Goal: Transaction & Acquisition: Purchase product/service

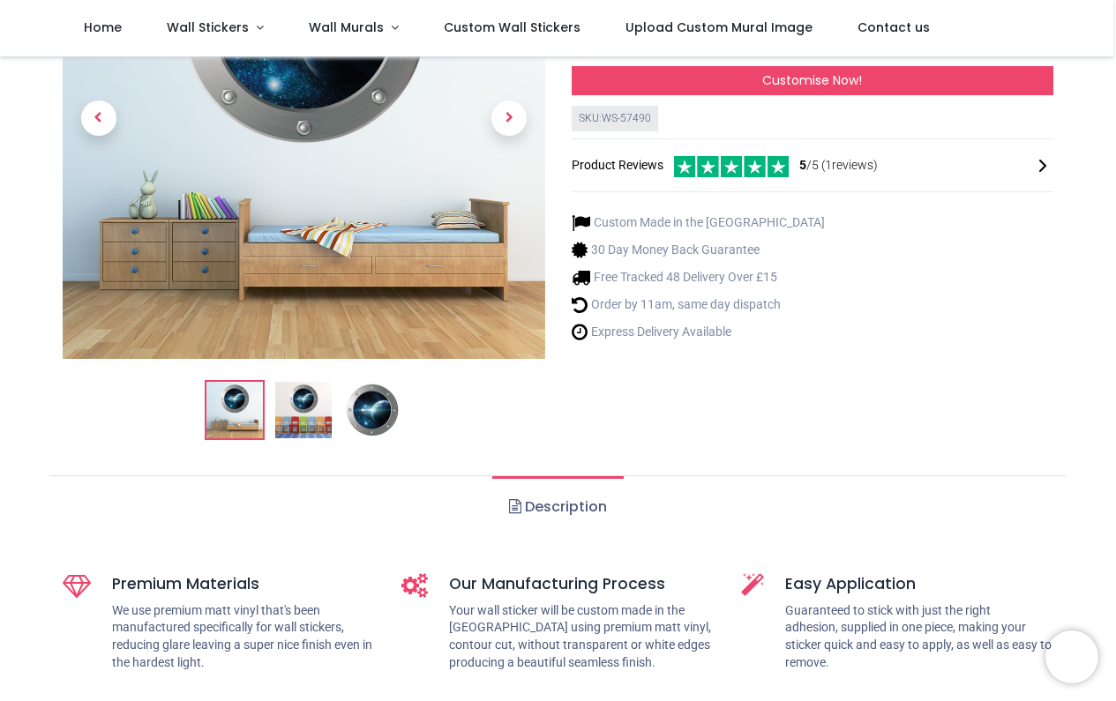
scroll to position [233, 0]
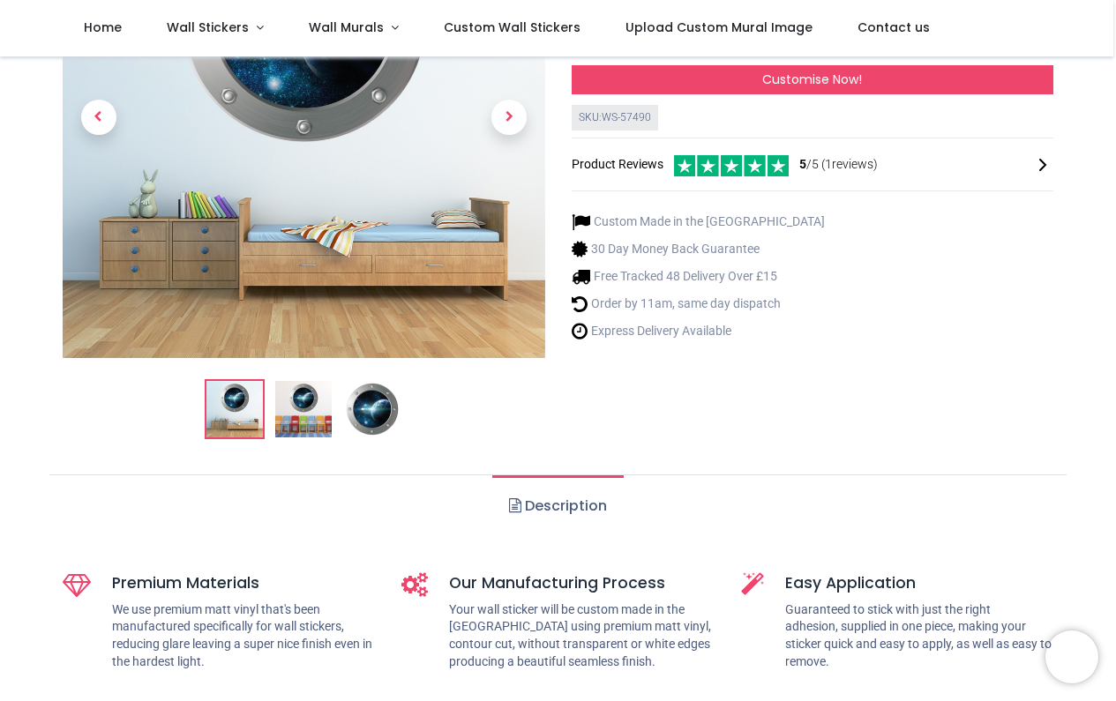
click at [293, 400] on img at bounding box center [303, 409] width 56 height 56
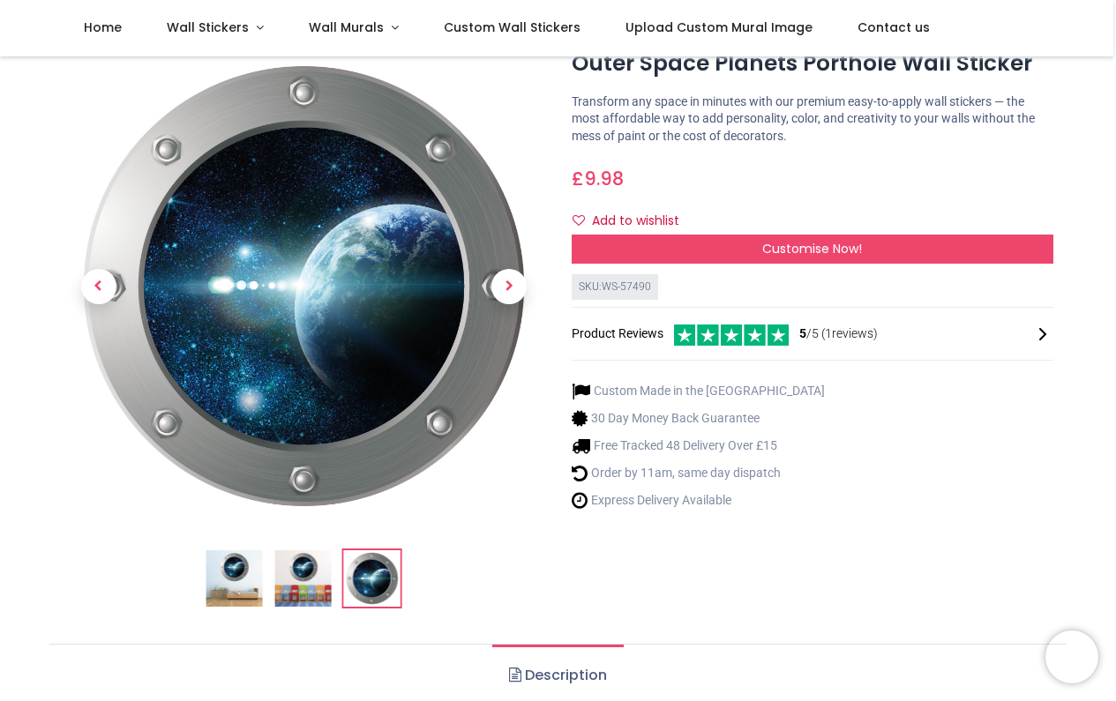
scroll to position [64, 0]
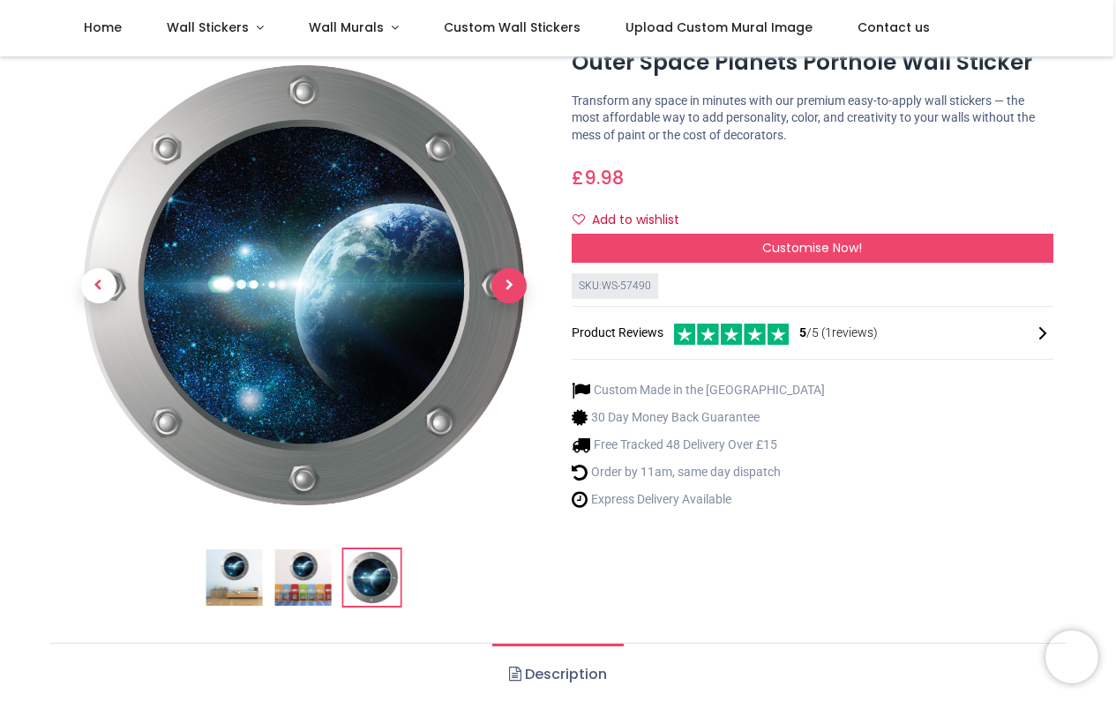
click at [507, 282] on span "Next" at bounding box center [508, 285] width 35 height 35
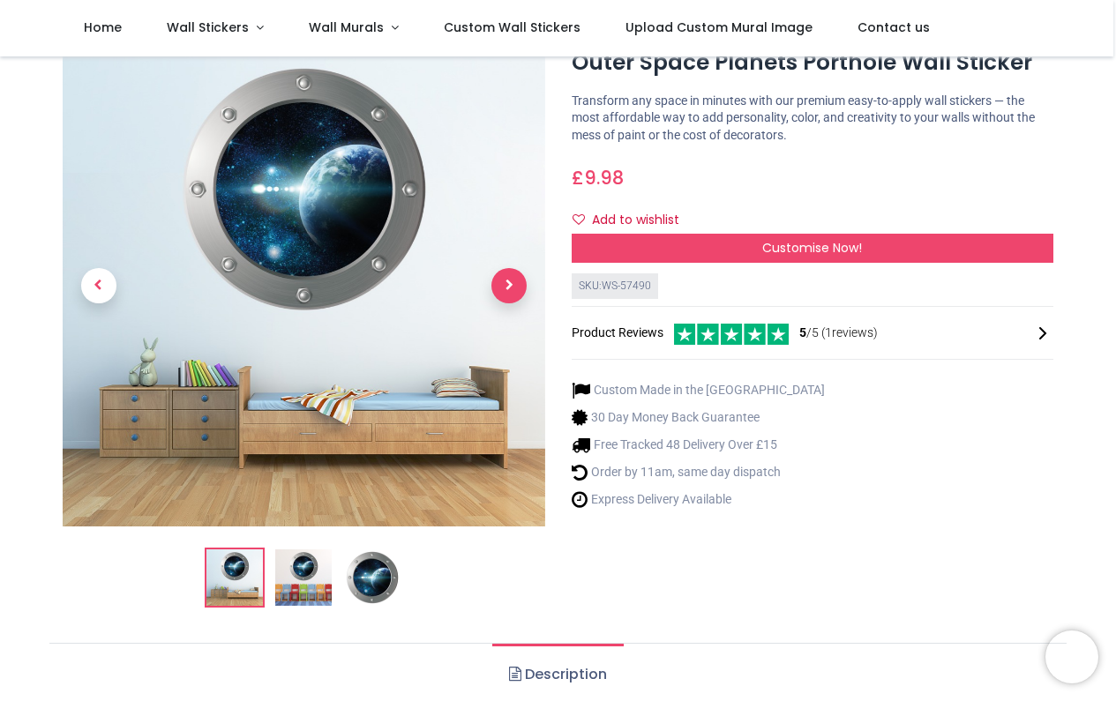
click at [507, 282] on span "Next" at bounding box center [508, 285] width 35 height 35
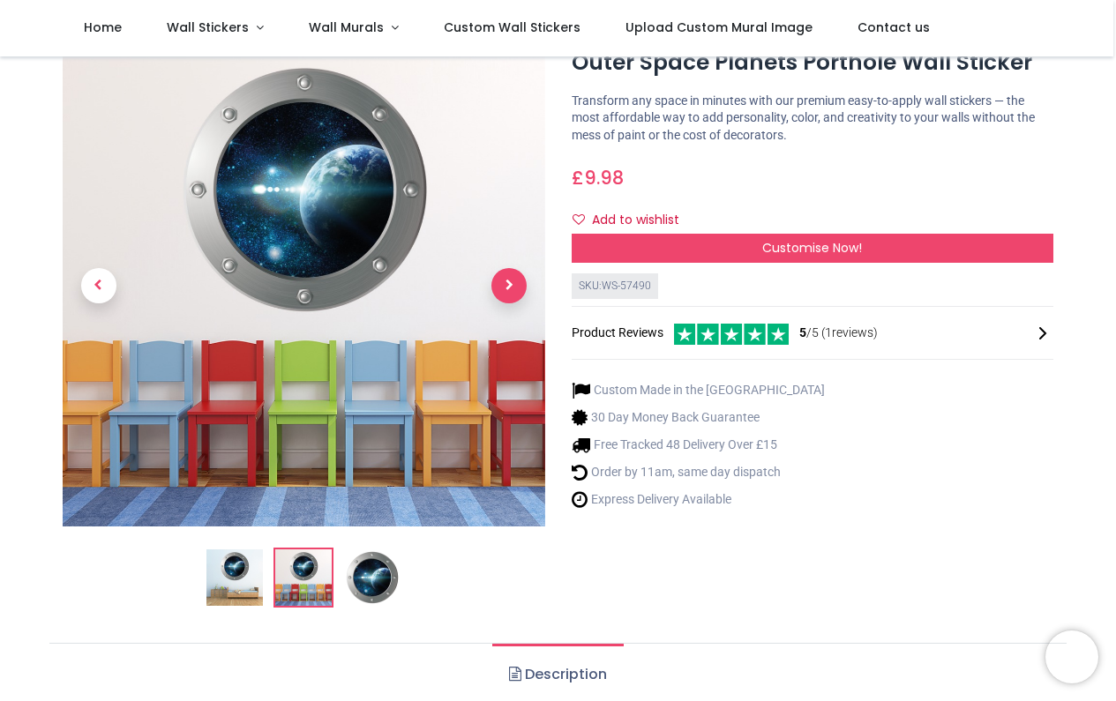
click at [507, 282] on span "Next" at bounding box center [508, 285] width 35 height 35
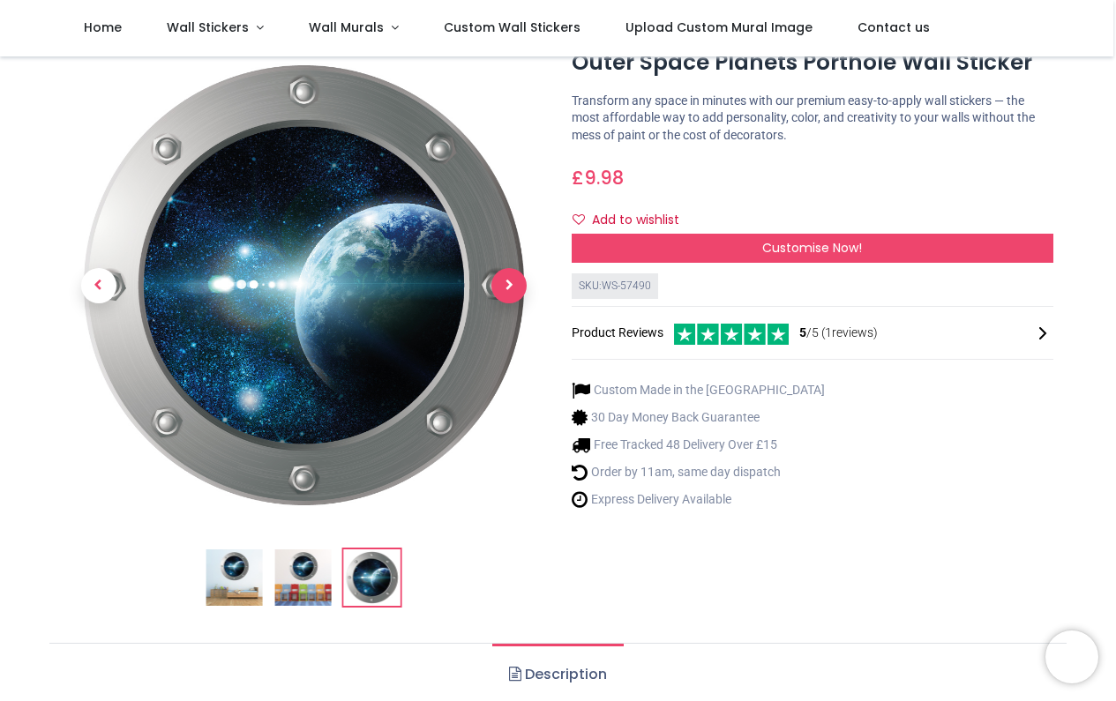
click at [507, 282] on span "Next" at bounding box center [508, 285] width 35 height 35
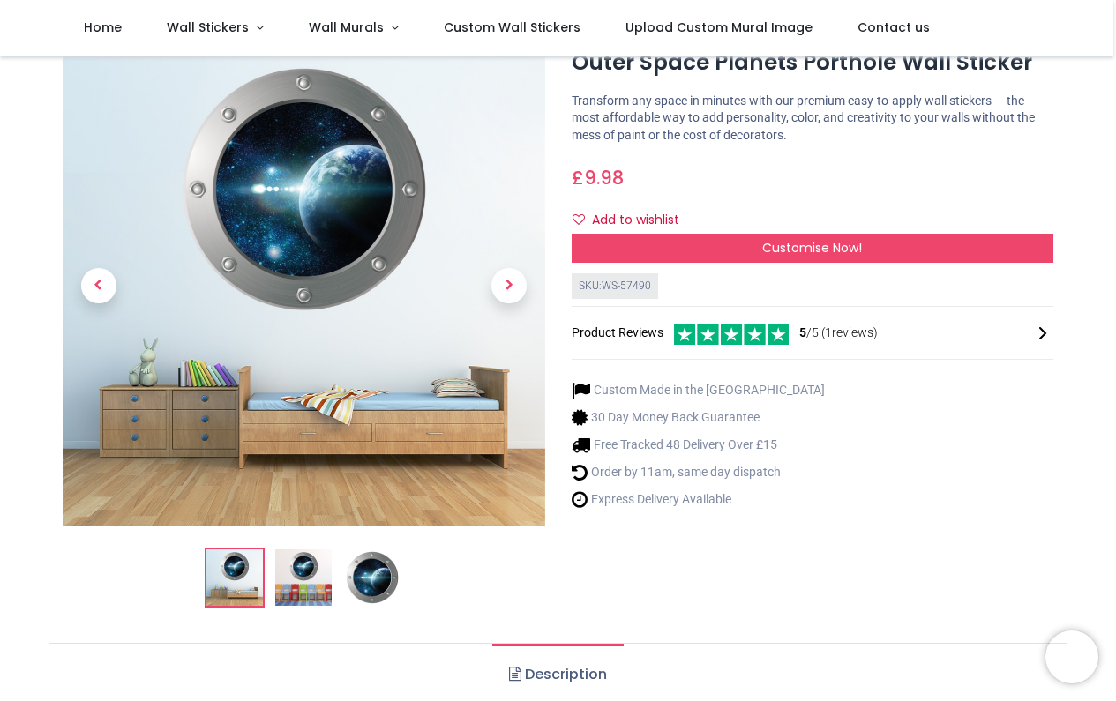
click at [1040, 330] on icon at bounding box center [1042, 333] width 21 height 21
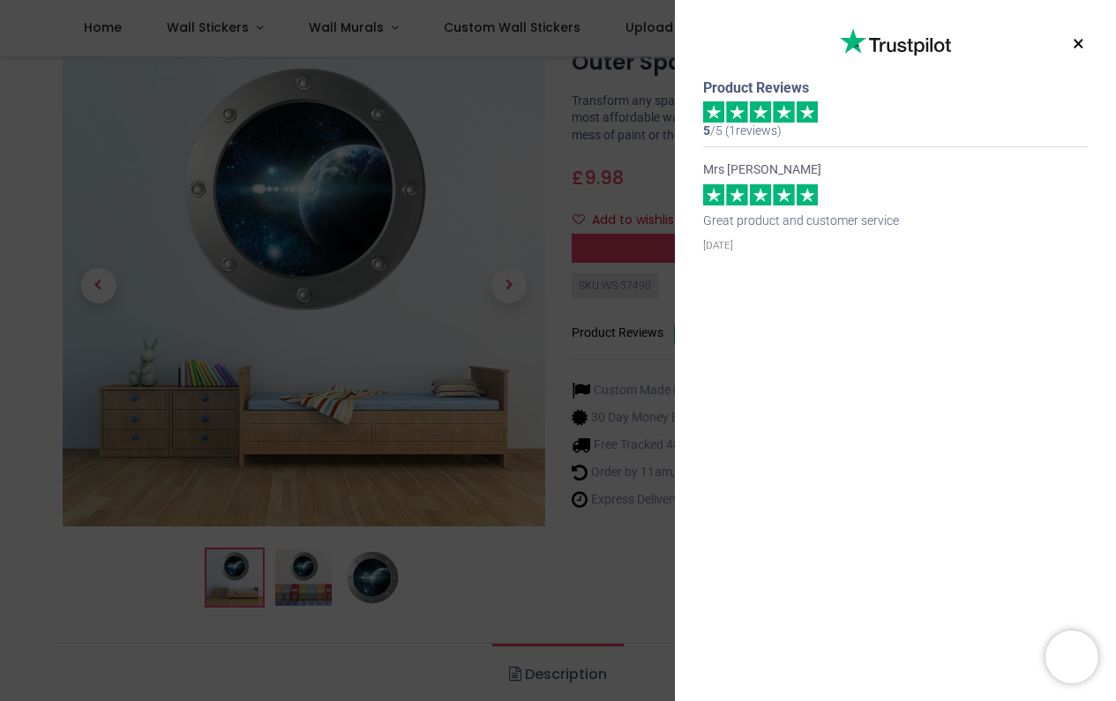
click at [1077, 46] on button "×" at bounding box center [1078, 44] width 22 height 32
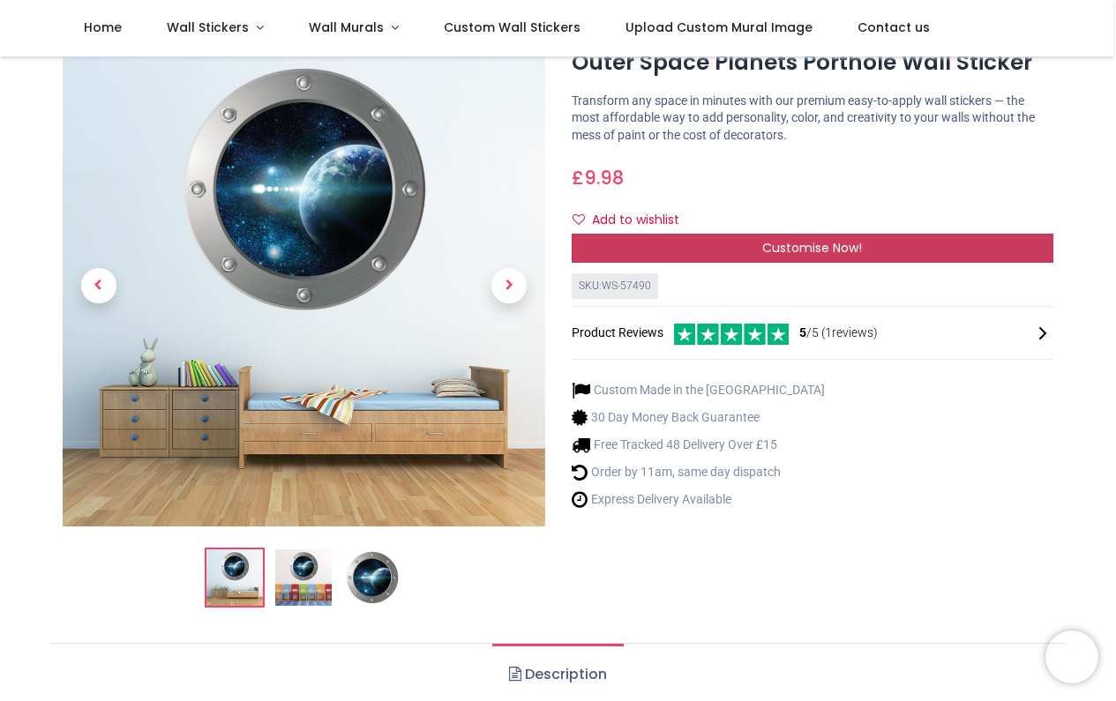
click at [822, 248] on span "Customise Now!" at bounding box center [812, 248] width 100 height 18
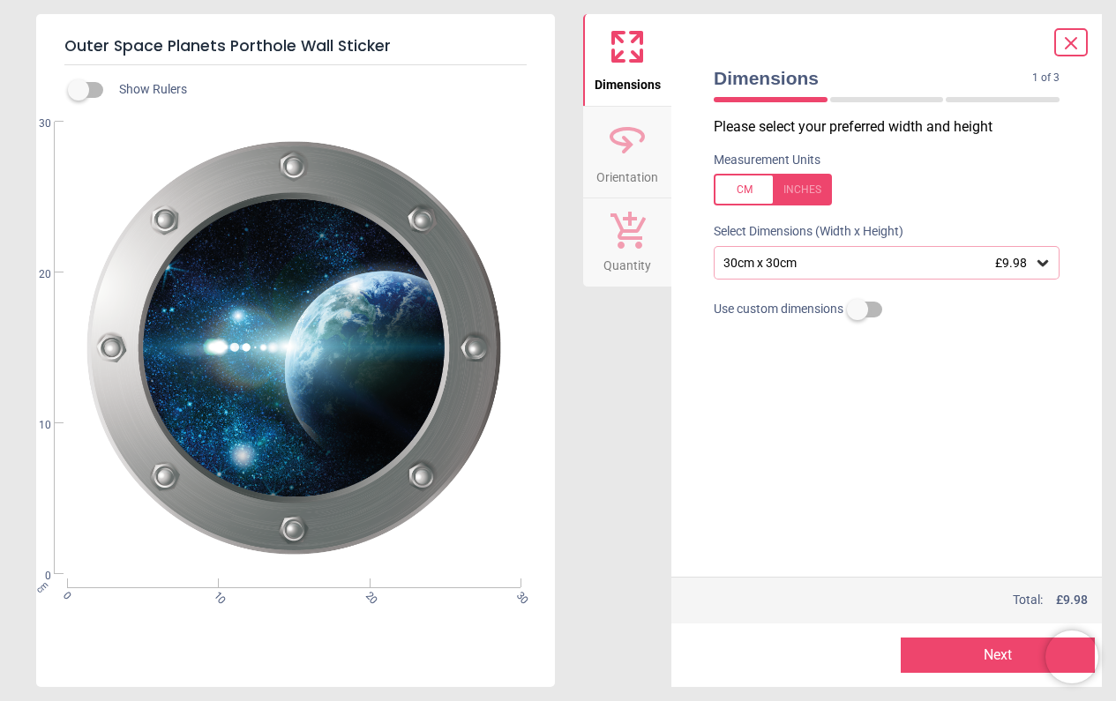
click at [1043, 258] on icon at bounding box center [1043, 263] width 18 height 18
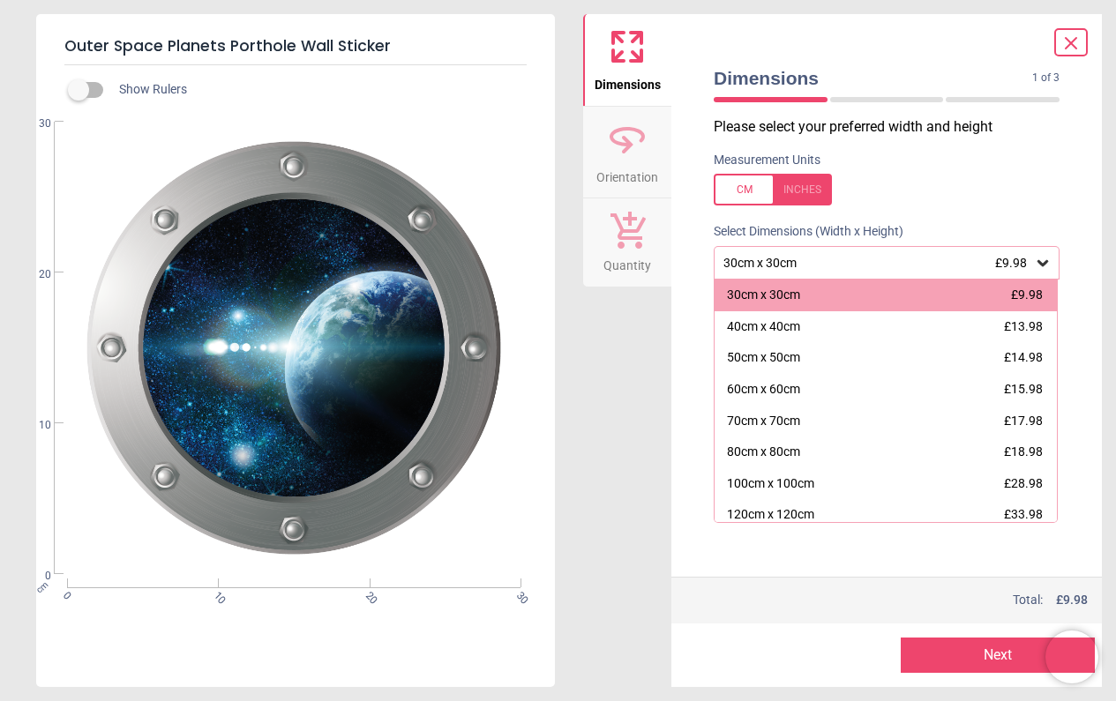
click at [1067, 172] on div "Measurement Units" at bounding box center [887, 179] width 374 height 69
click at [1069, 43] on icon at bounding box center [1070, 43] width 21 height 21
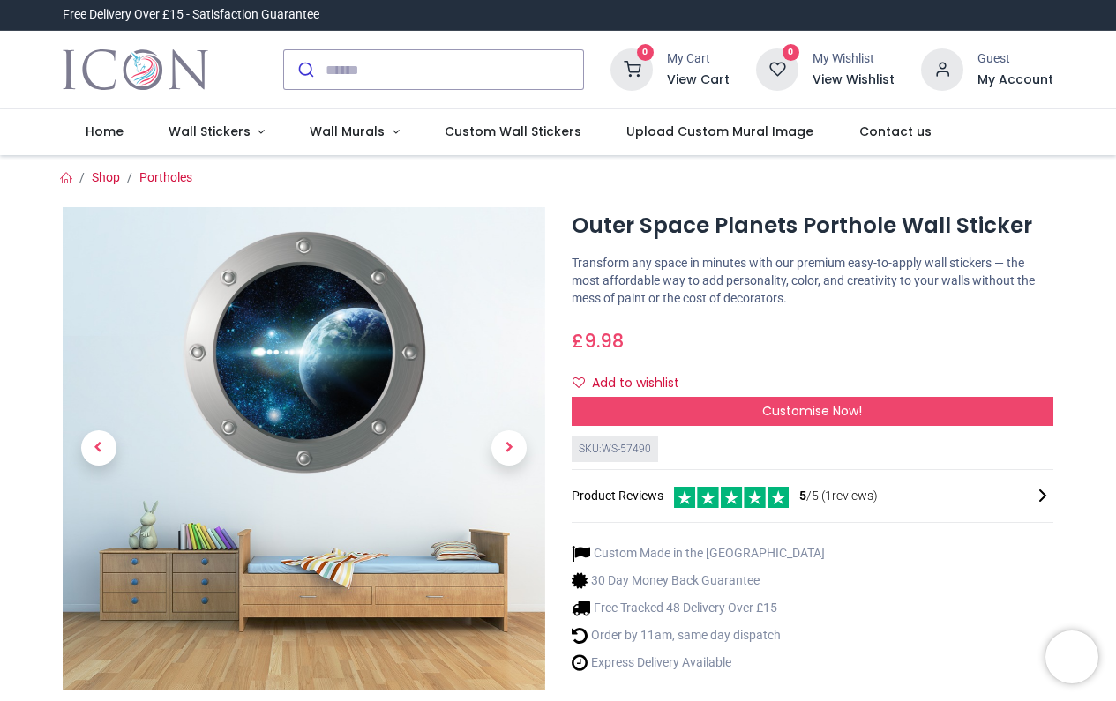
scroll to position [0, 0]
click at [250, 131] on link "Wall Stickers" at bounding box center [217, 132] width 142 height 46
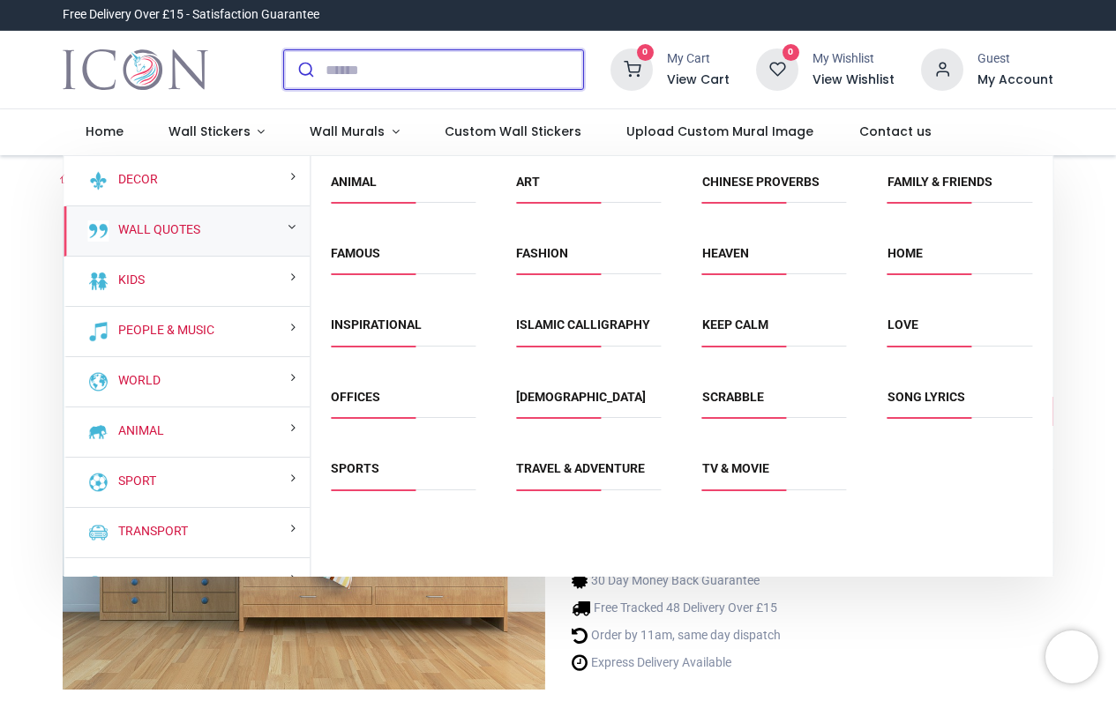
click at [394, 53] on input "search" at bounding box center [455, 69] width 258 height 39
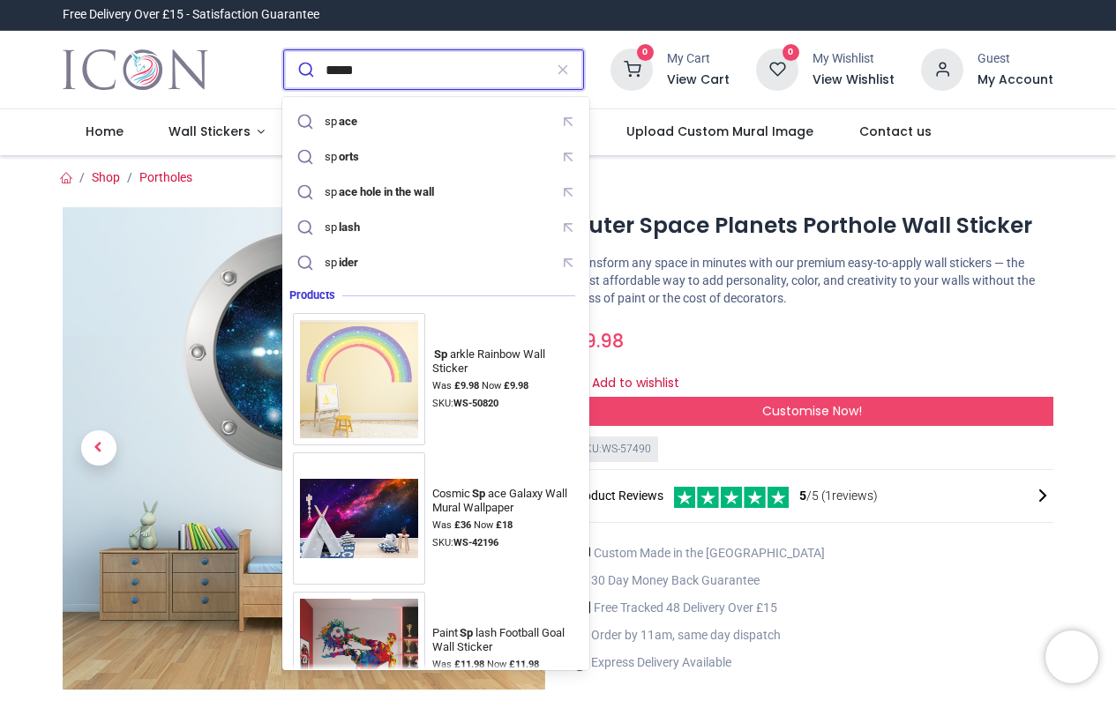
type input "*****"
click at [303, 70] on button "submit" at bounding box center [304, 69] width 41 height 39
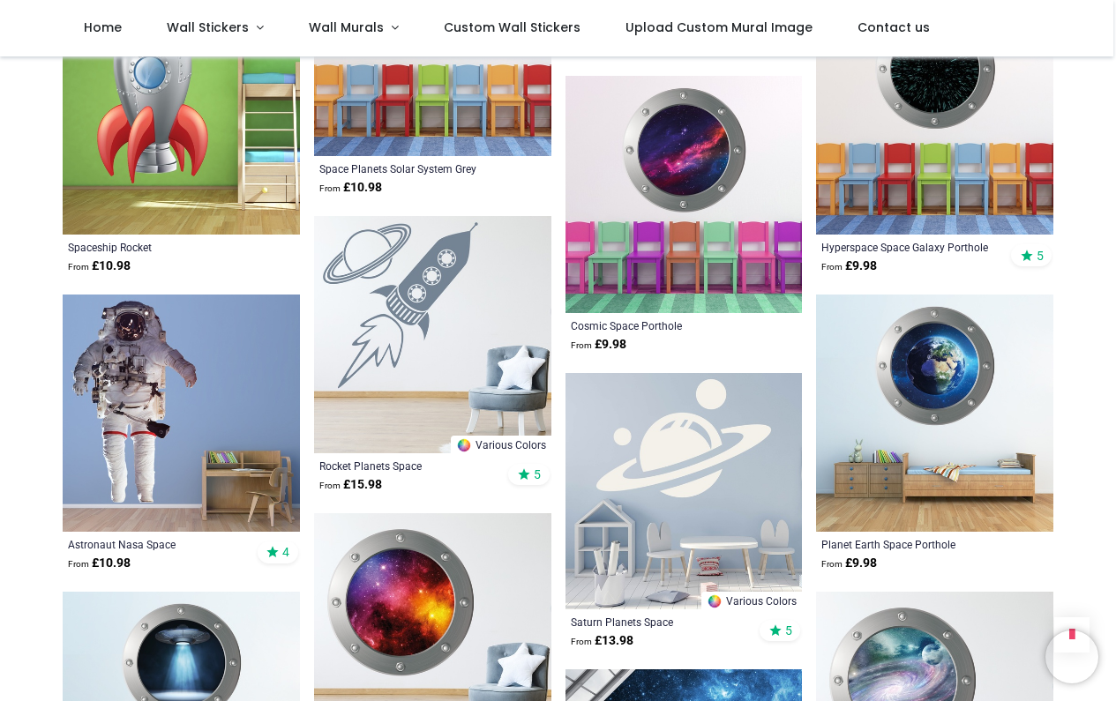
scroll to position [789, 0]
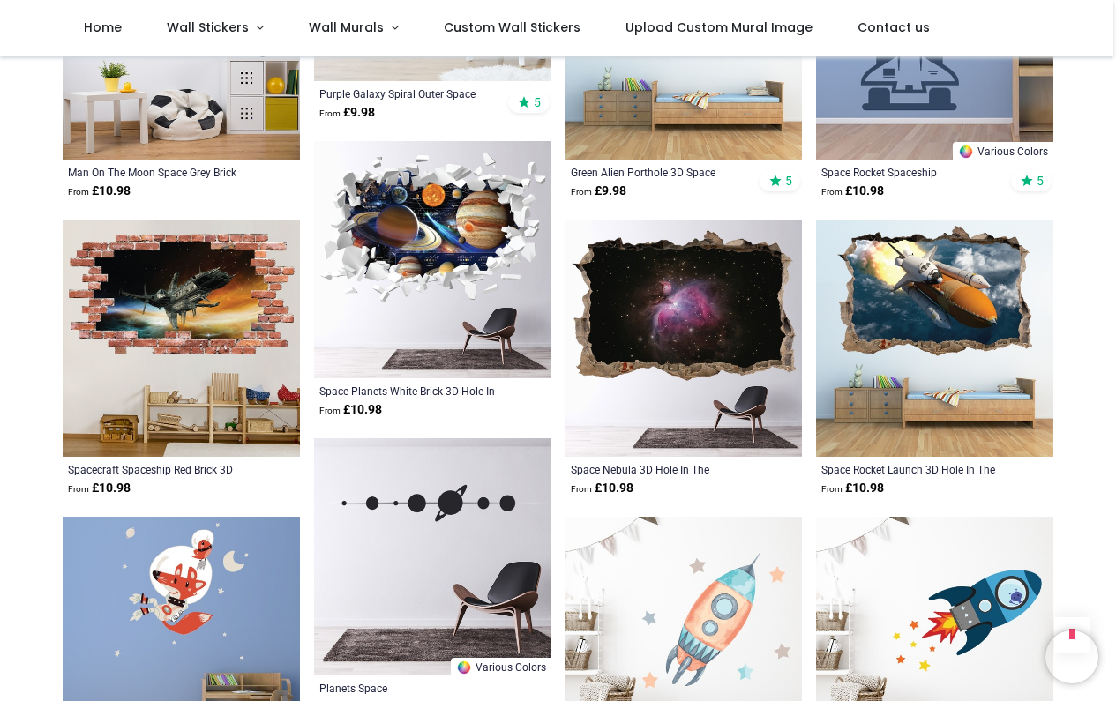
scroll to position [3547, 0]
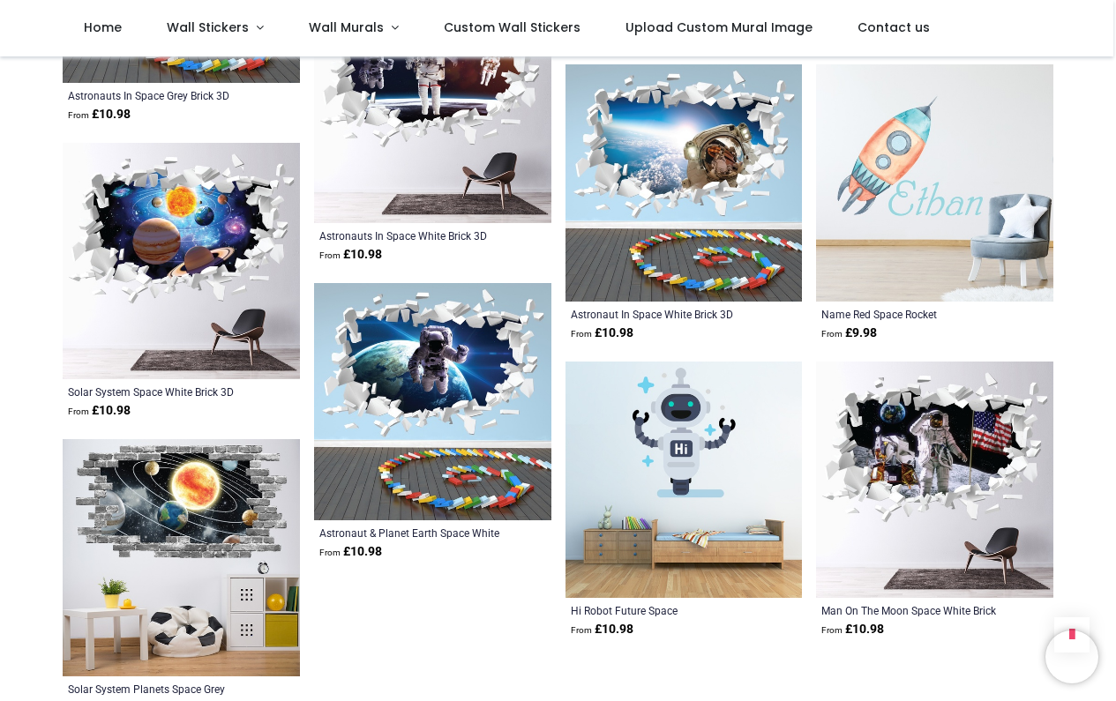
scroll to position [5698, 0]
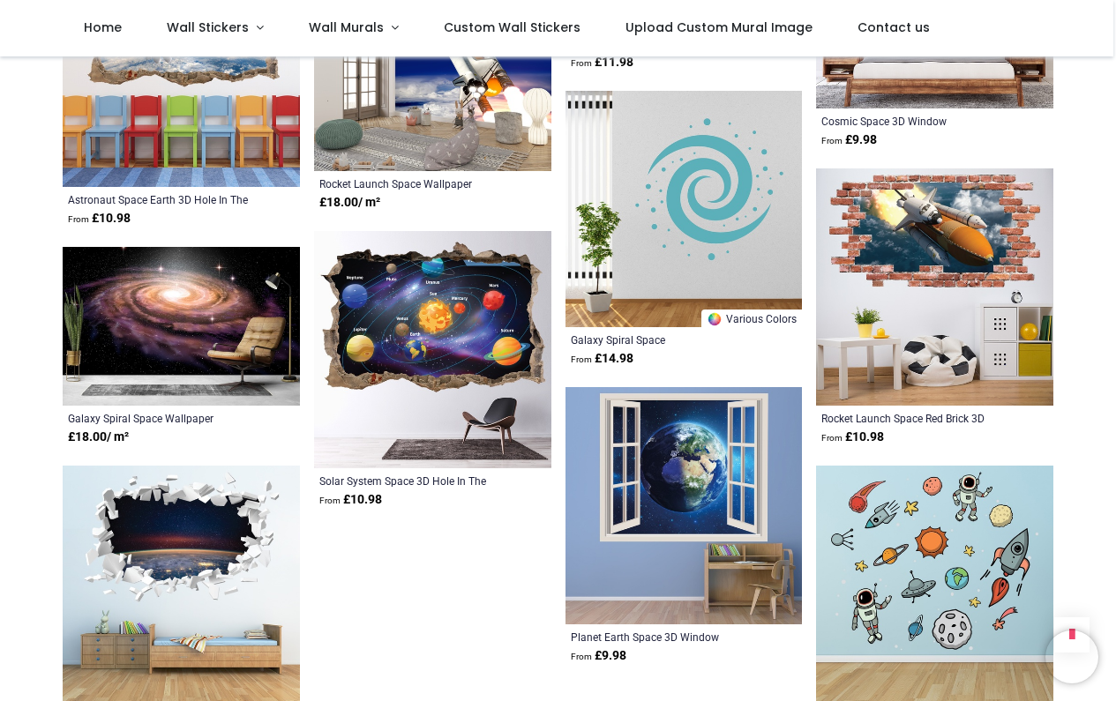
scroll to position [7674, 0]
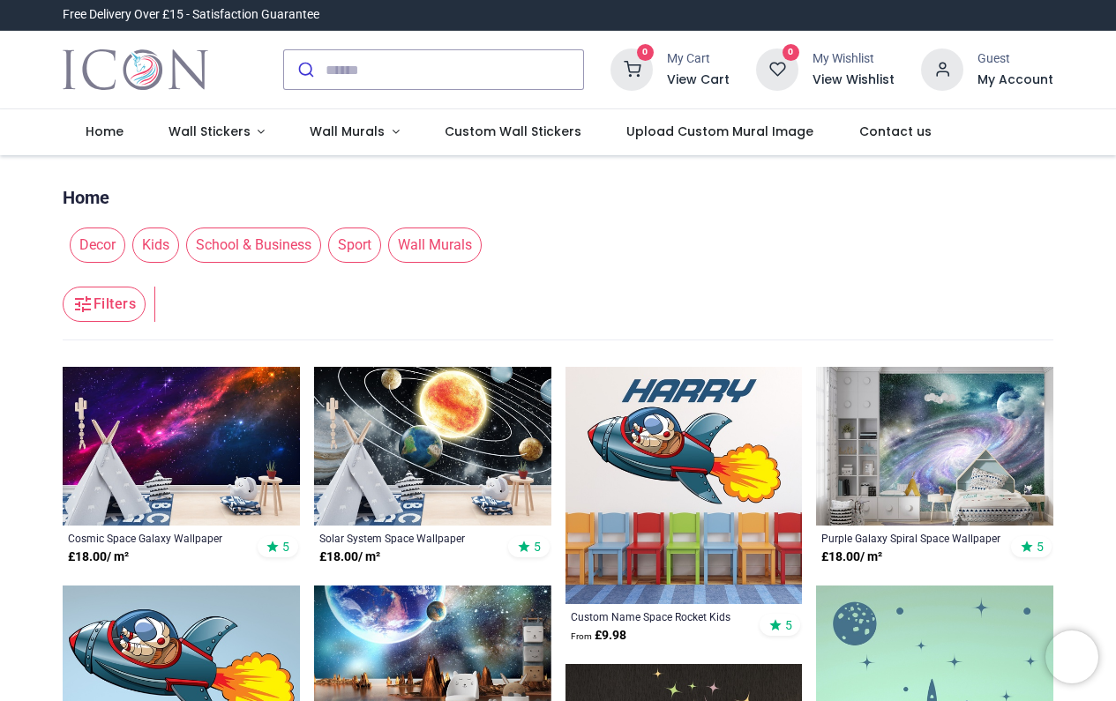
click at [115, 301] on button "Filters" at bounding box center [104, 304] width 83 height 35
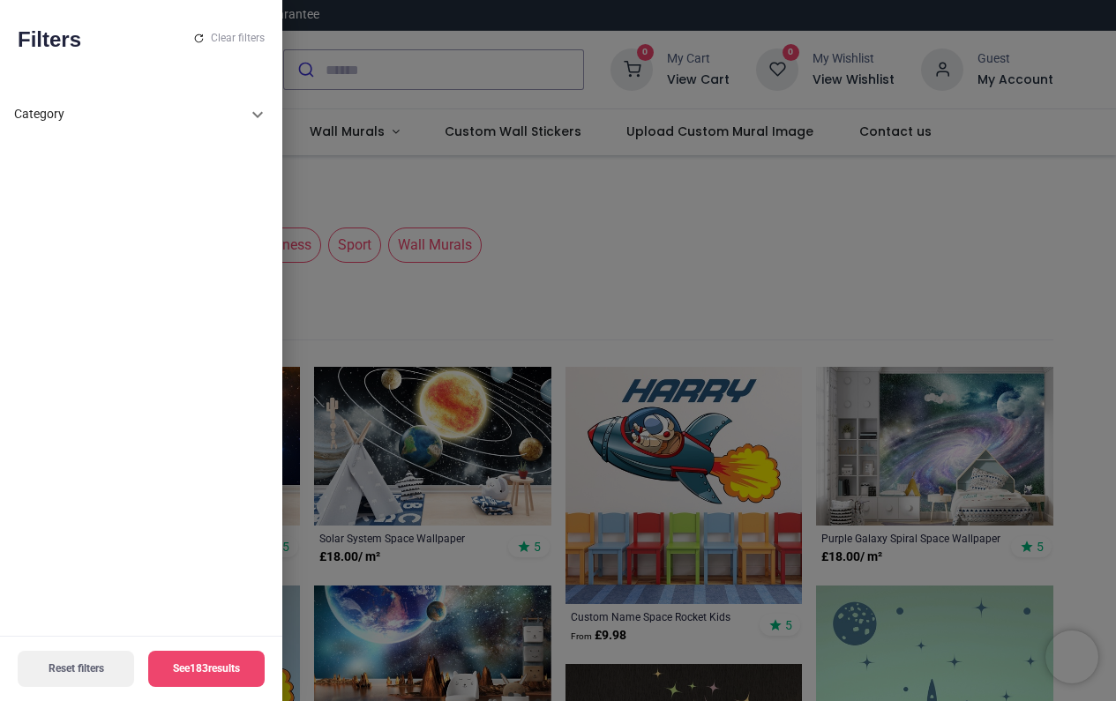
click at [266, 109] on icon at bounding box center [257, 114] width 21 height 21
click at [59, 198] on span "Kids" at bounding box center [61, 198] width 25 height 18
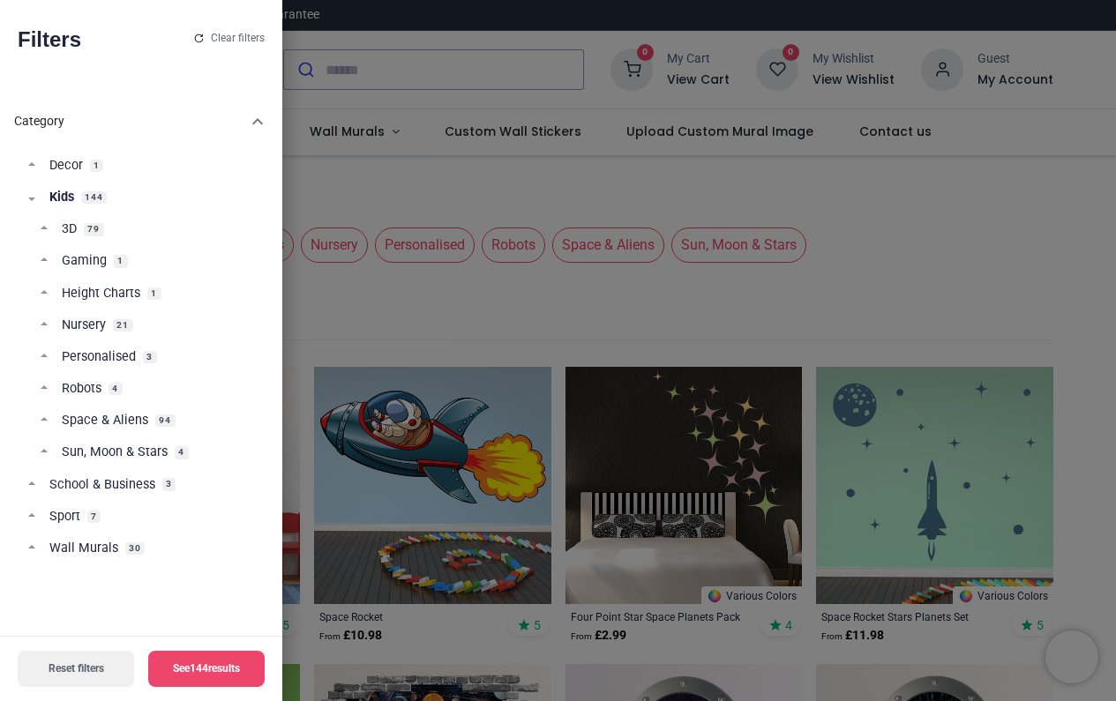
click at [96, 415] on span "Space & Aliens" at bounding box center [105, 421] width 86 height 18
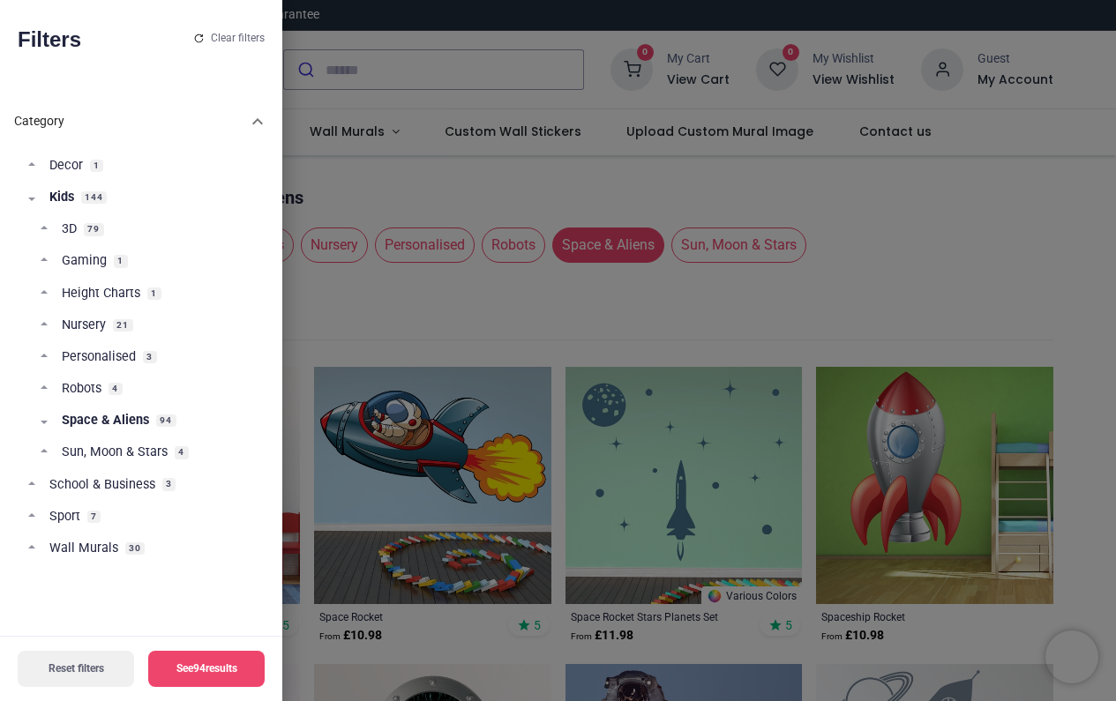
click at [206, 671] on button "See 94 results" at bounding box center [206, 669] width 116 height 36
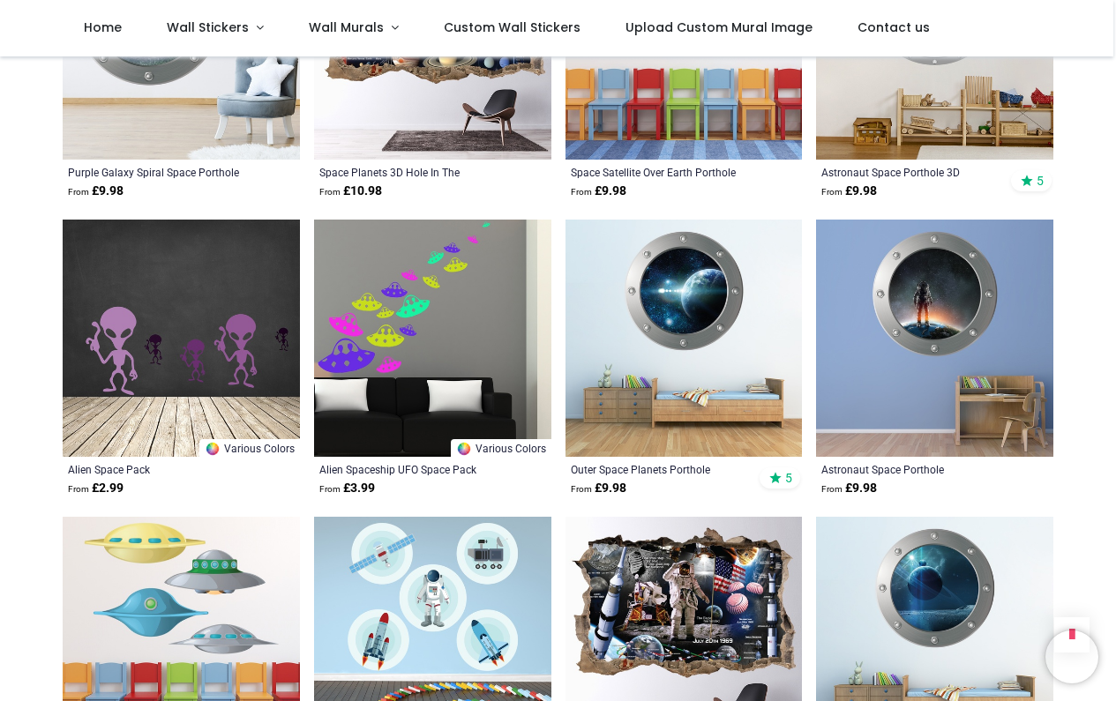
scroll to position [1244, 0]
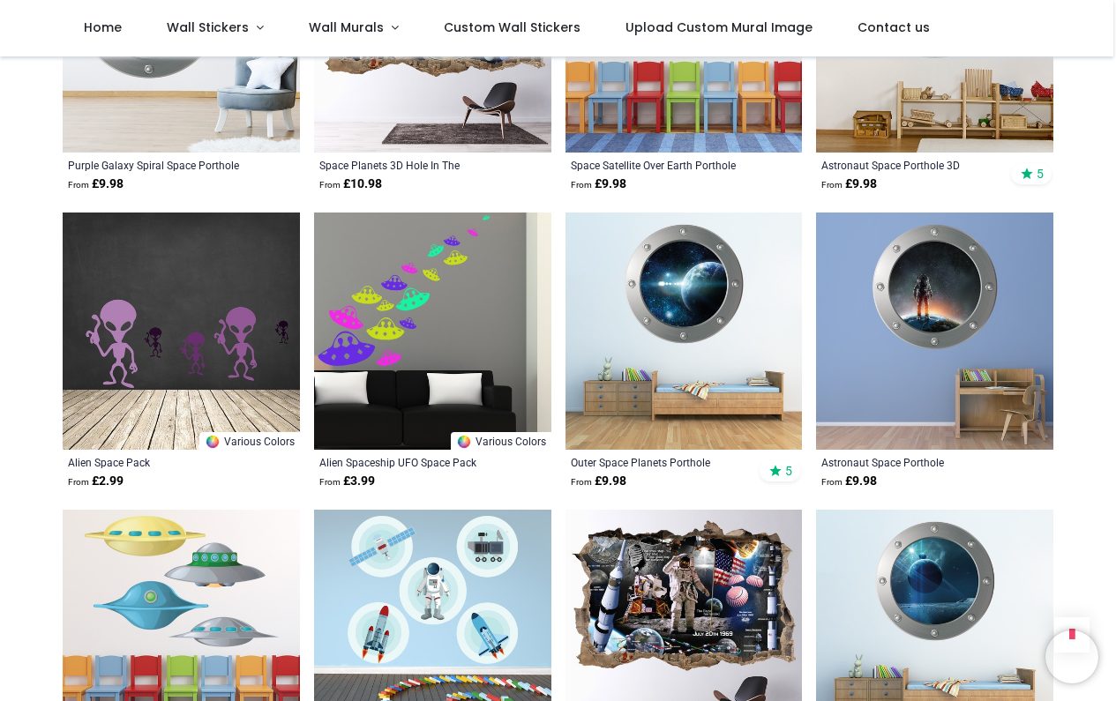
click at [700, 294] on img at bounding box center [684, 331] width 237 height 237
click at [940, 300] on img at bounding box center [934, 331] width 237 height 237
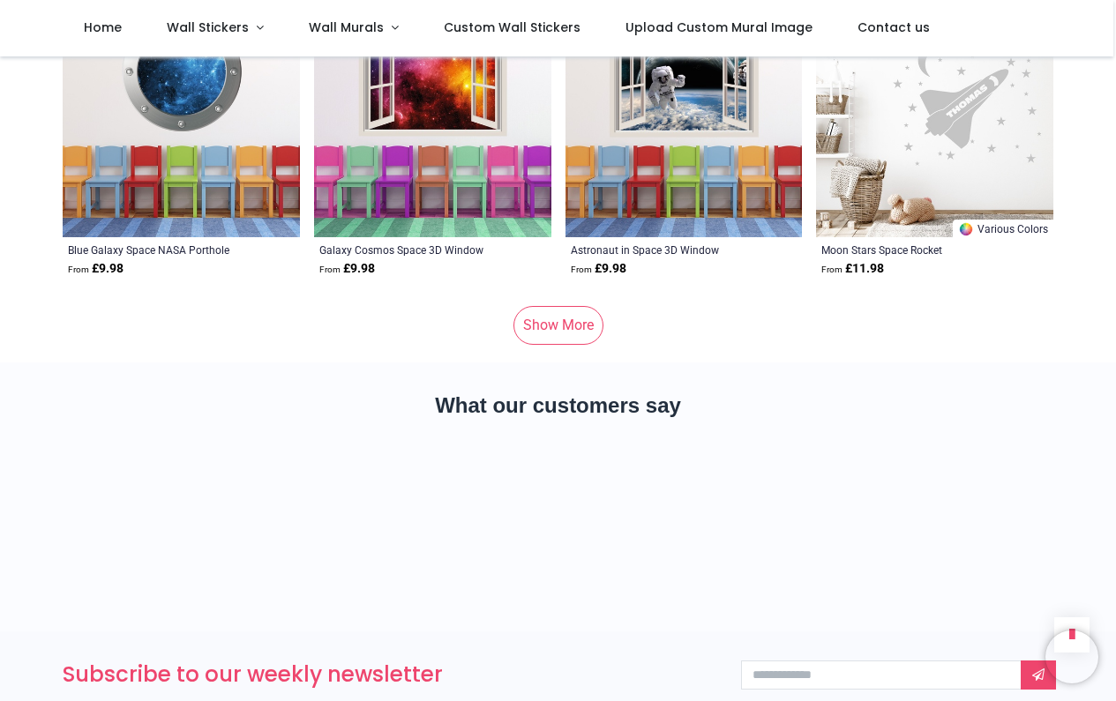
scroll to position [2056, 0]
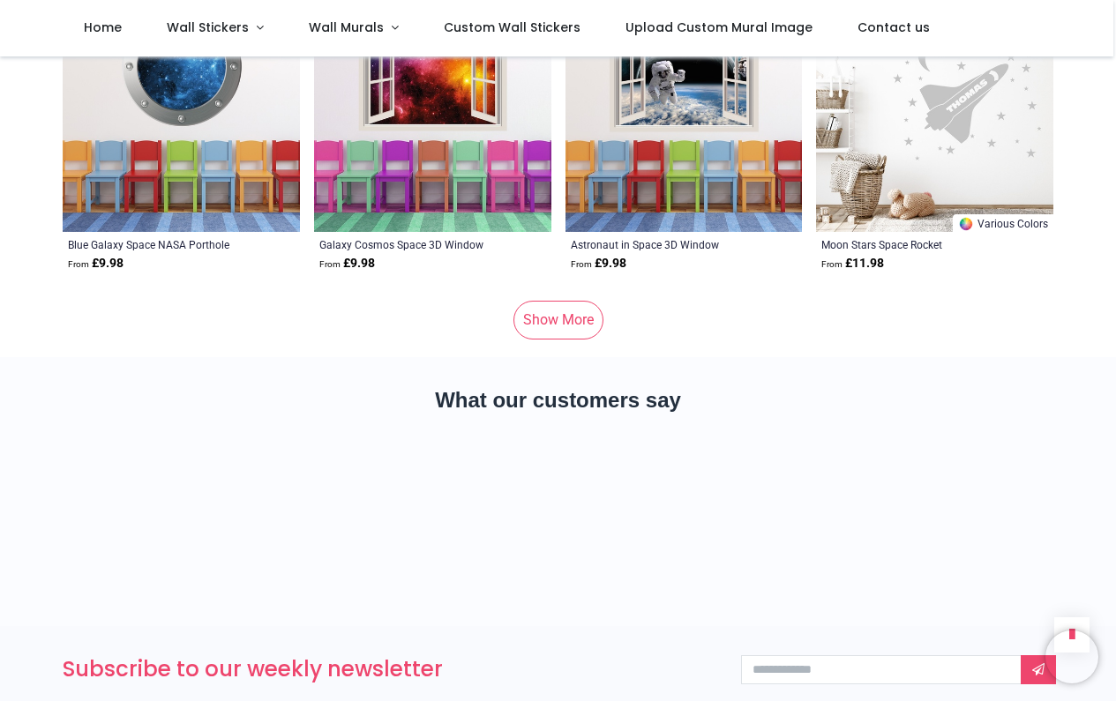
click at [558, 309] on link "Show More" at bounding box center [558, 320] width 90 height 39
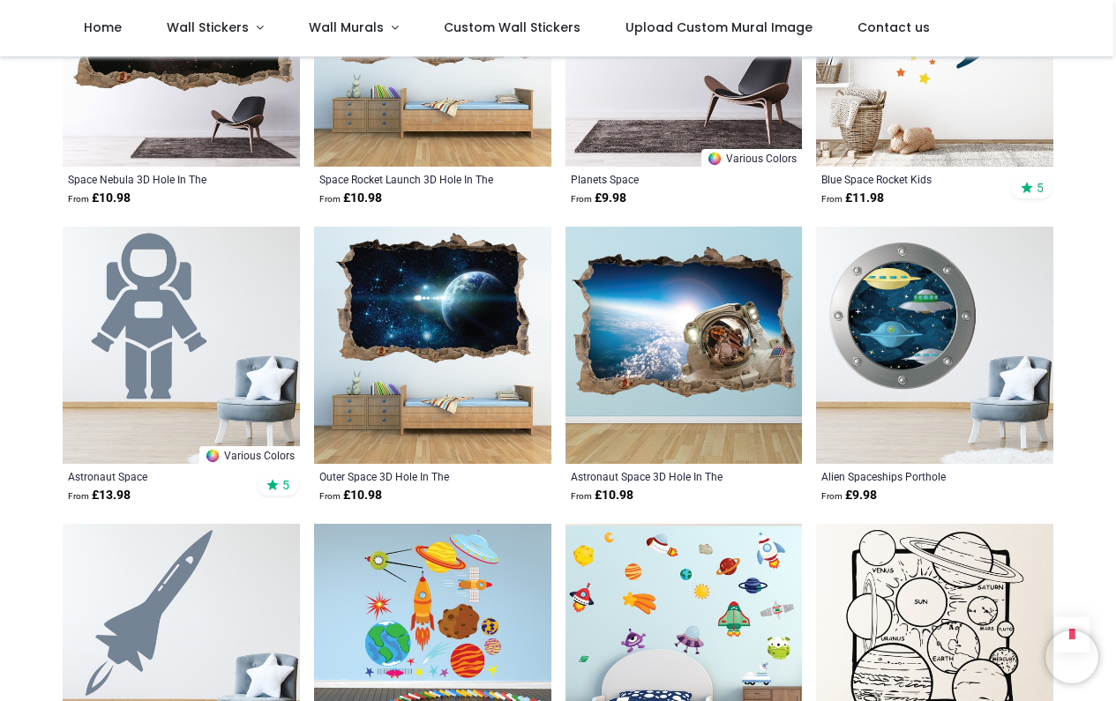
scroll to position [2718, 0]
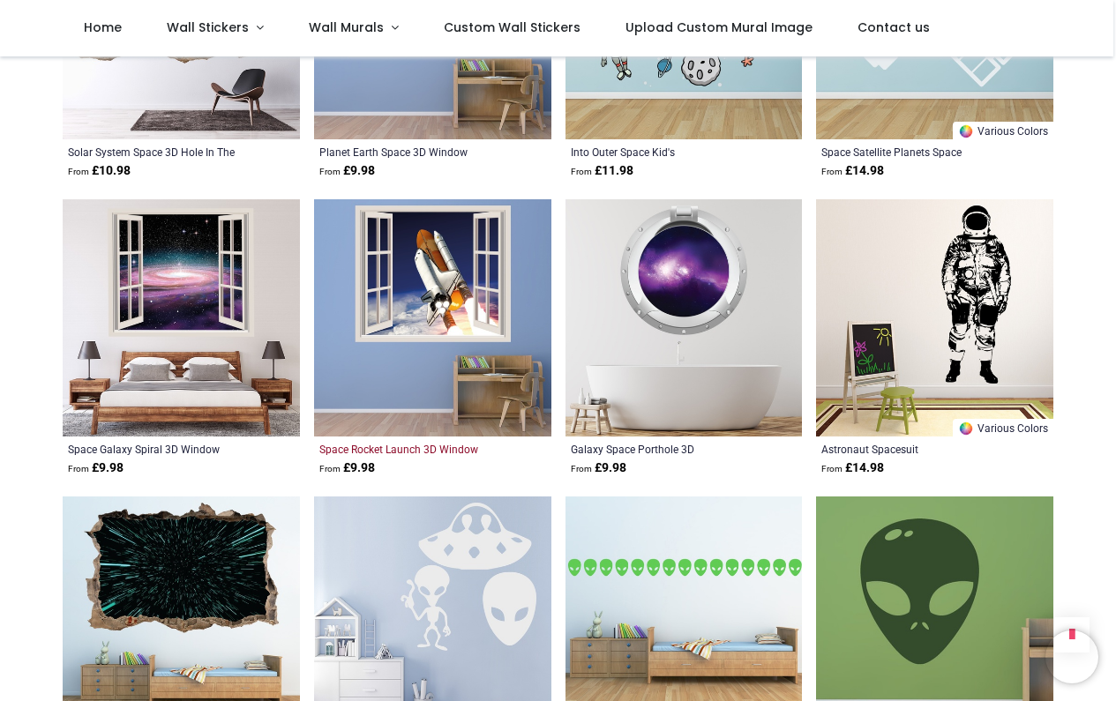
scroll to position [4527, 0]
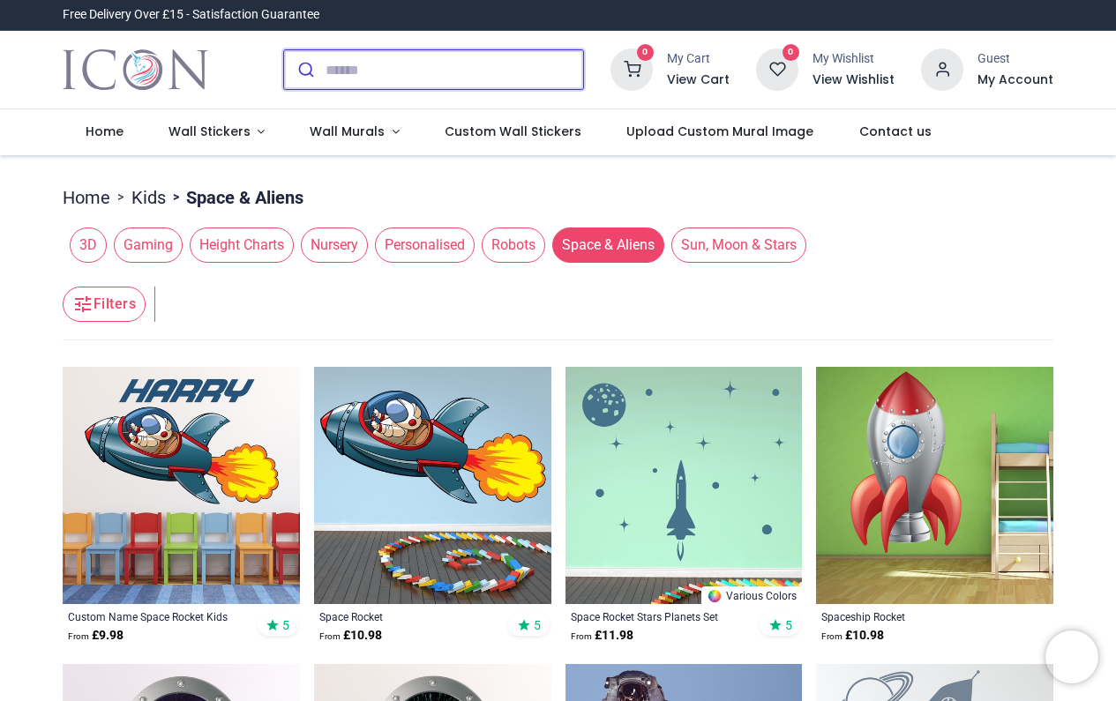
click at [393, 71] on input "search" at bounding box center [455, 69] width 258 height 39
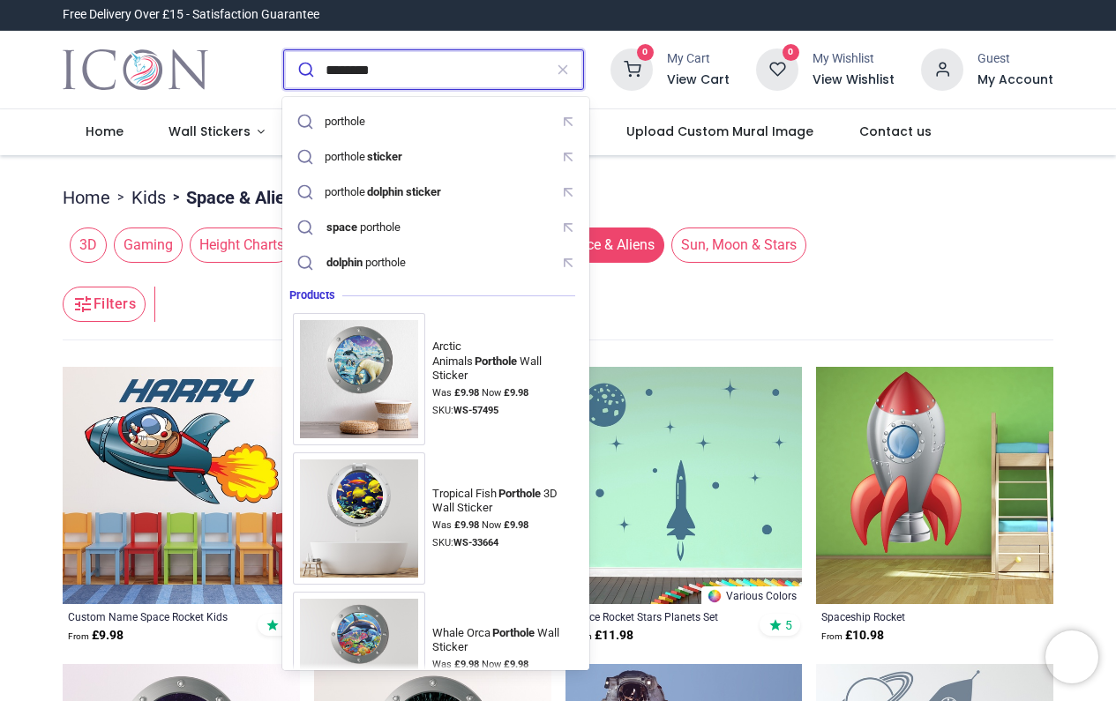
type input "********"
click at [303, 70] on button "submit" at bounding box center [304, 69] width 41 height 39
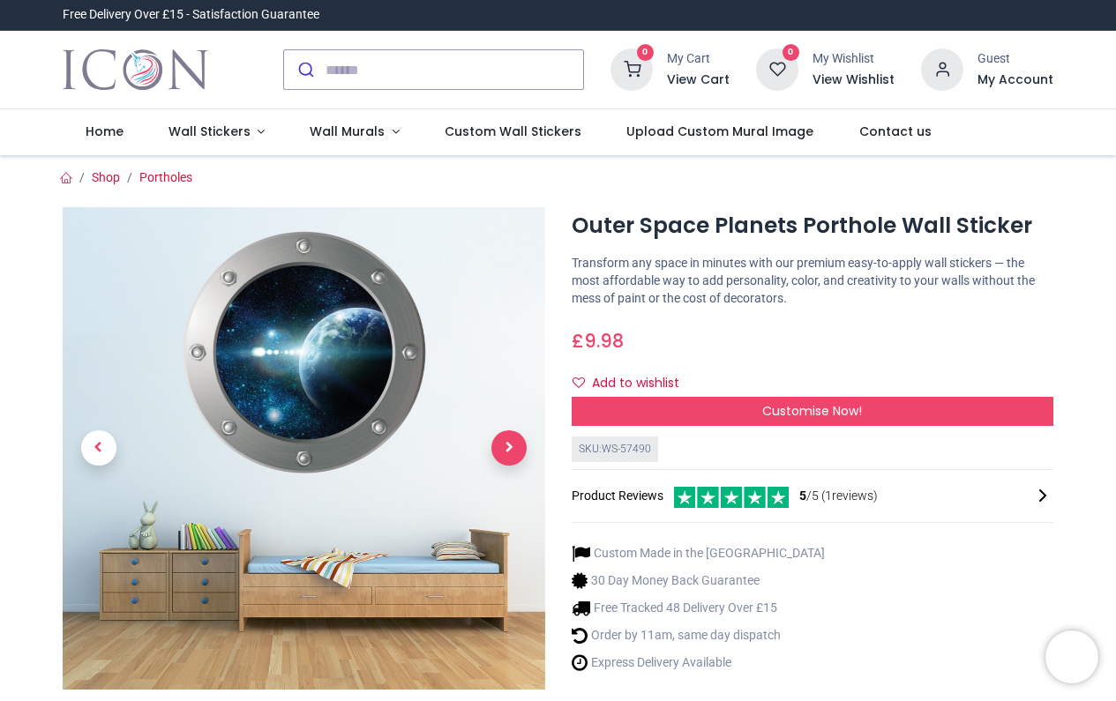
click at [514, 453] on span "Next" at bounding box center [508, 448] width 35 height 35
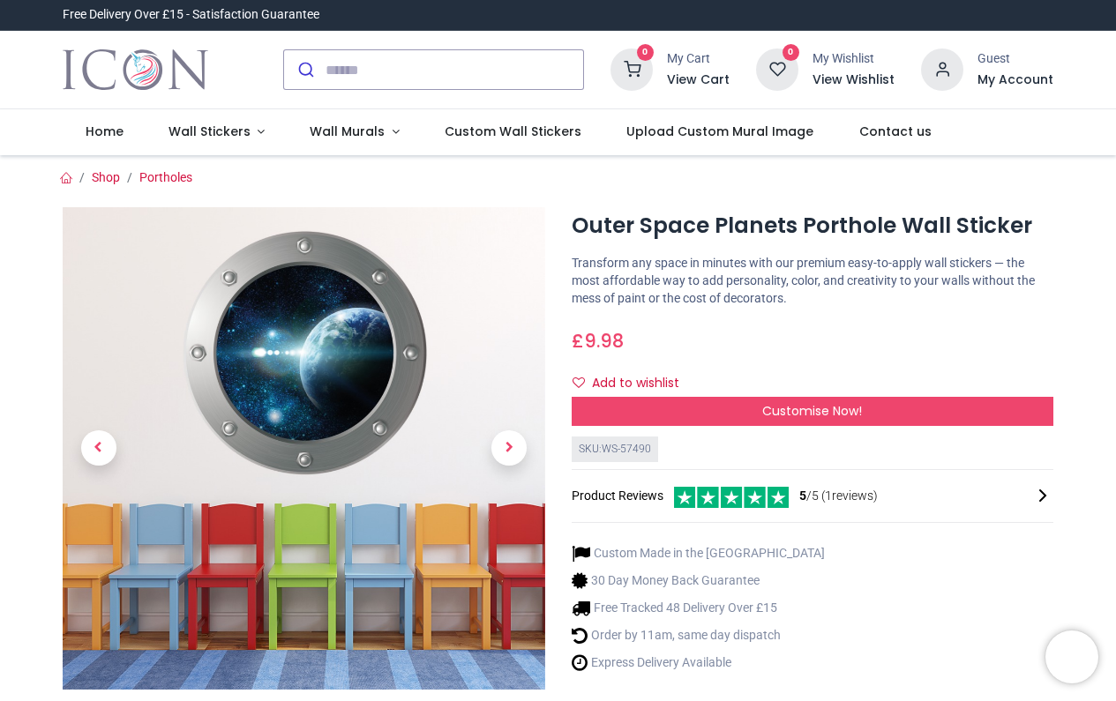
click at [309, 356] on img at bounding box center [304, 448] width 483 height 483
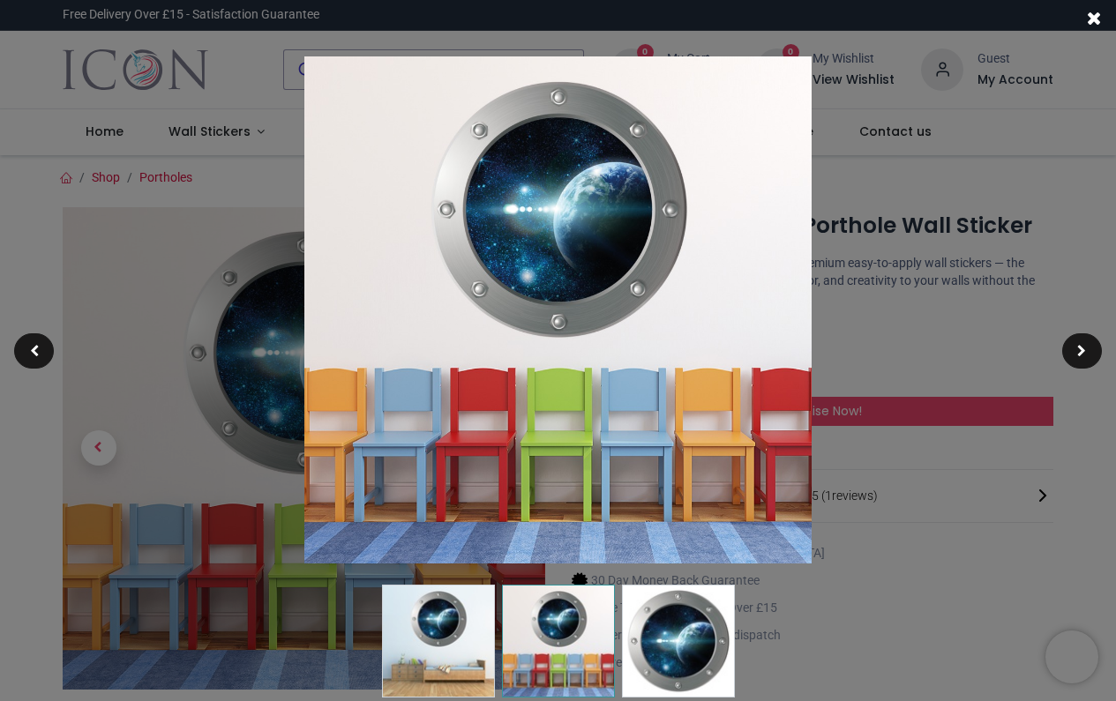
click at [682, 623] on img at bounding box center [678, 641] width 113 height 113
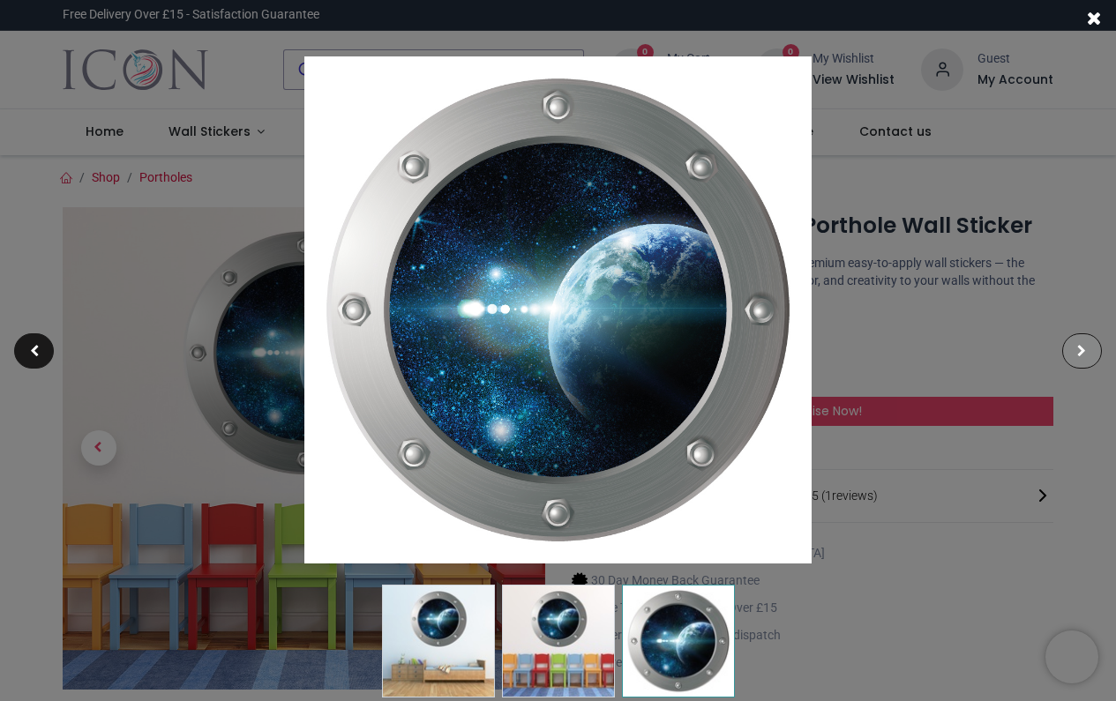
click at [1088, 348] on div at bounding box center [1082, 350] width 40 height 35
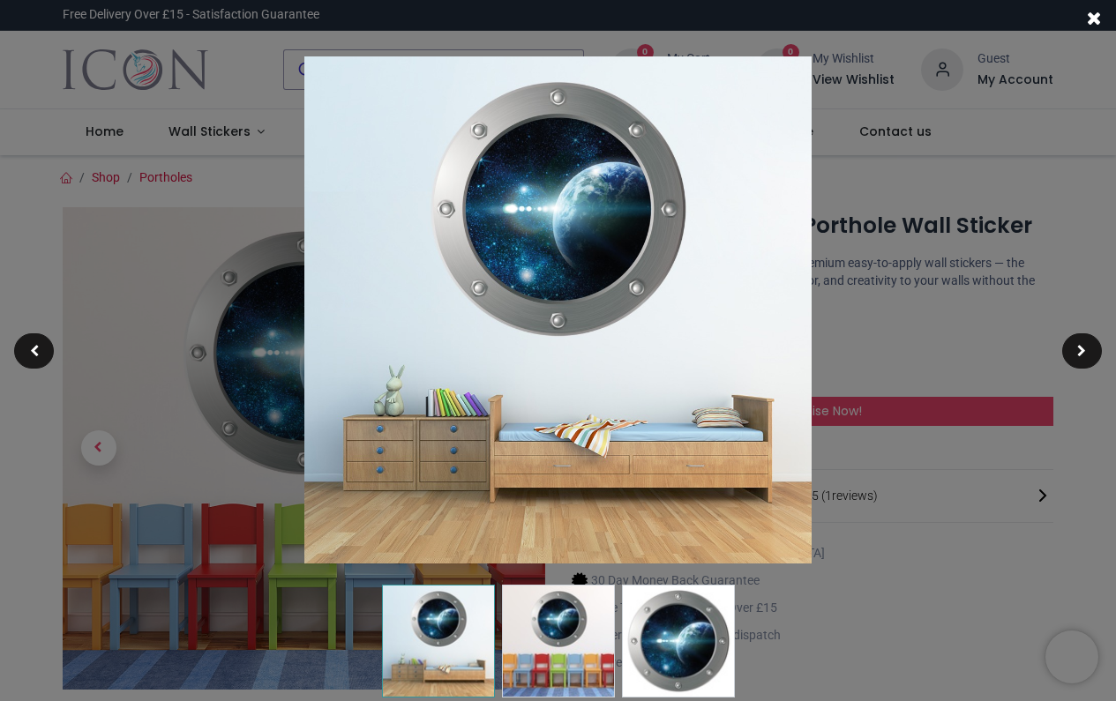
click at [1096, 15] on span at bounding box center [1094, 18] width 15 height 19
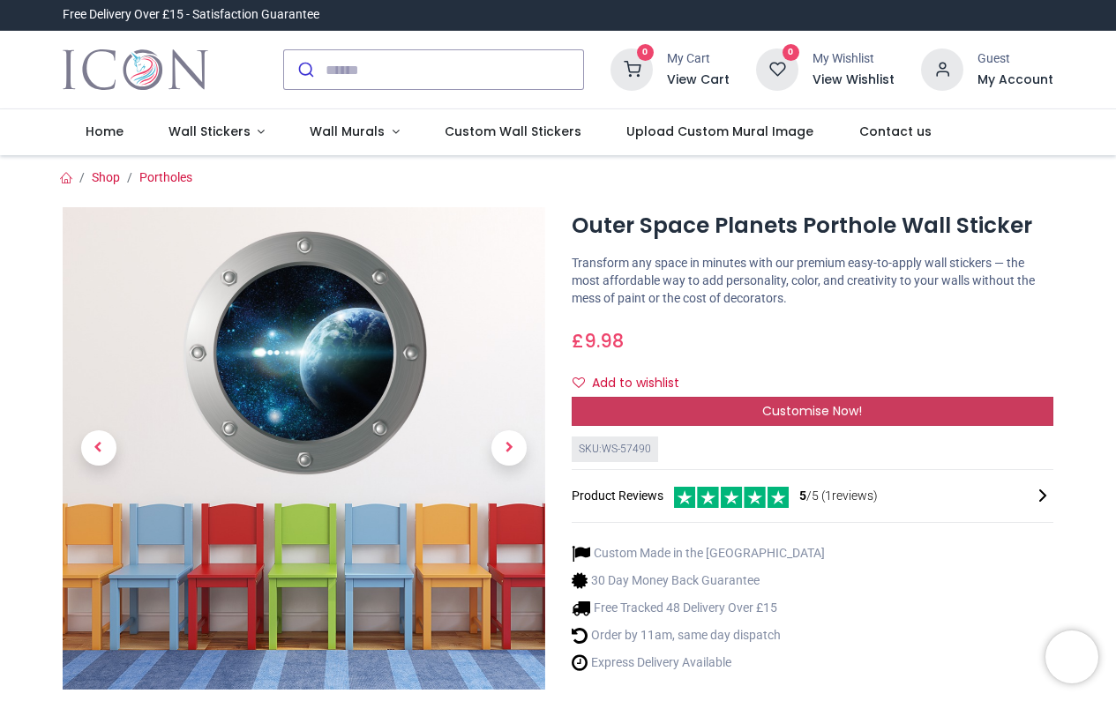
click at [850, 406] on span "Customise Now!" at bounding box center [812, 411] width 100 height 18
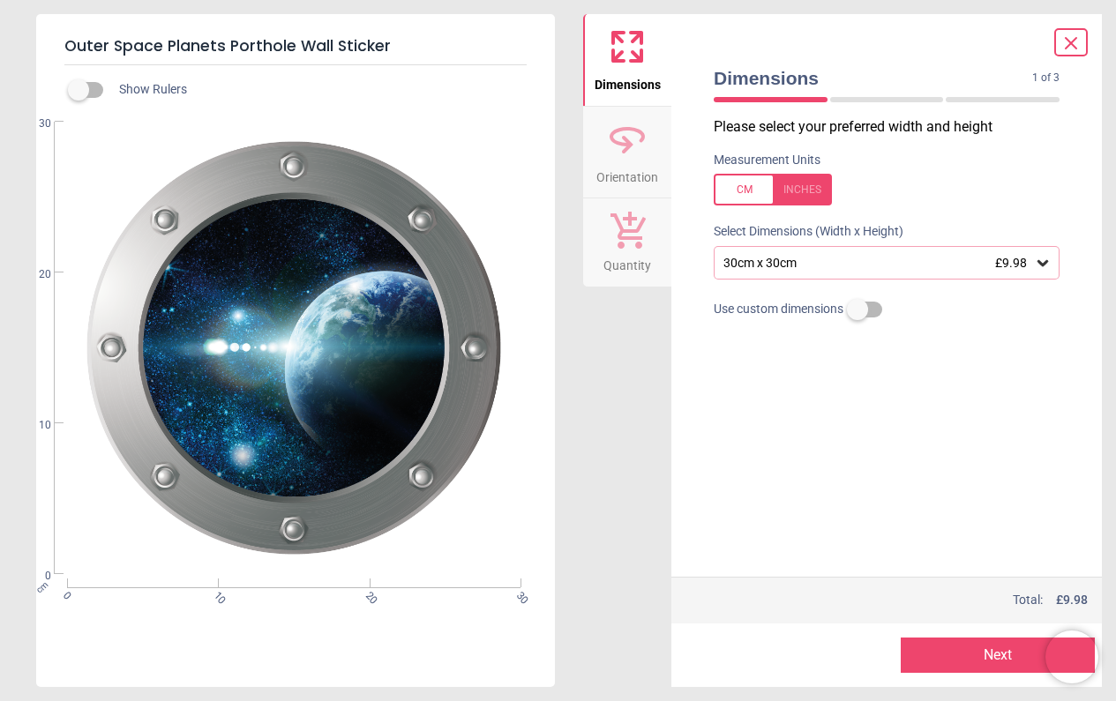
click at [1051, 265] on icon at bounding box center [1043, 263] width 18 height 18
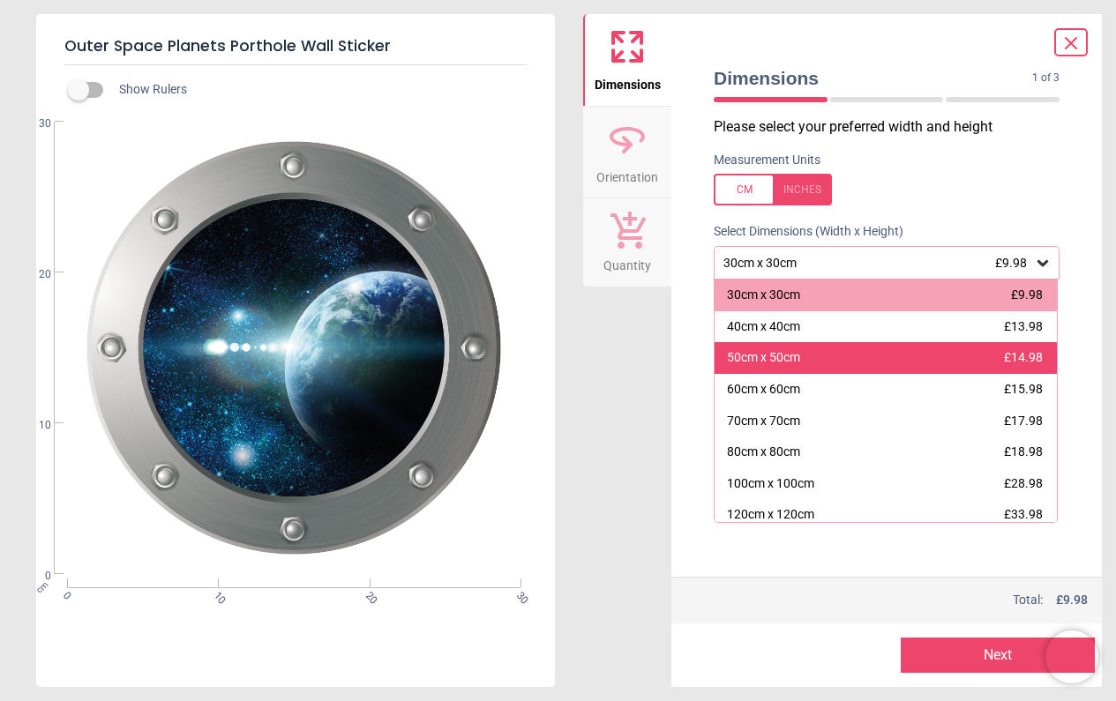
click at [834, 358] on div "50cm x 50cm £14.98" at bounding box center [886, 358] width 342 height 32
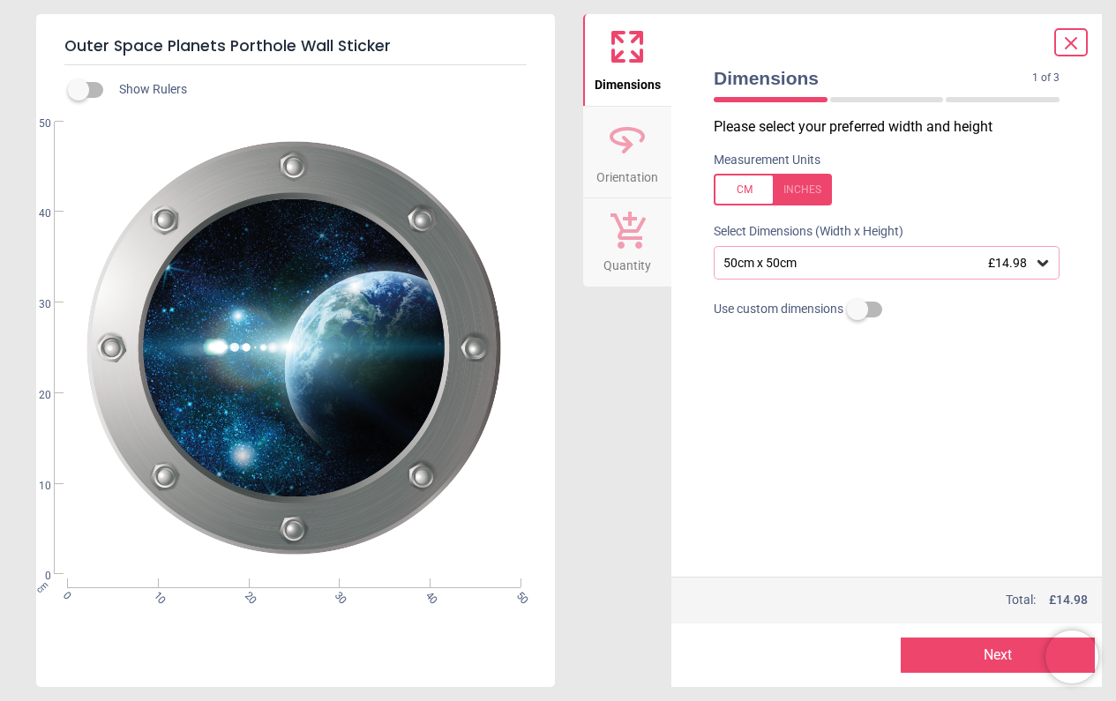
click at [1014, 653] on button "Next" at bounding box center [998, 655] width 194 height 35
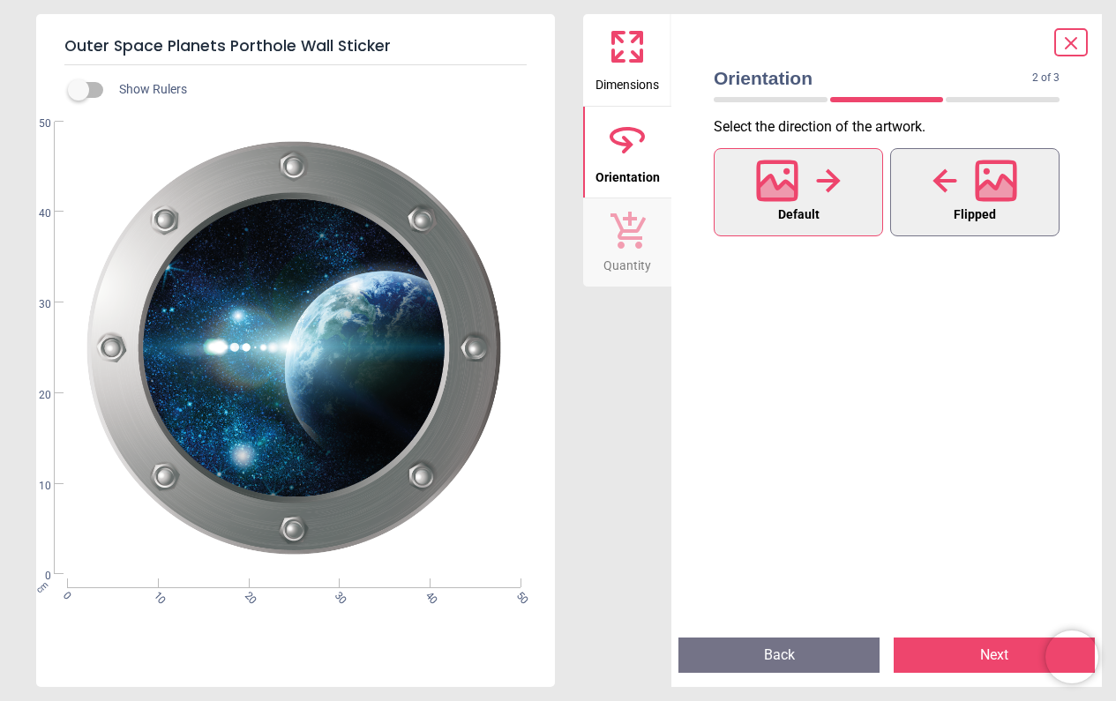
click at [980, 191] on icon at bounding box center [996, 191] width 38 height 31
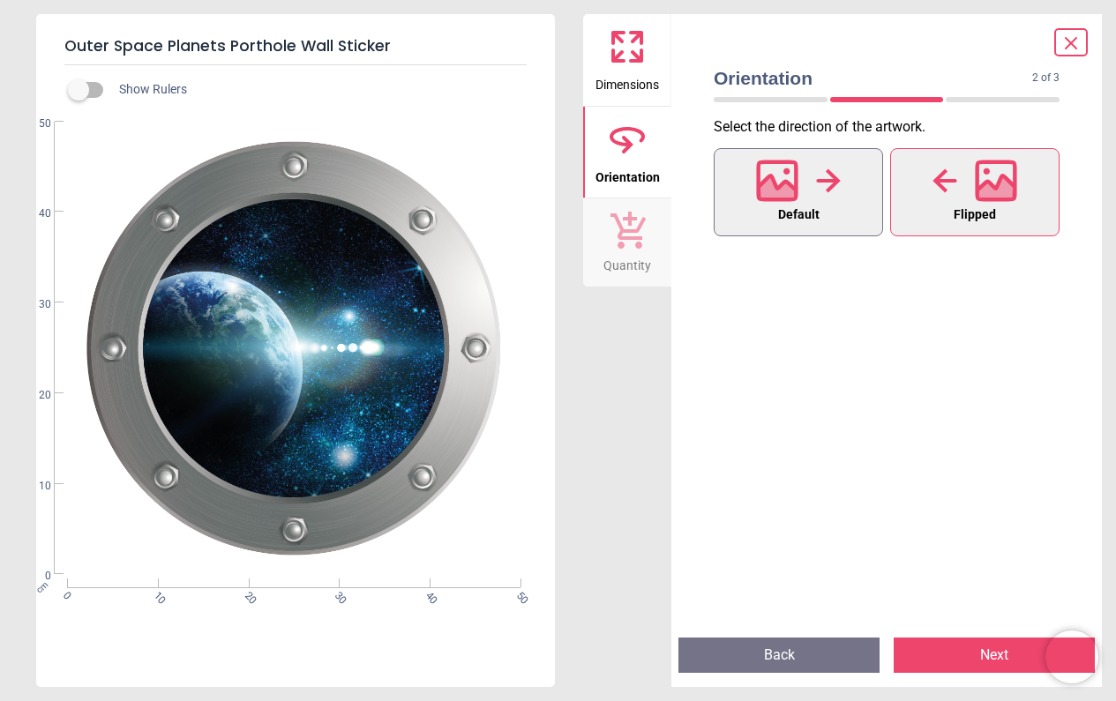
click at [816, 181] on icon at bounding box center [828, 181] width 25 height 26
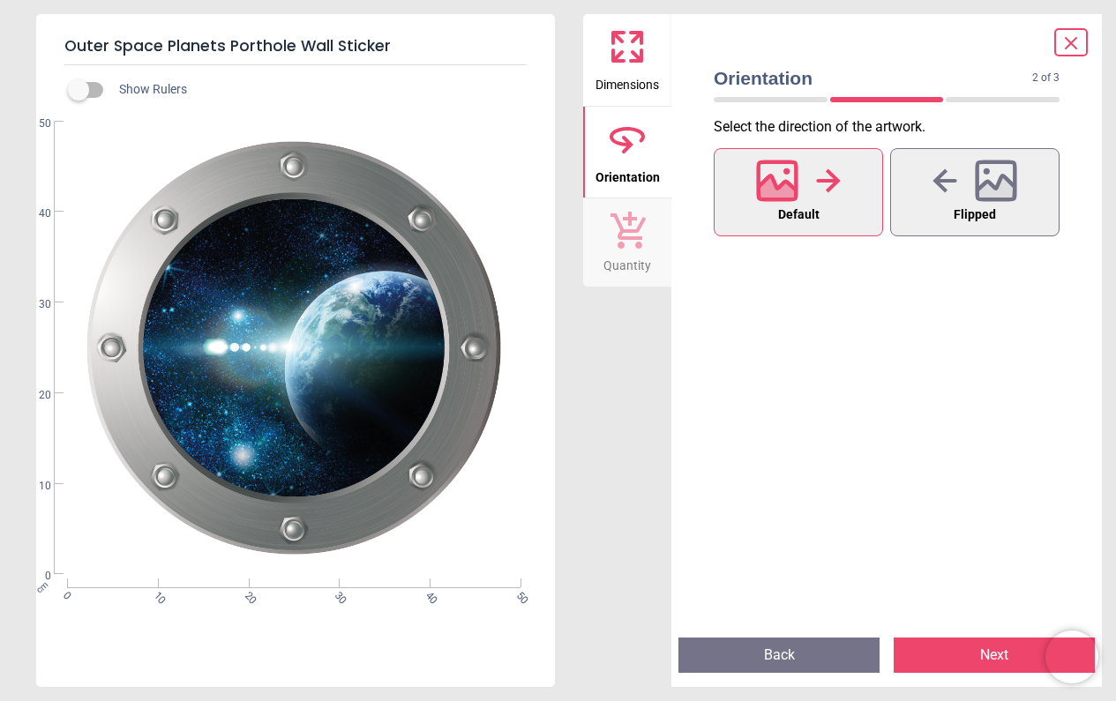
click at [1002, 656] on button "Next" at bounding box center [994, 655] width 201 height 35
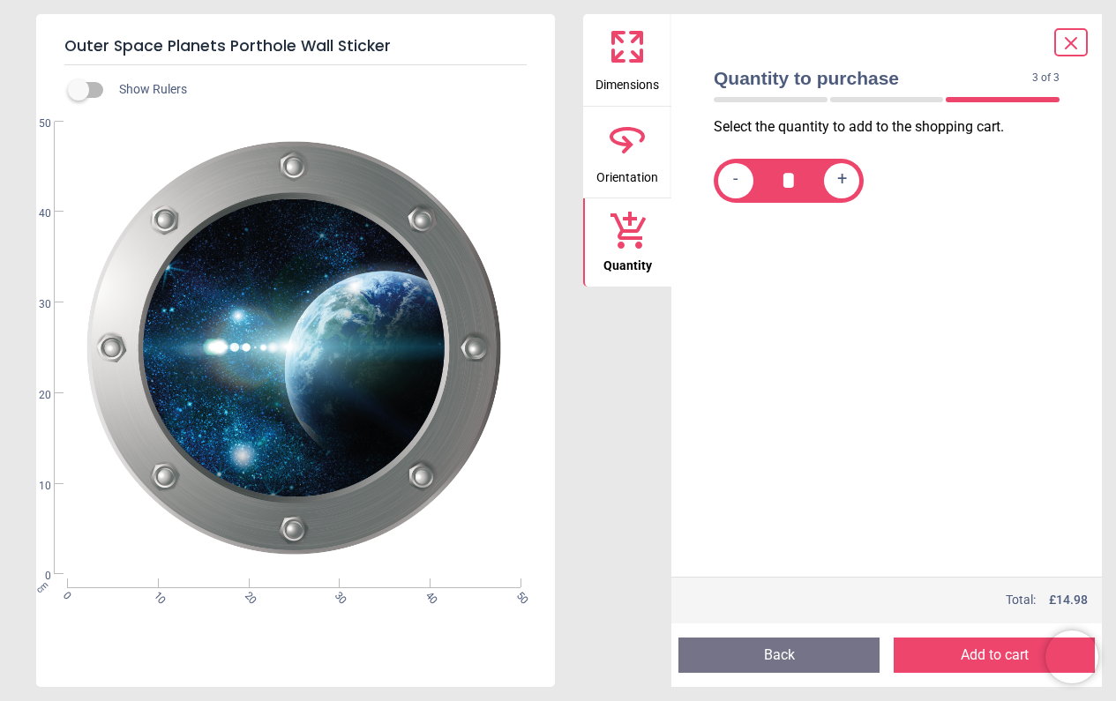
click at [1008, 661] on button "Add to cart" at bounding box center [994, 655] width 201 height 35
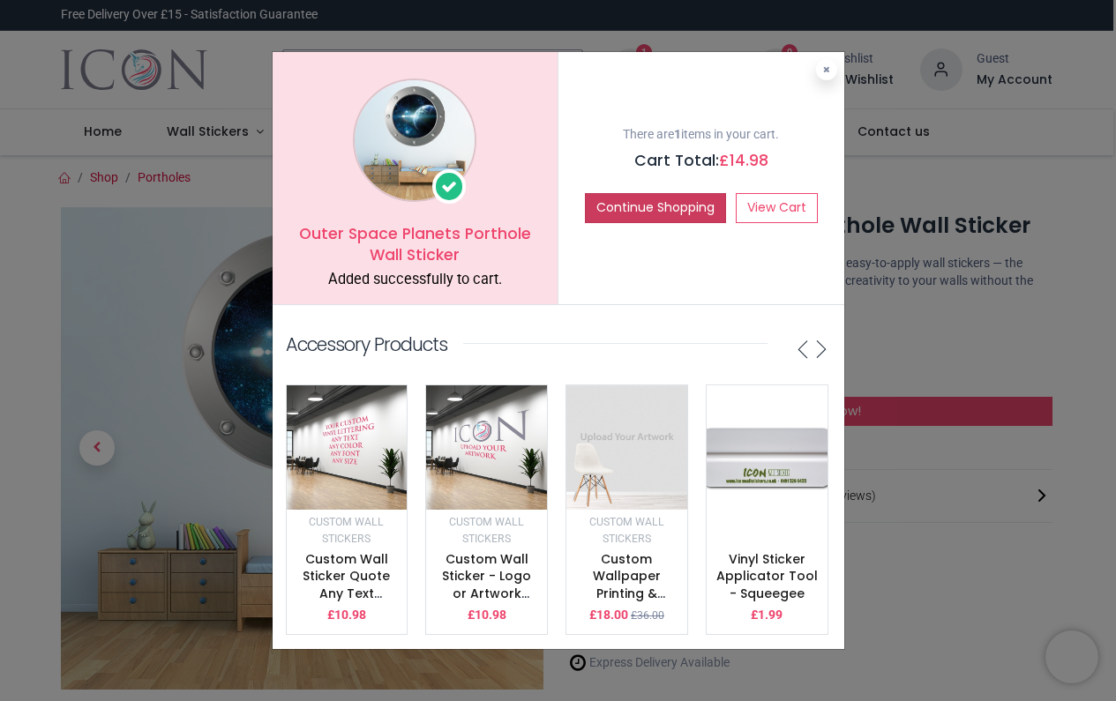
click at [678, 202] on button "Continue Shopping" at bounding box center [655, 208] width 141 height 30
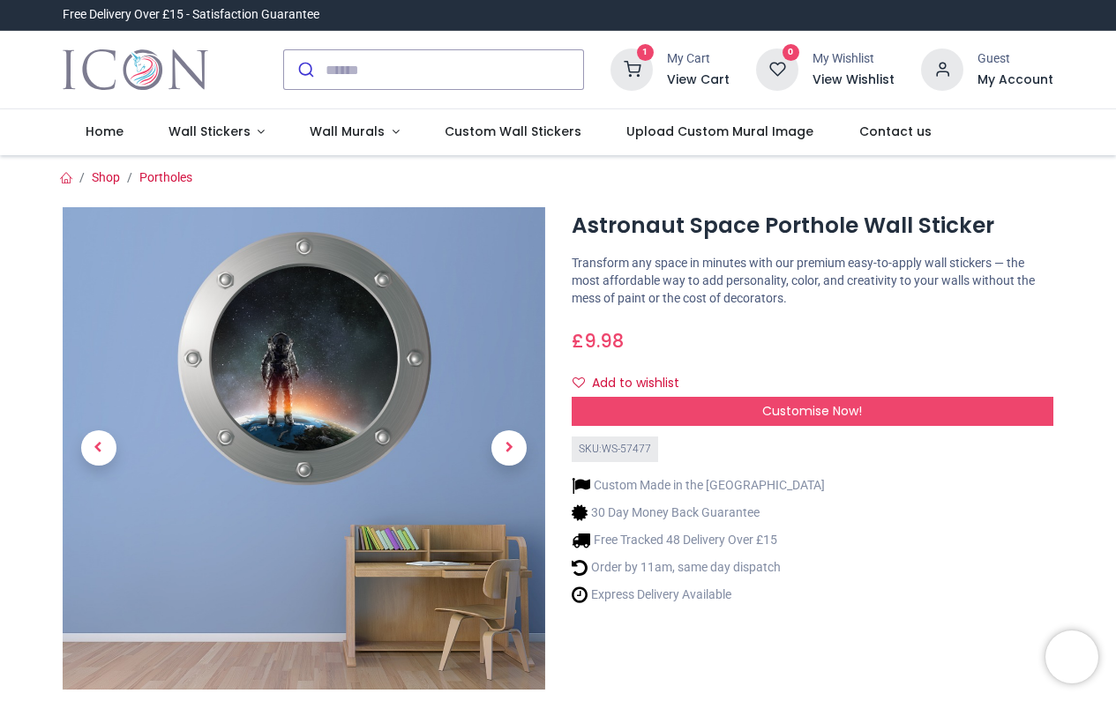
click at [519, 451] on span "Next" at bounding box center [508, 448] width 35 height 35
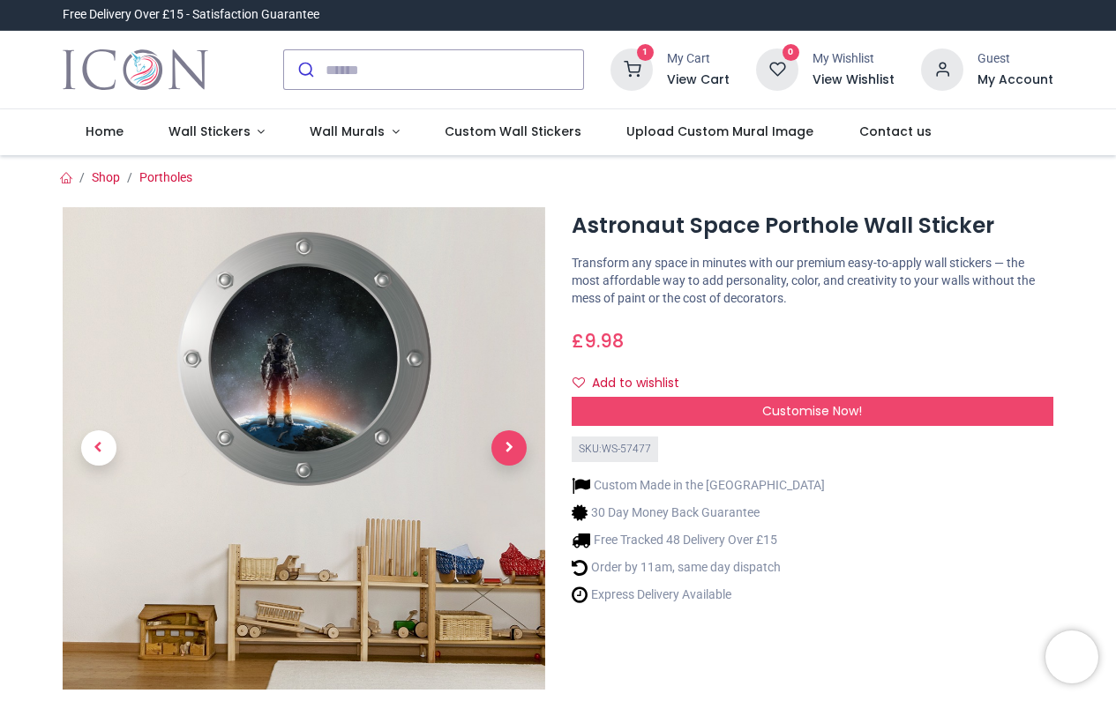
click at [512, 446] on span "Next" at bounding box center [508, 448] width 35 height 35
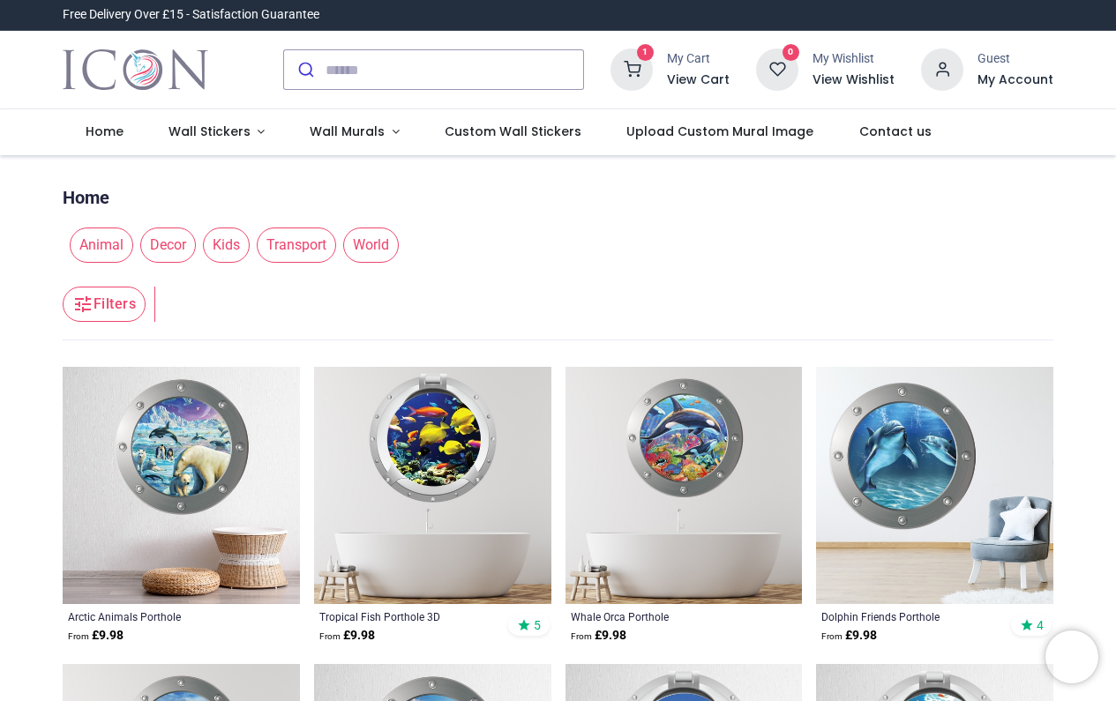
click at [109, 306] on button "Filters" at bounding box center [104, 304] width 83 height 35
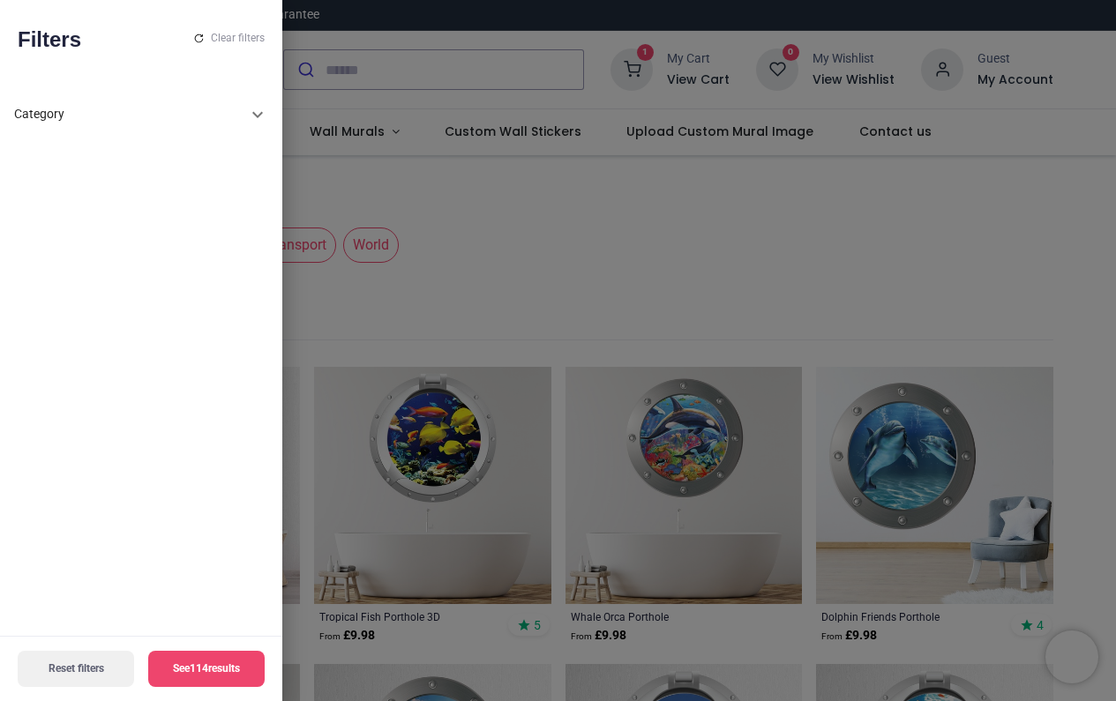
click at [258, 110] on icon at bounding box center [257, 114] width 21 height 21
click at [64, 288] on span "World" at bounding box center [66, 294] width 34 height 18
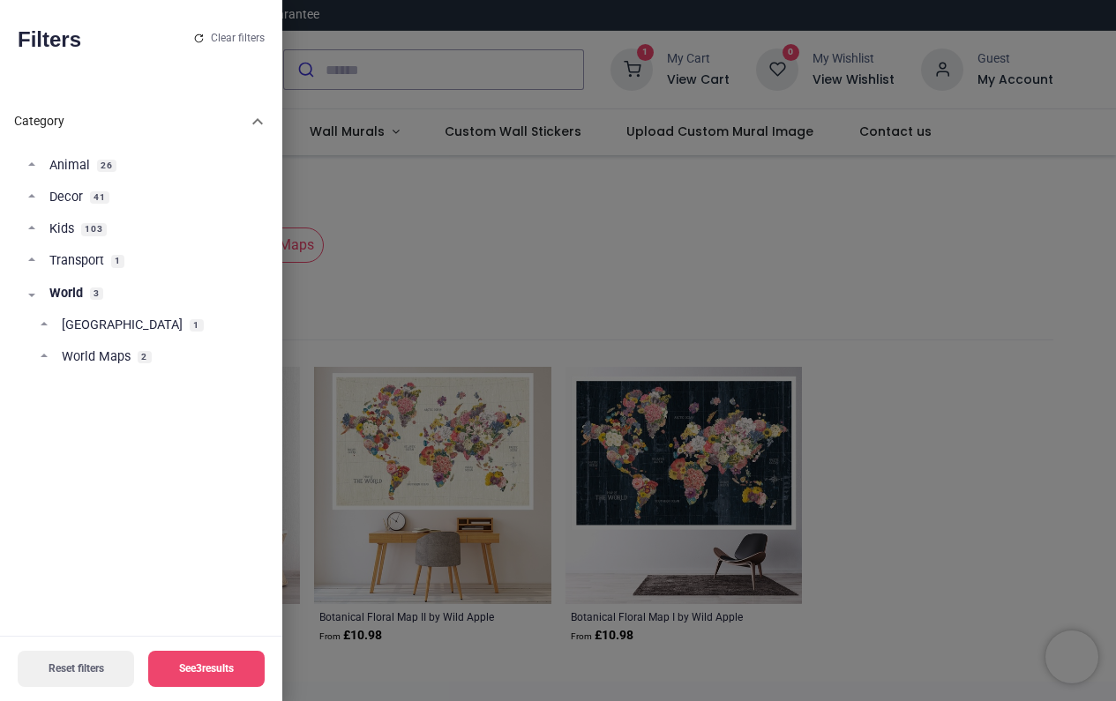
click at [31, 288] on link "World 3" at bounding box center [141, 301] width 226 height 32
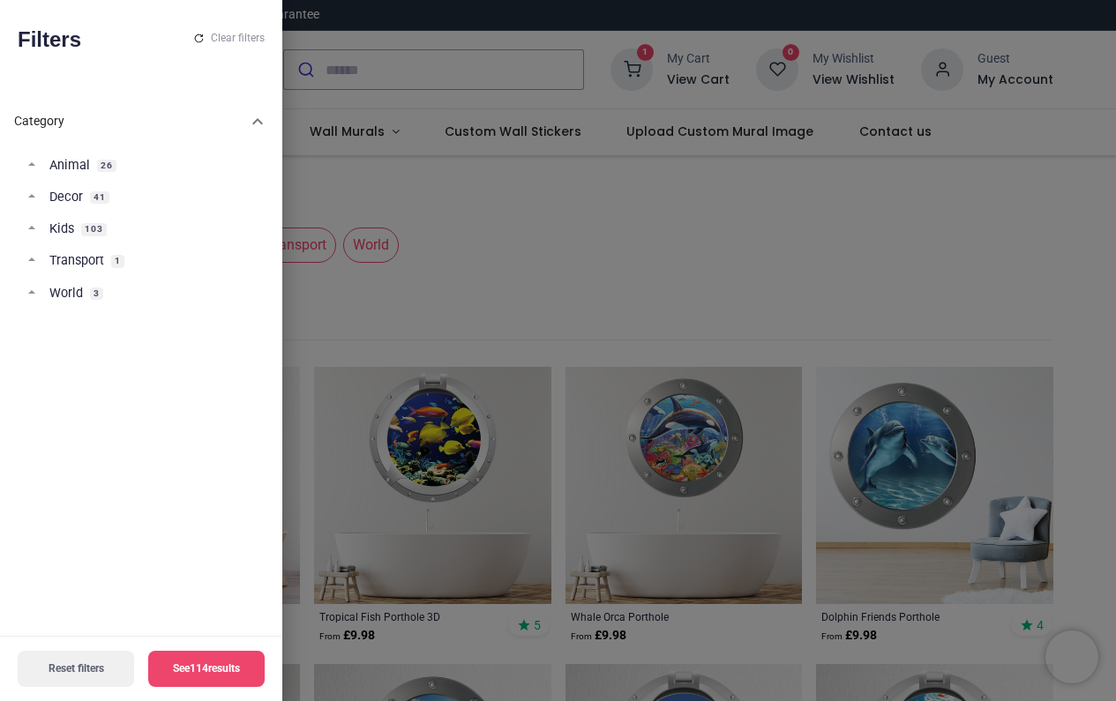
click at [33, 228] on link "Kids 103" at bounding box center [141, 237] width 226 height 32
click at [78, 356] on span "Space & Aliens" at bounding box center [105, 357] width 86 height 18
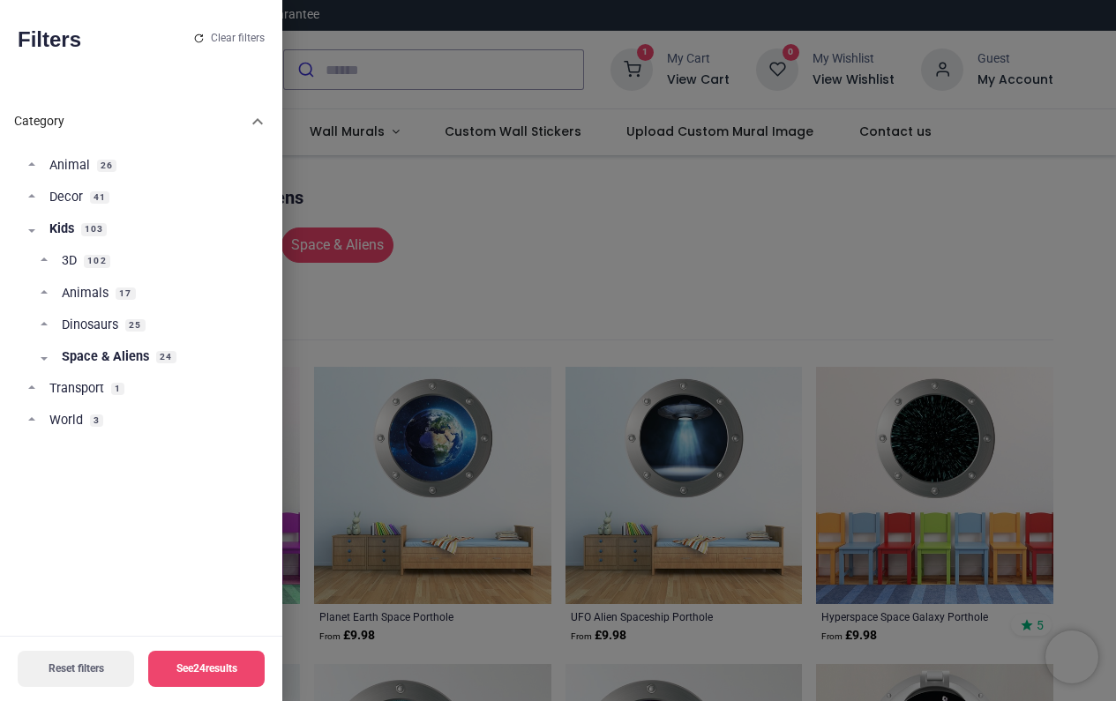
click at [208, 669] on button "See 24 results" at bounding box center [206, 669] width 116 height 36
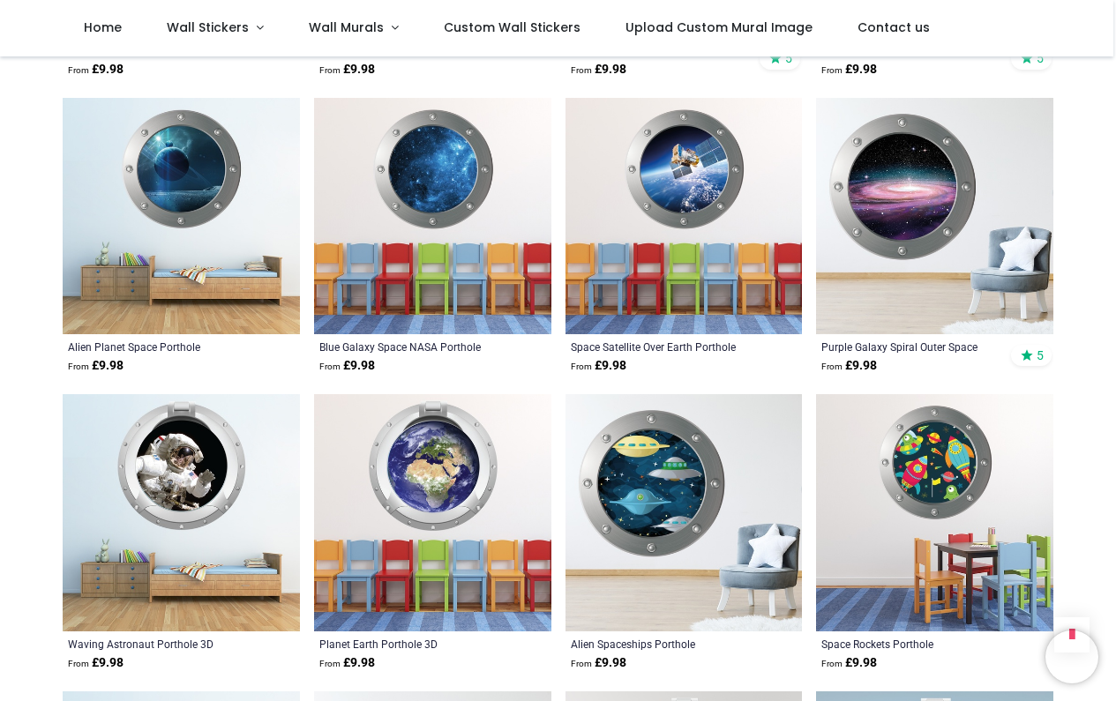
scroll to position [1110, 0]
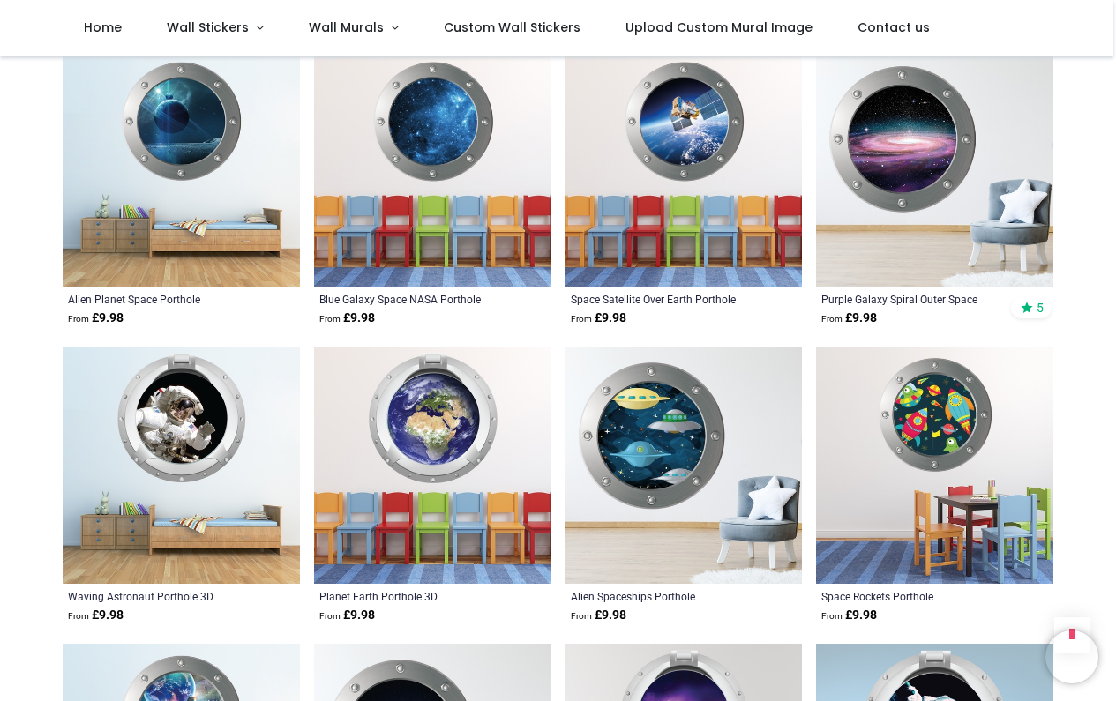
click at [189, 425] on img at bounding box center [181, 465] width 237 height 237
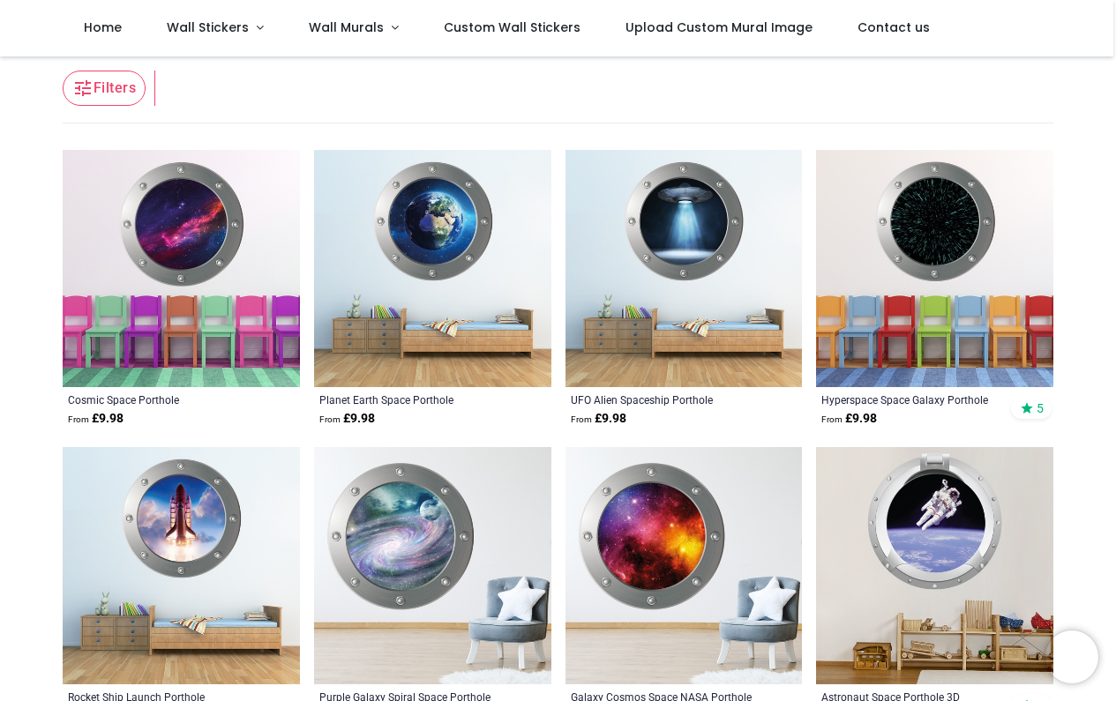
scroll to position [165, 0]
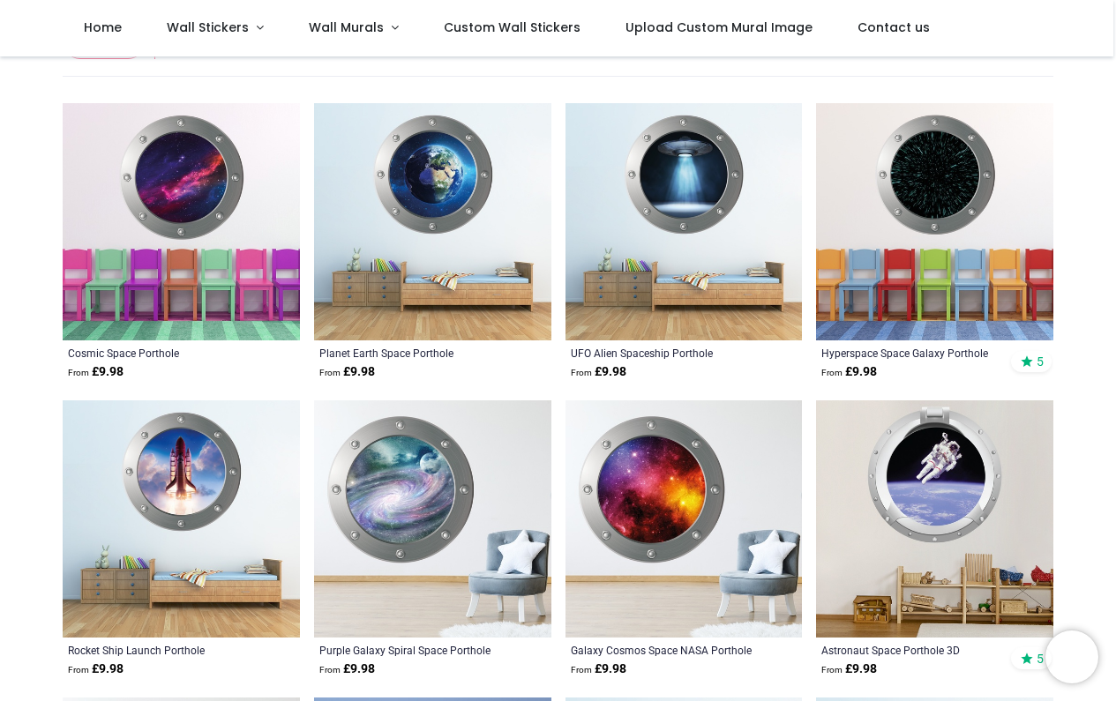
click at [949, 475] on img at bounding box center [934, 519] width 237 height 237
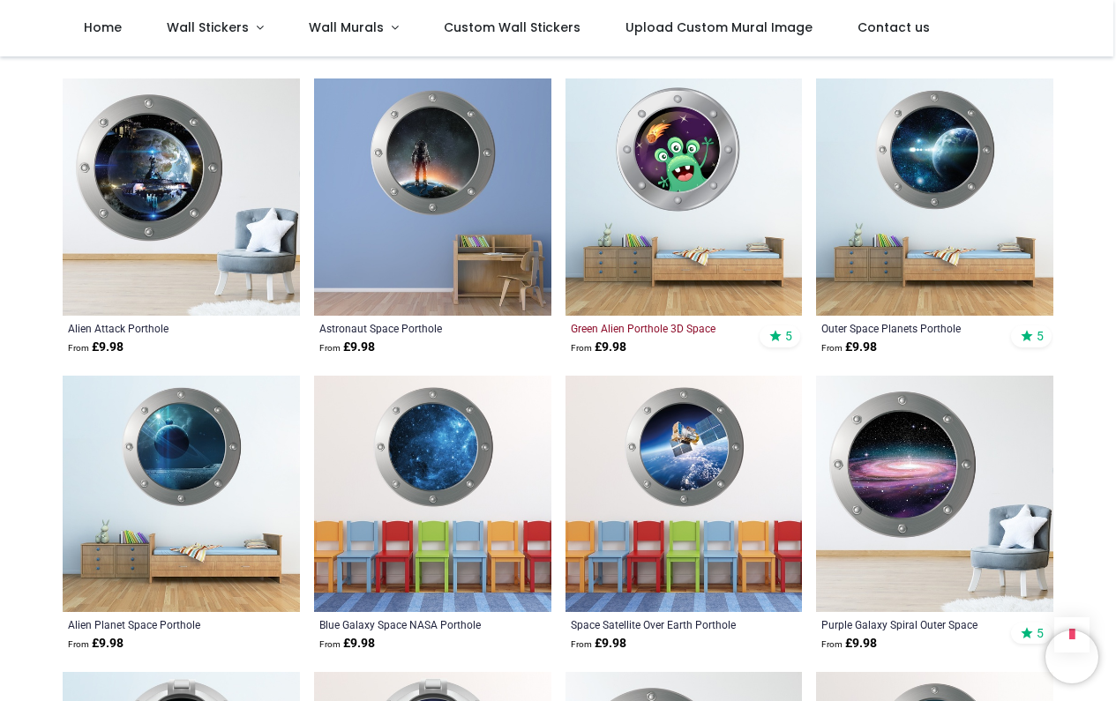
scroll to position [785, 0]
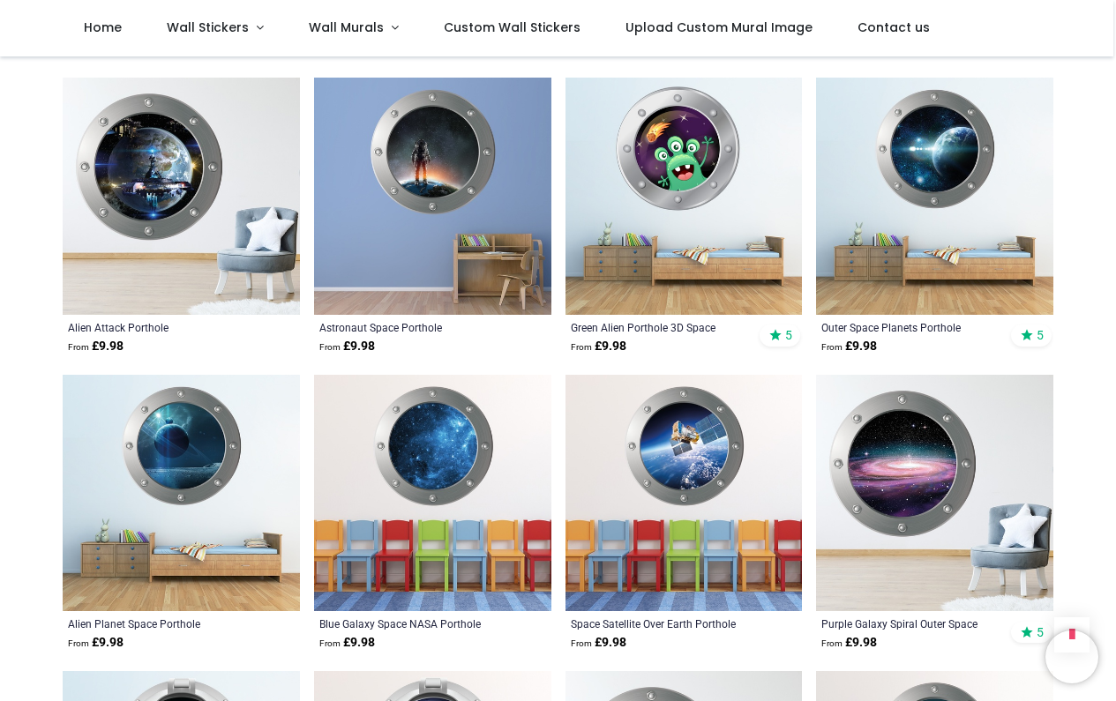
click at [685, 441] on img at bounding box center [684, 493] width 237 height 237
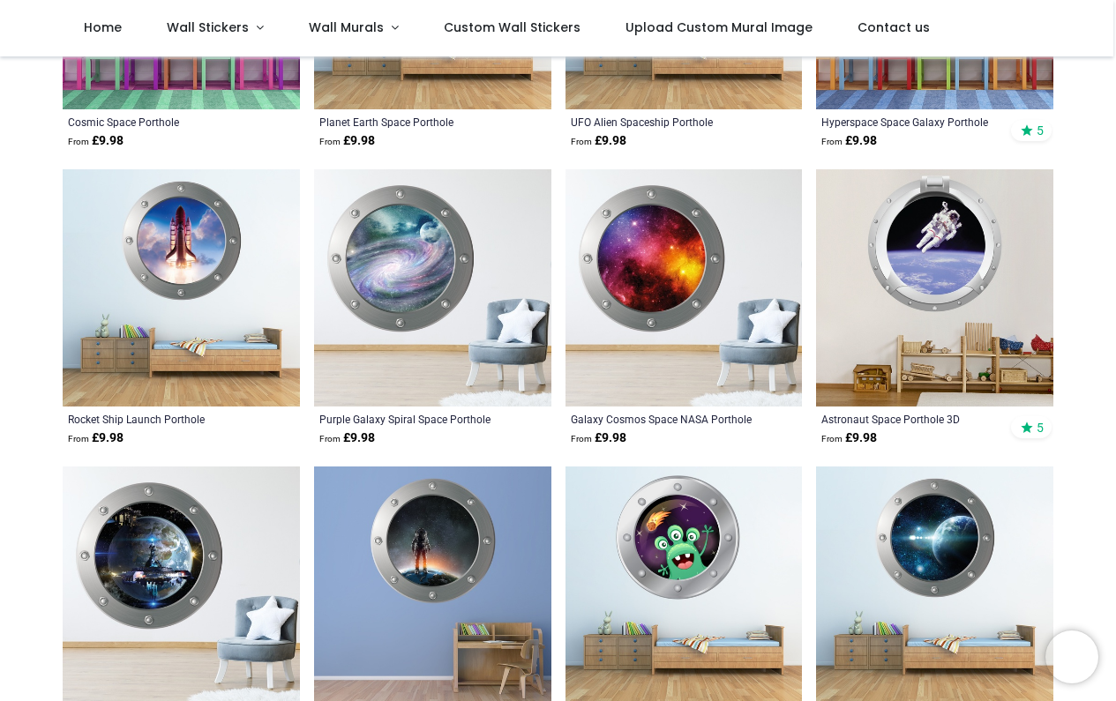
scroll to position [403, 0]
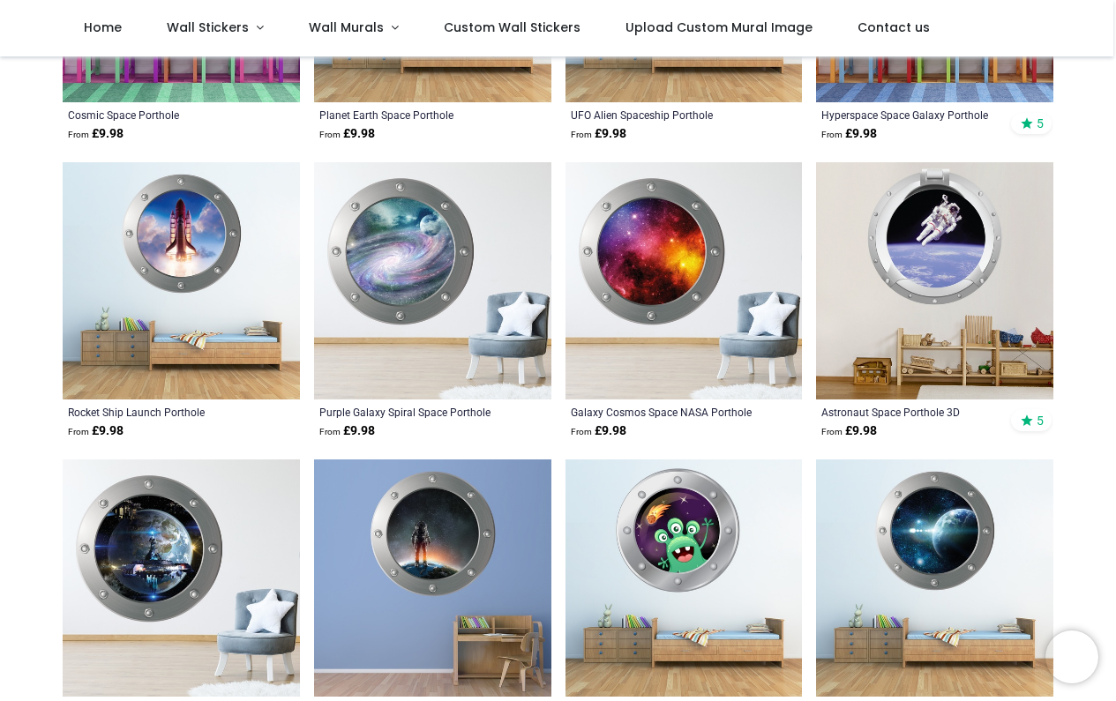
click at [937, 251] on img at bounding box center [934, 280] width 237 height 237
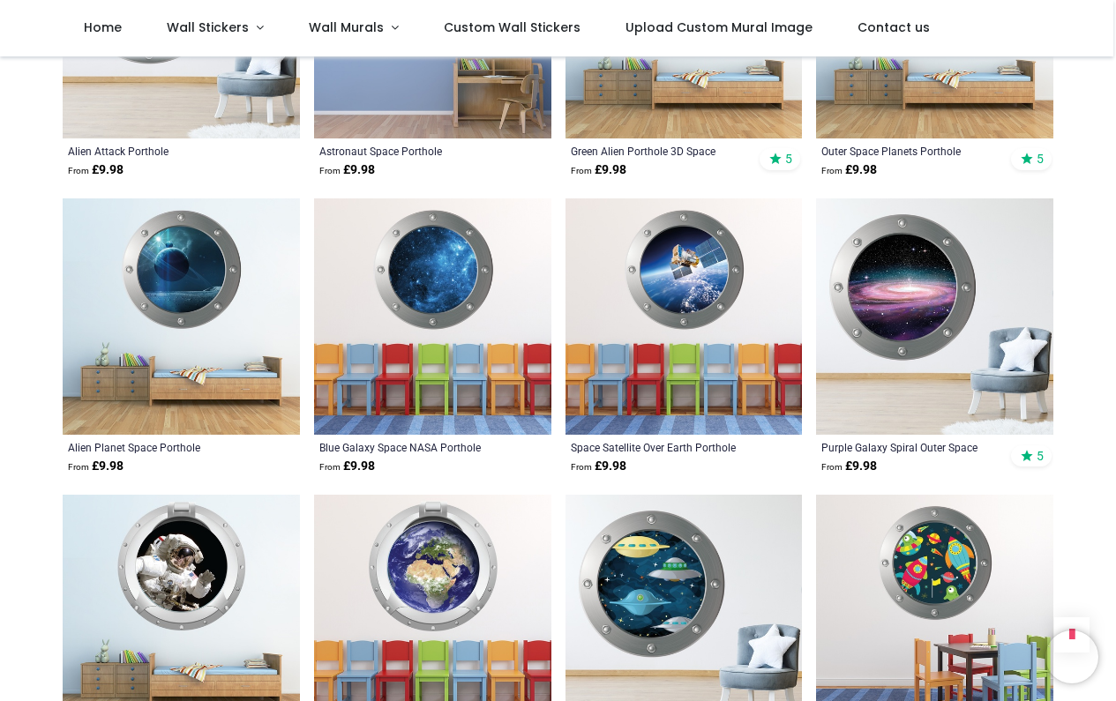
scroll to position [972, 0]
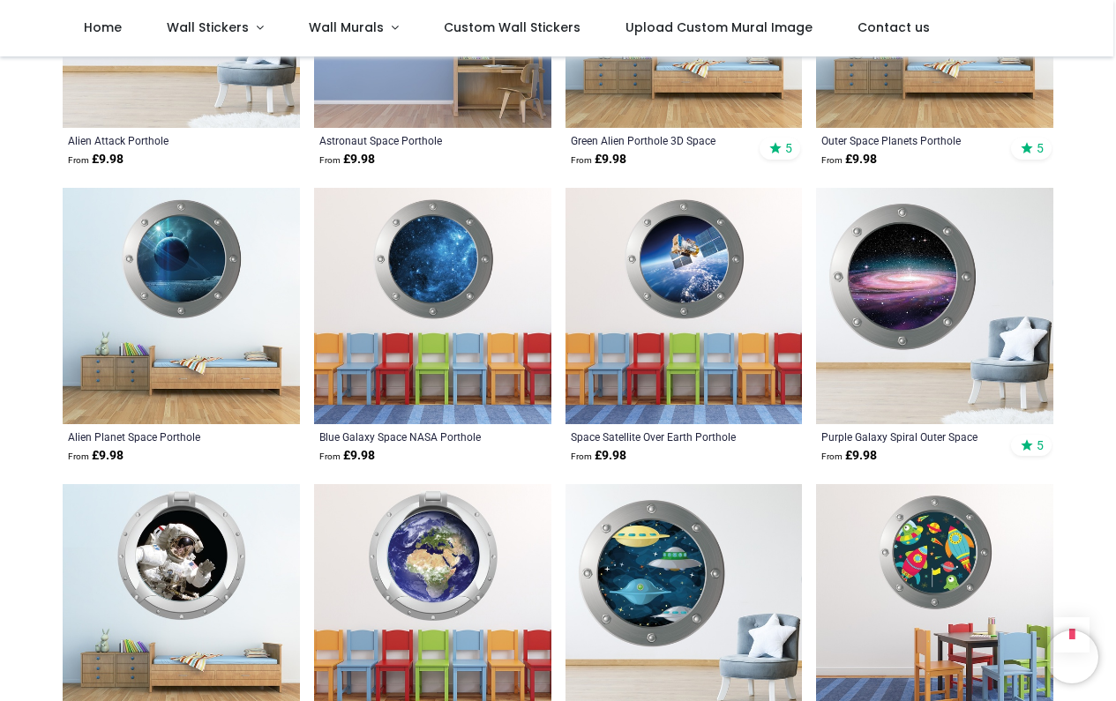
click at [184, 553] on img at bounding box center [181, 602] width 237 height 237
click at [185, 573] on img at bounding box center [181, 602] width 237 height 237
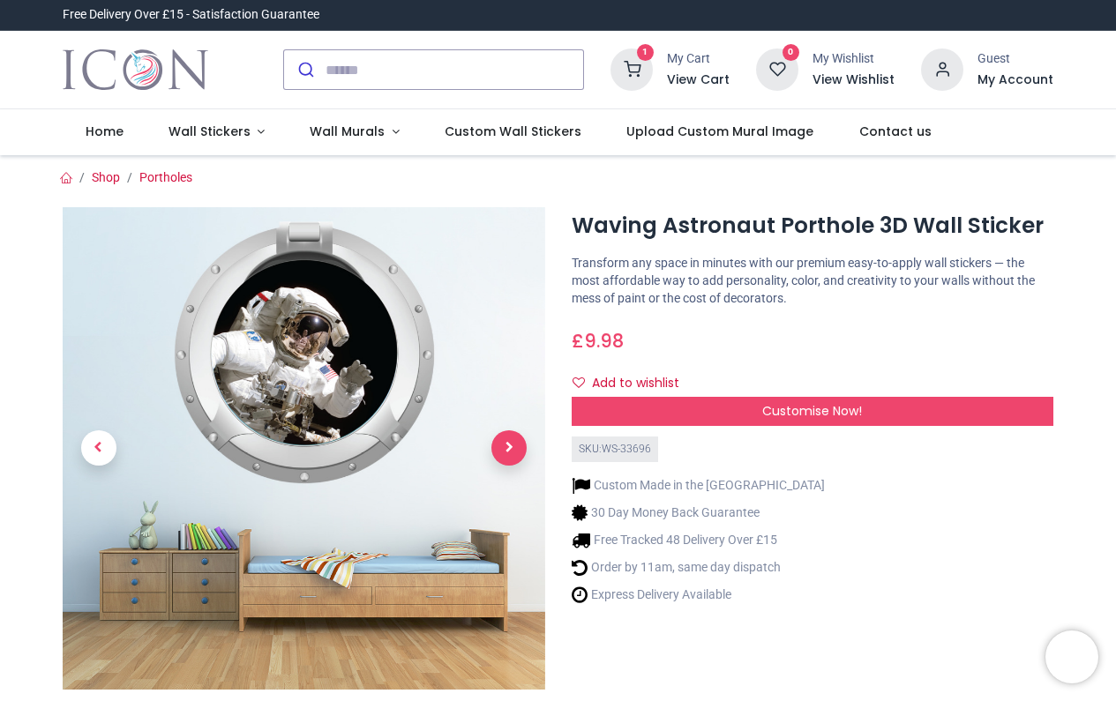
click at [509, 446] on span "Next" at bounding box center [508, 448] width 35 height 35
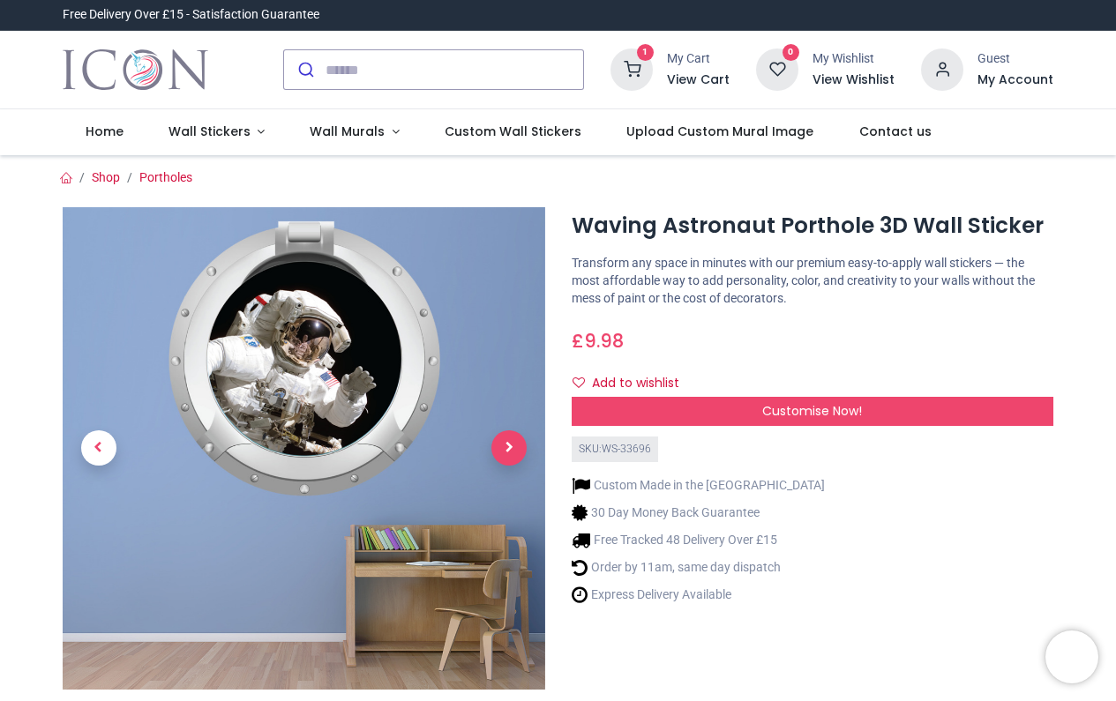
click at [510, 449] on span "Next" at bounding box center [508, 448] width 35 height 35
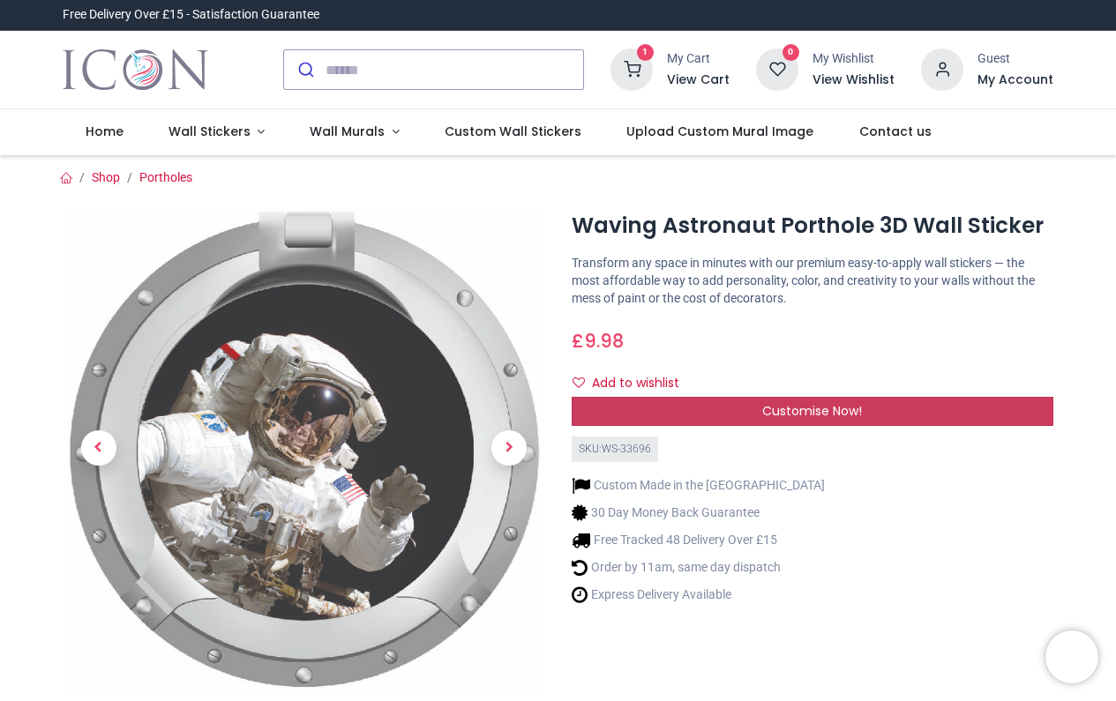
click at [807, 404] on span "Customise Now!" at bounding box center [812, 411] width 100 height 18
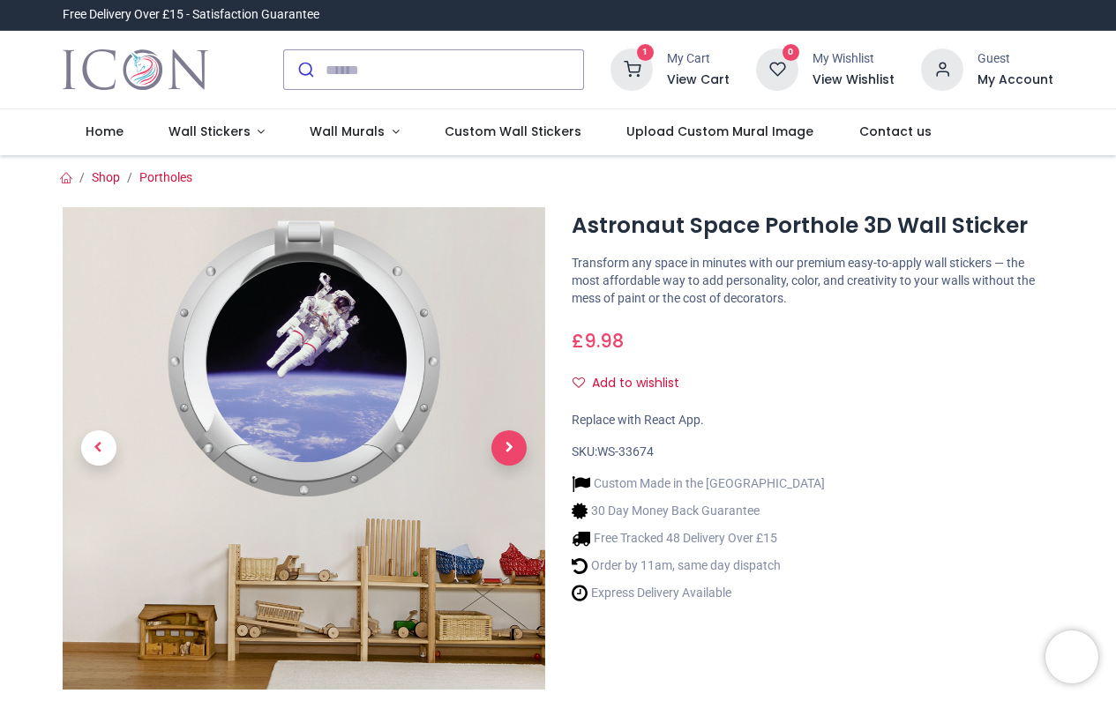
click at [504, 444] on span "Next" at bounding box center [508, 448] width 35 height 35
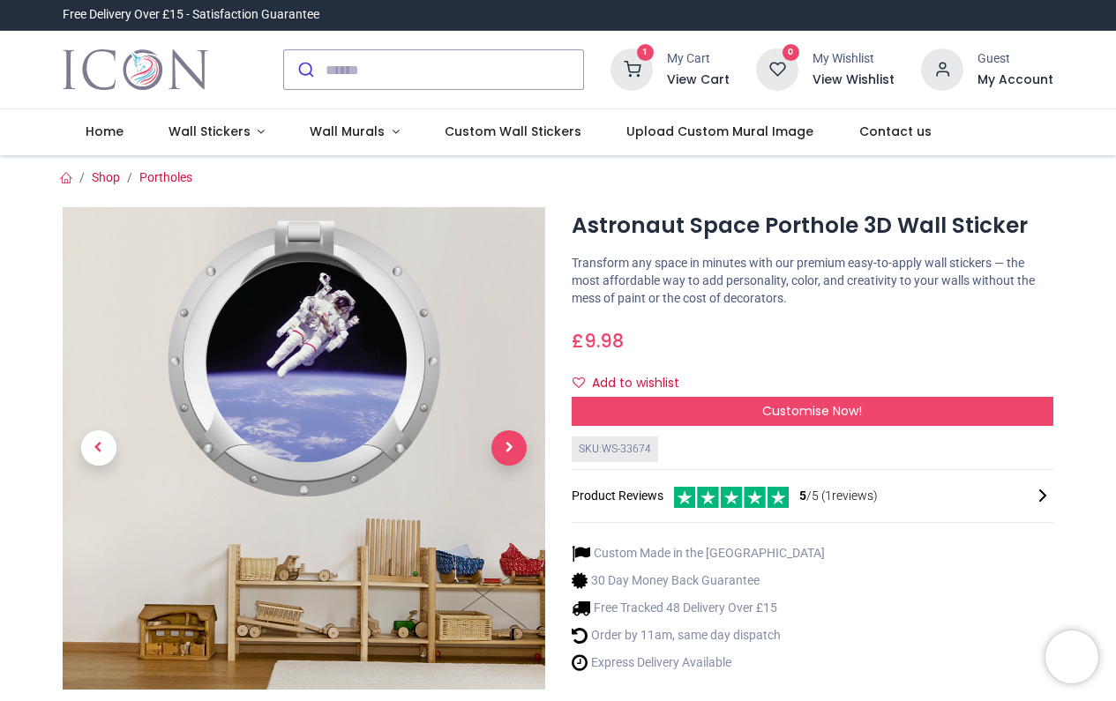
click at [509, 450] on span "Next" at bounding box center [508, 448] width 35 height 35
click at [313, 406] on img at bounding box center [304, 448] width 483 height 483
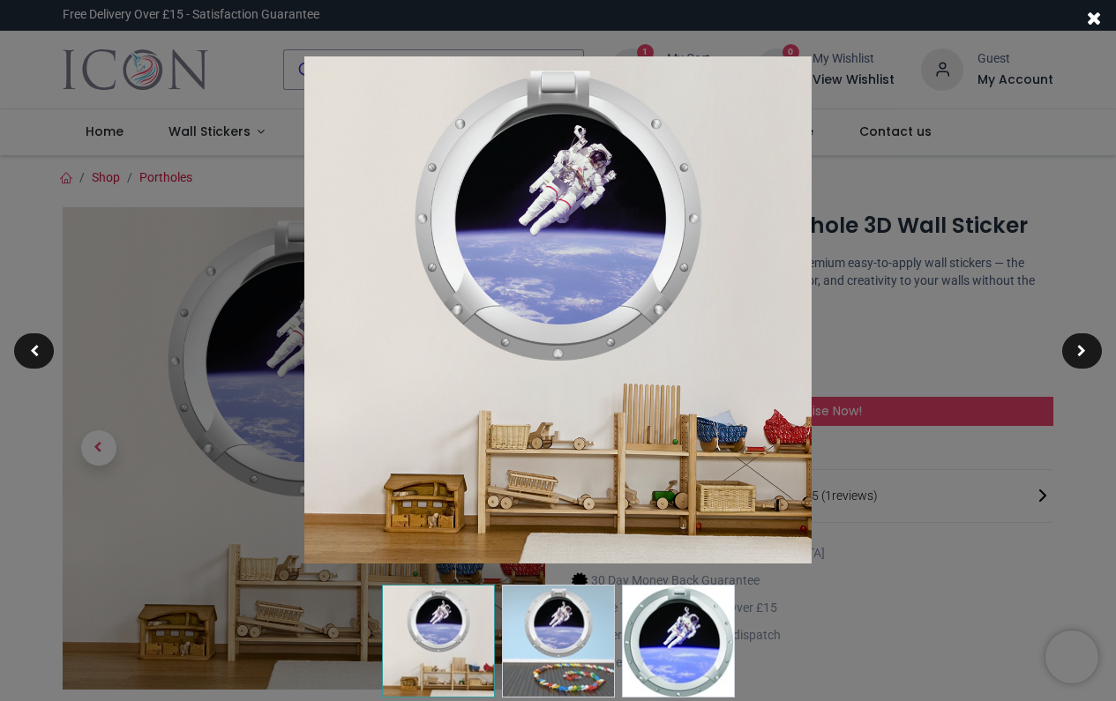
click at [696, 640] on img at bounding box center [678, 641] width 113 height 113
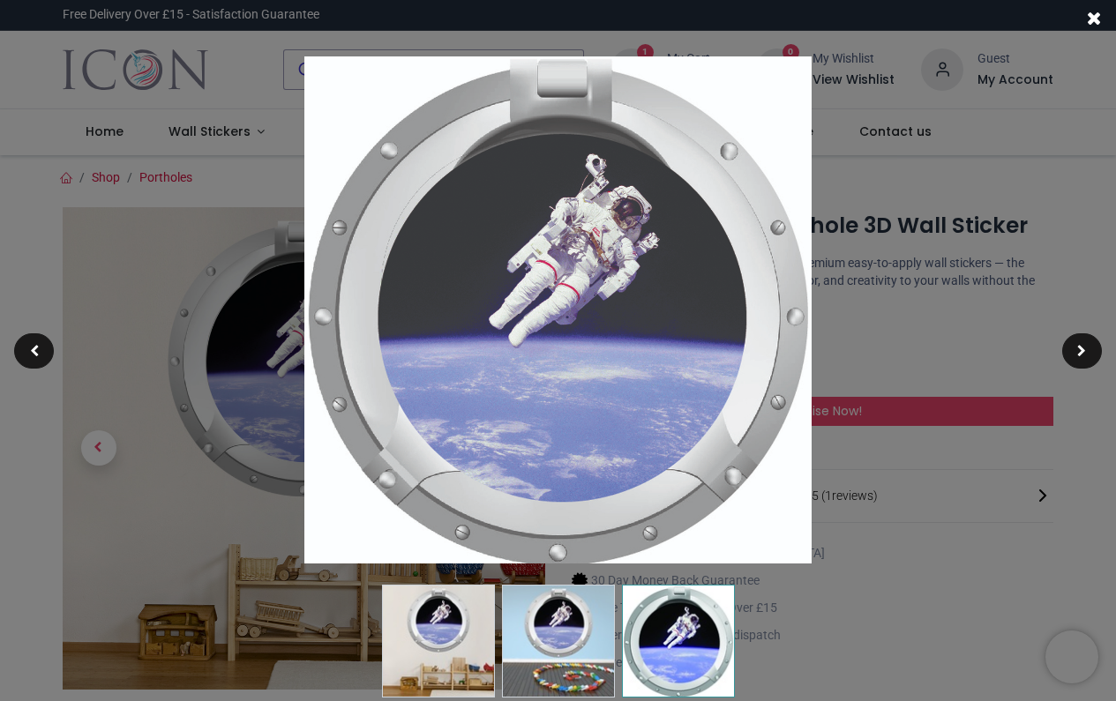
click at [578, 277] on img at bounding box center [557, 309] width 507 height 507
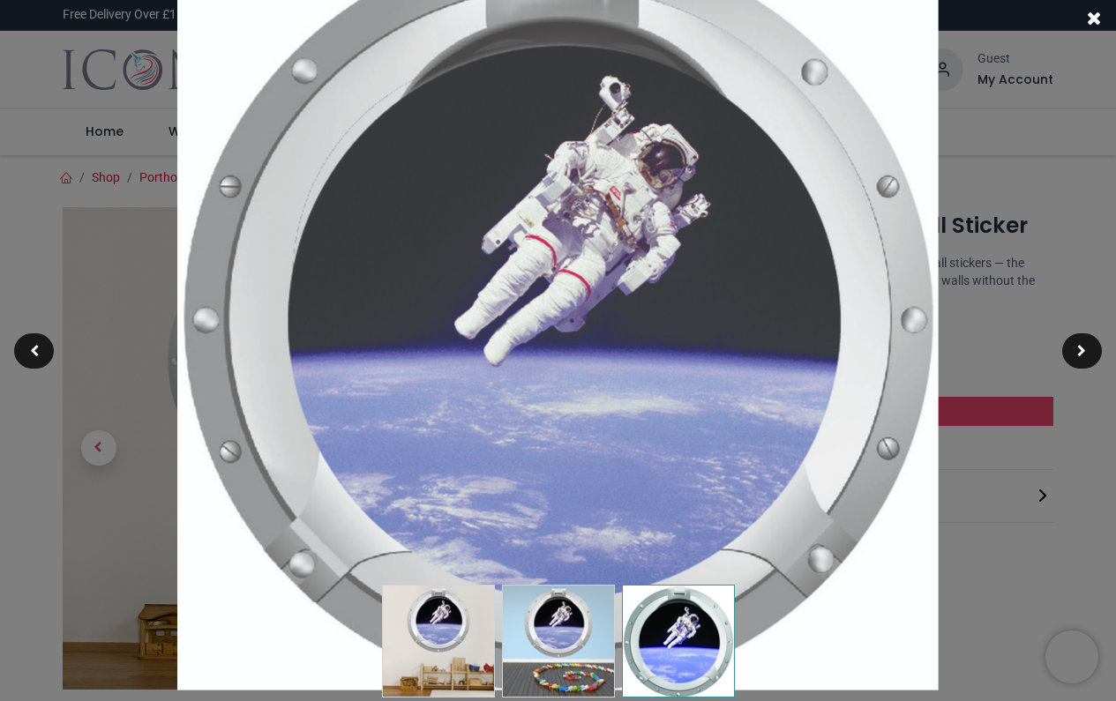
click at [1097, 18] on span at bounding box center [1094, 18] width 15 height 19
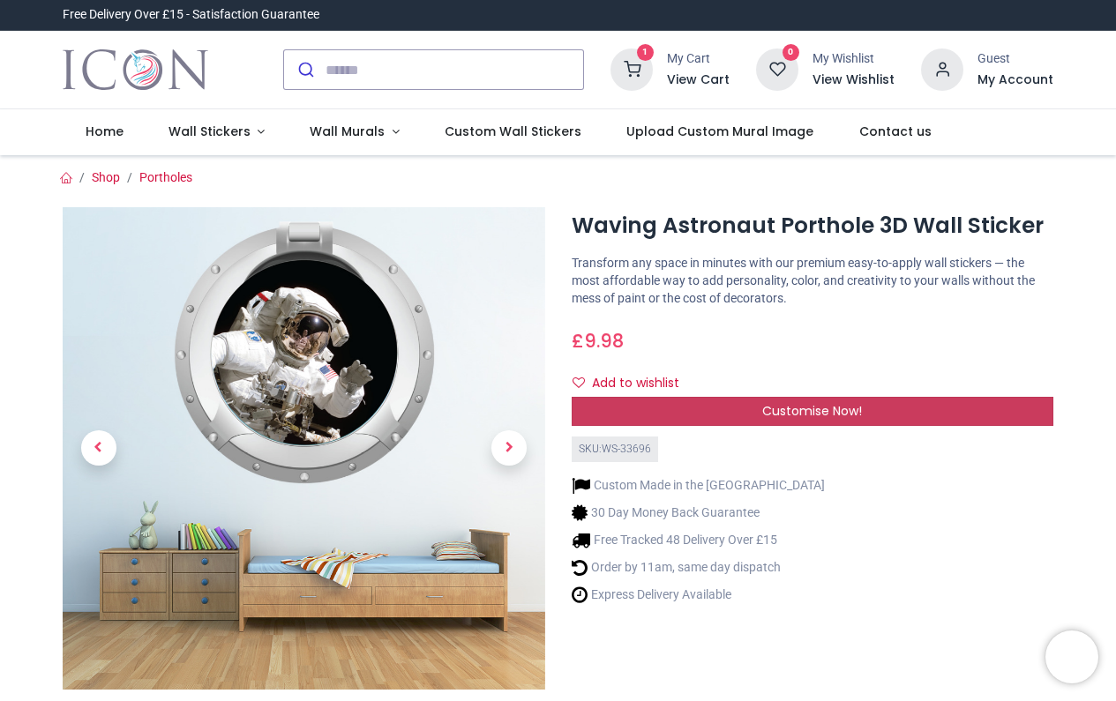
click at [858, 410] on span "Customise Now!" at bounding box center [812, 411] width 100 height 18
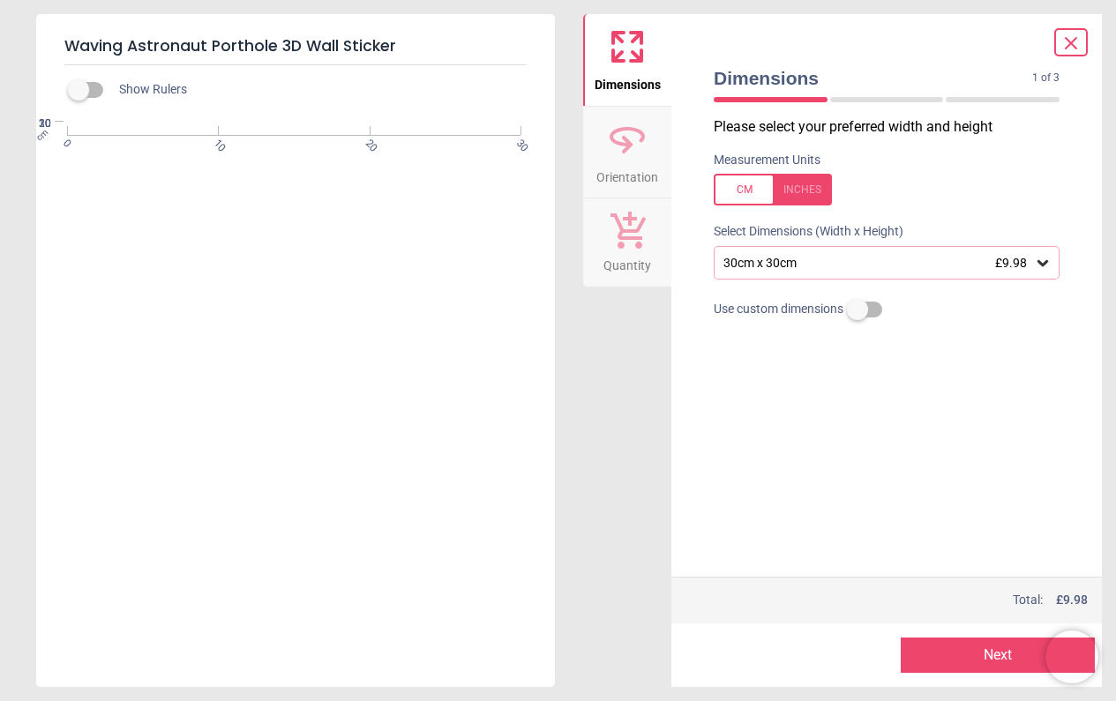
click at [1040, 263] on icon at bounding box center [1042, 263] width 11 height 6
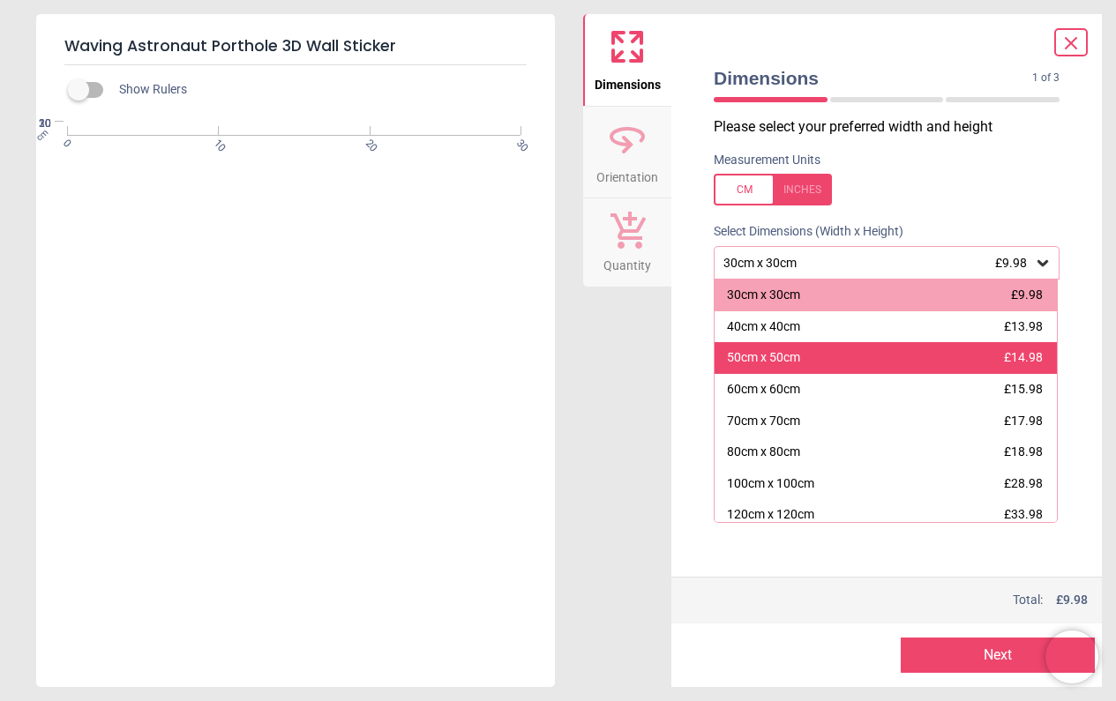
click at [819, 347] on div "50cm x 50cm £14.98" at bounding box center [886, 358] width 342 height 32
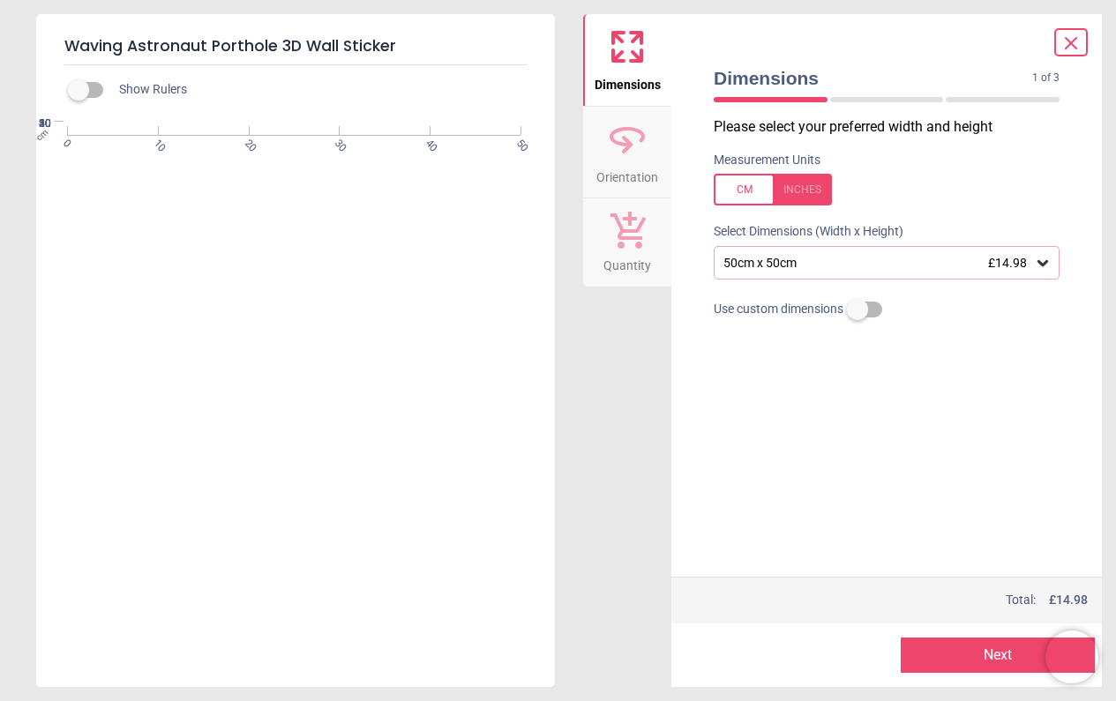
click at [746, 187] on div at bounding box center [773, 190] width 118 height 32
click at [747, 187] on div at bounding box center [773, 190] width 118 height 32
click at [808, 188] on div at bounding box center [773, 190] width 118 height 32
click at [746, 189] on div at bounding box center [773, 190] width 118 height 32
click at [1005, 654] on button "Next" at bounding box center [998, 655] width 194 height 35
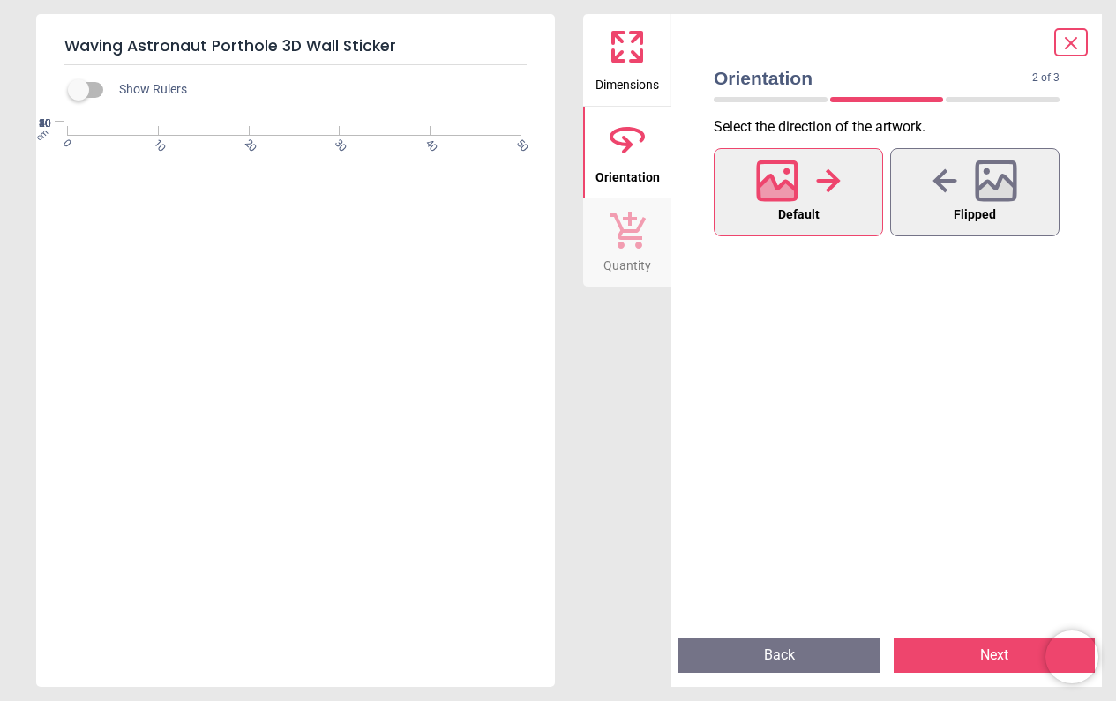
click at [799, 661] on button "Back" at bounding box center [778, 655] width 201 height 35
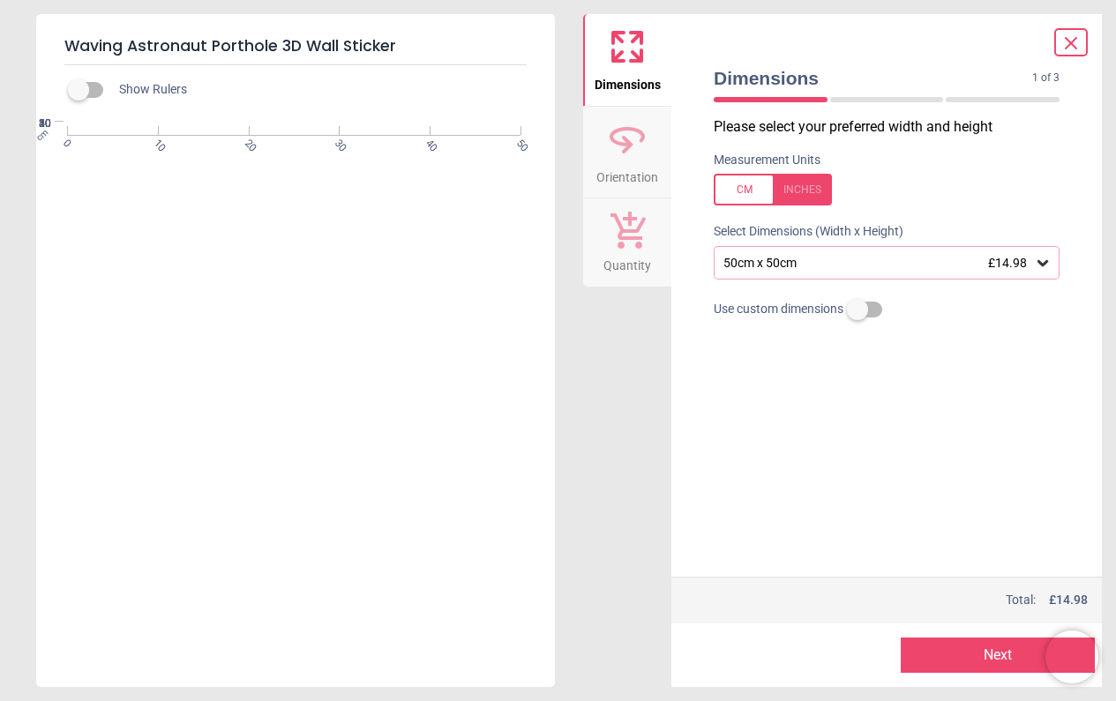
click at [799, 661] on div at bounding box center [782, 655] width 194 height 35
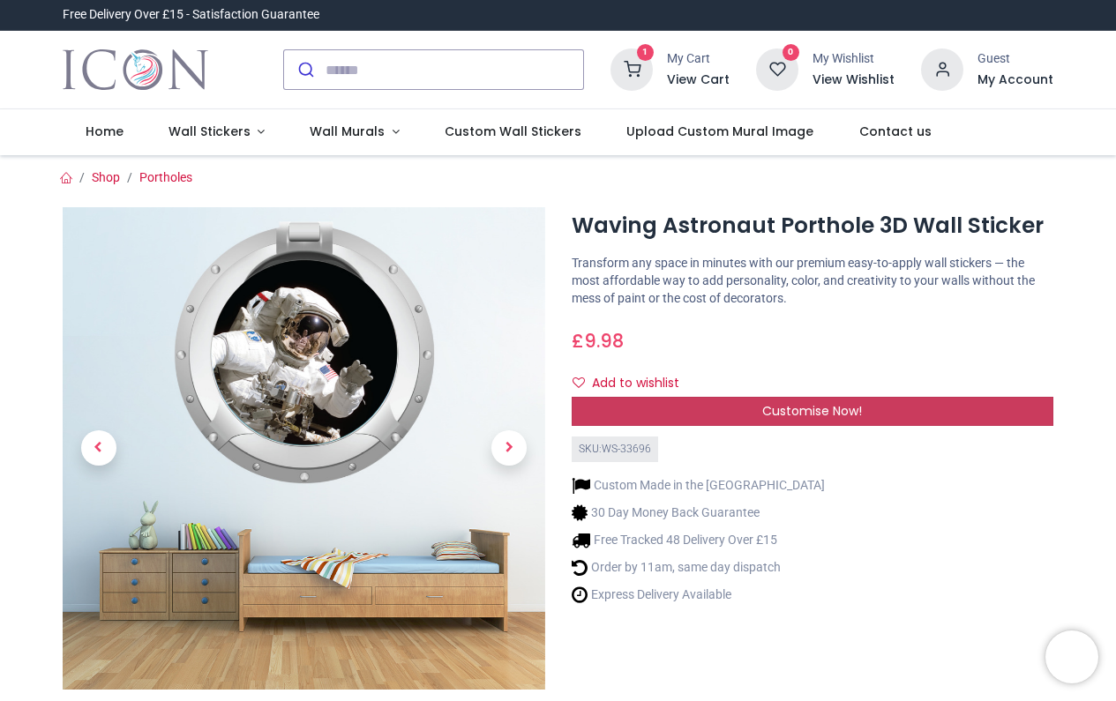
click at [831, 411] on span "Customise Now!" at bounding box center [812, 411] width 100 height 18
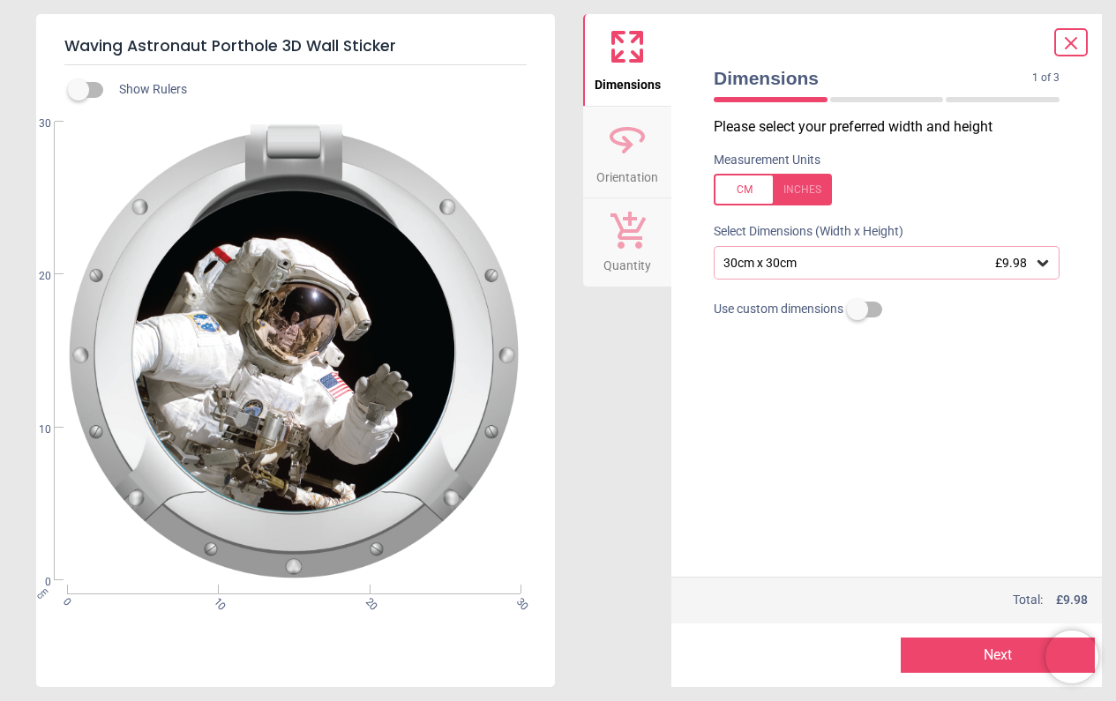
click at [881, 266] on div "30cm x 30cm £9.98" at bounding box center [878, 263] width 312 height 15
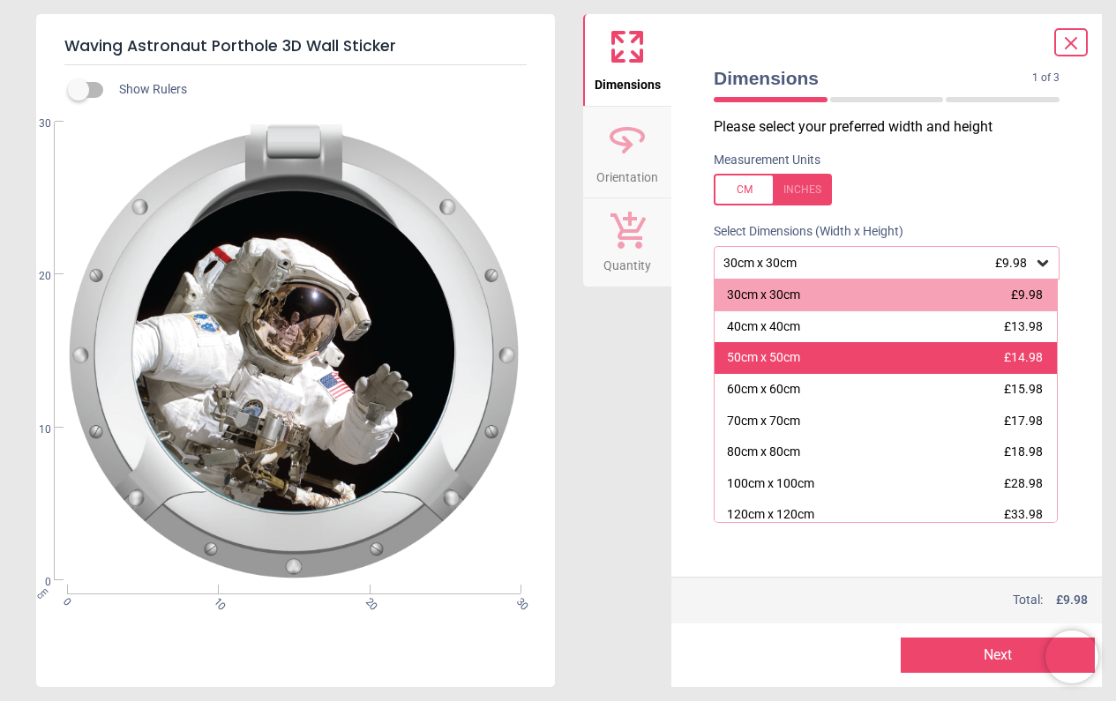
click at [821, 356] on div "50cm x 50cm £14.98" at bounding box center [886, 358] width 342 height 32
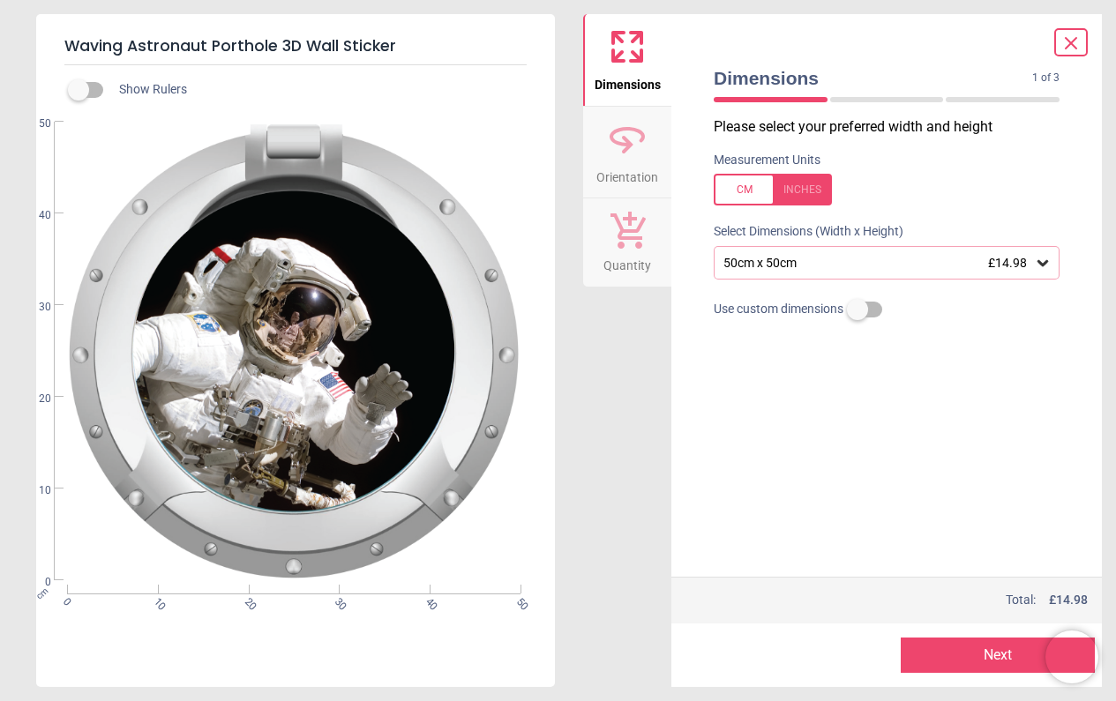
click at [999, 655] on button "Next" at bounding box center [998, 655] width 194 height 35
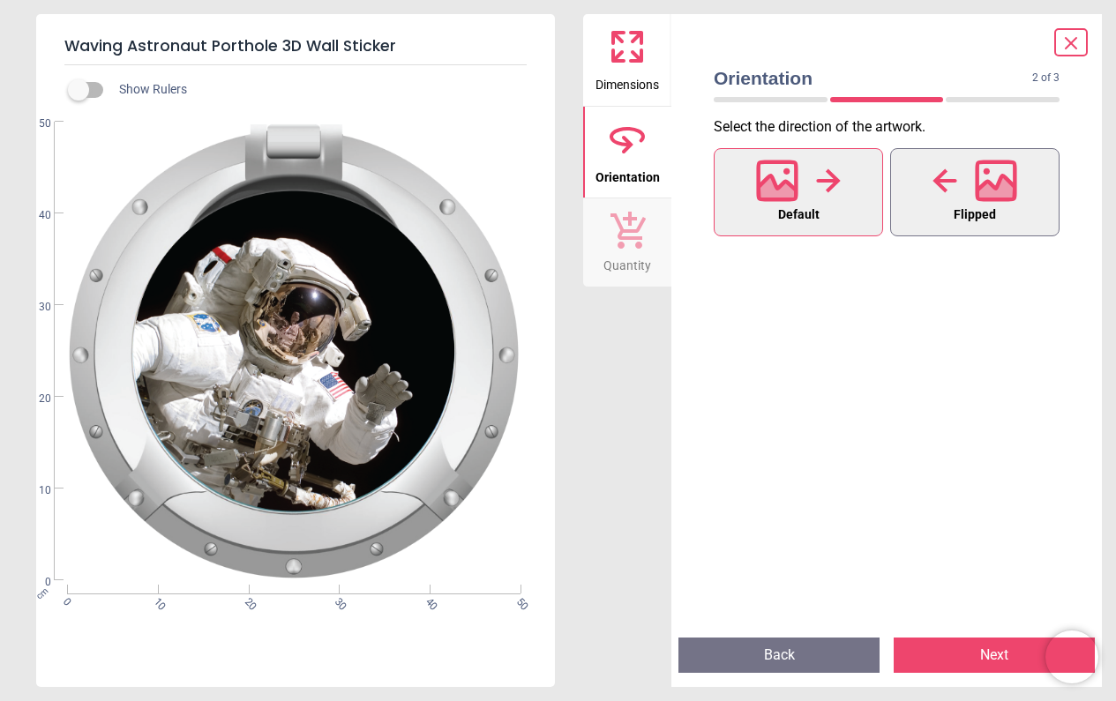
click at [1005, 185] on icon at bounding box center [996, 191] width 38 height 31
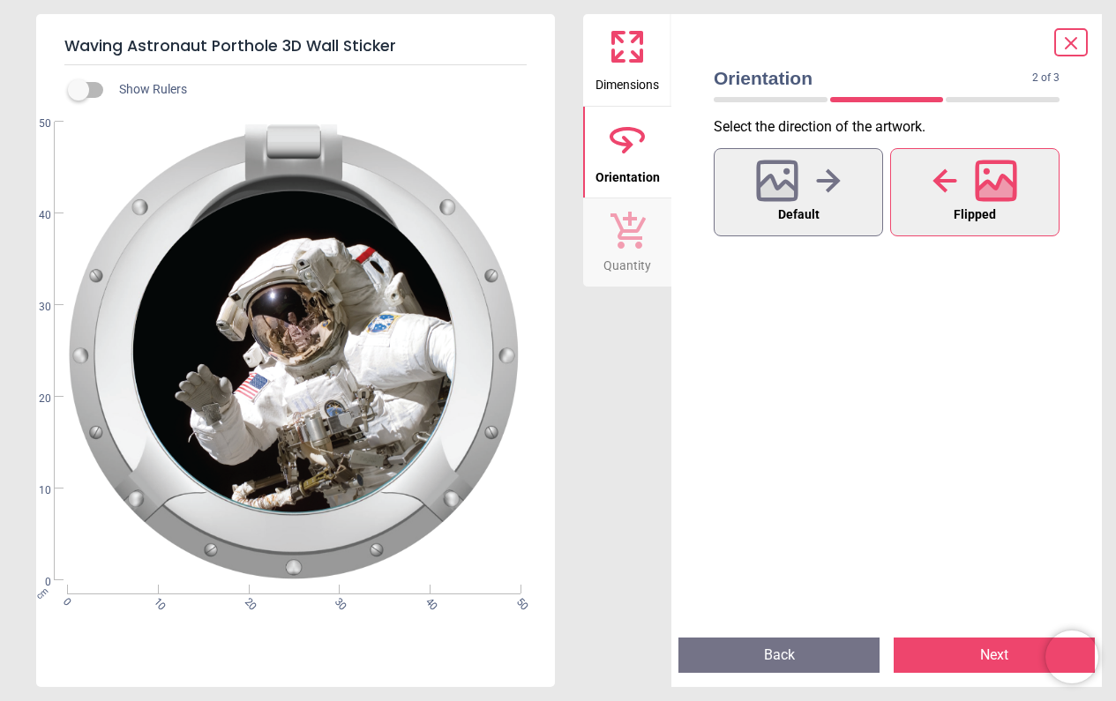
click at [1005, 185] on icon at bounding box center [996, 191] width 38 height 31
click at [817, 189] on icon at bounding box center [828, 181] width 25 height 26
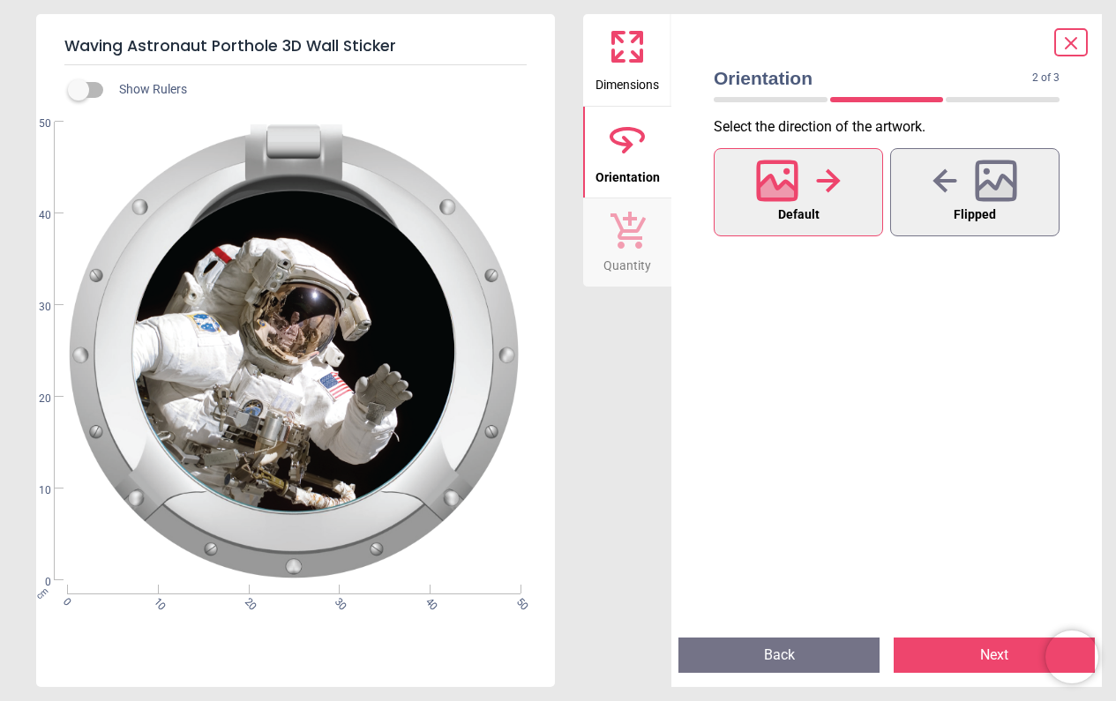
click at [1003, 656] on button "Next" at bounding box center [994, 655] width 201 height 35
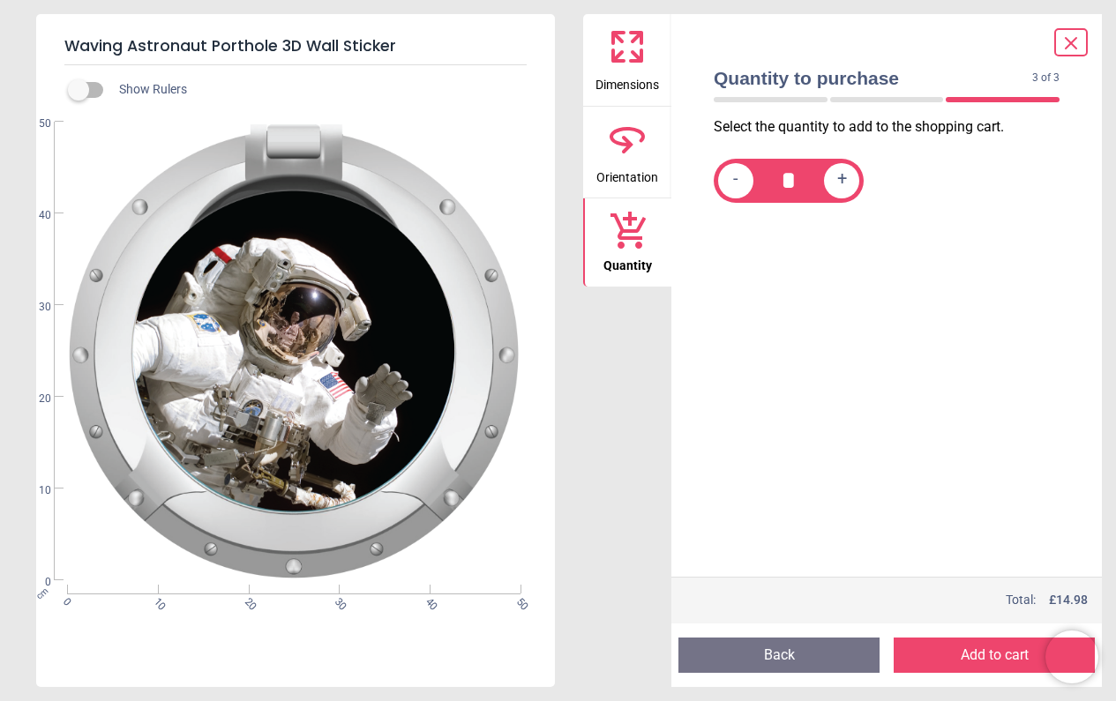
click at [1004, 654] on button "Add to cart" at bounding box center [994, 655] width 201 height 35
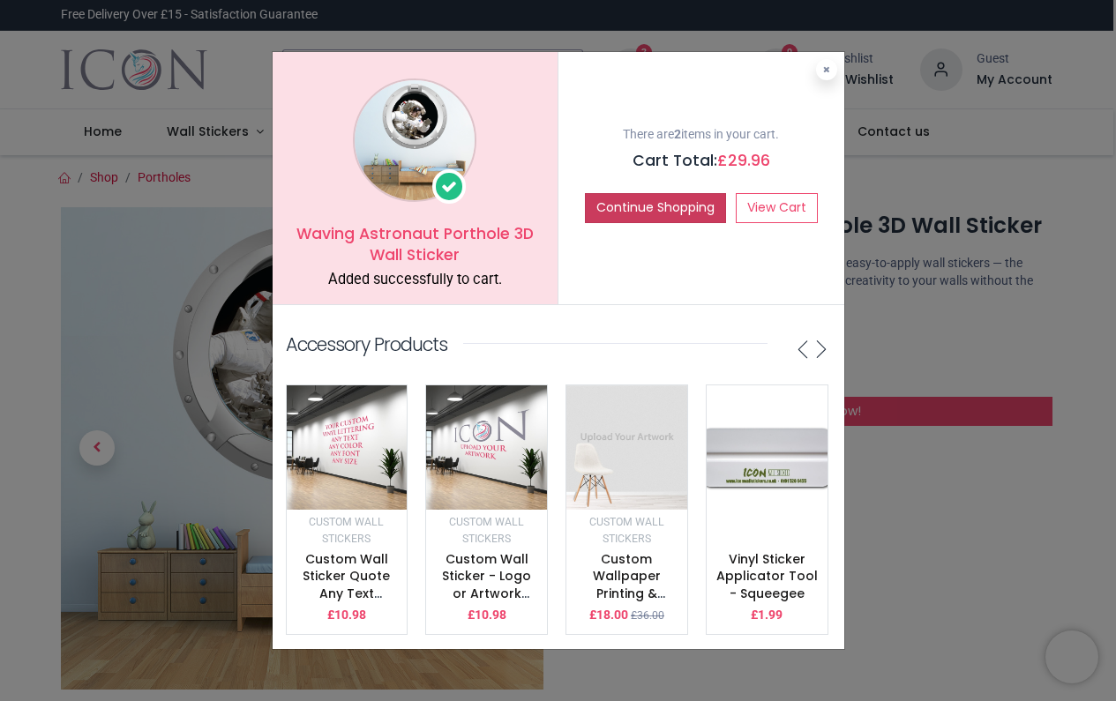
click at [670, 206] on button "Continue Shopping" at bounding box center [655, 208] width 141 height 30
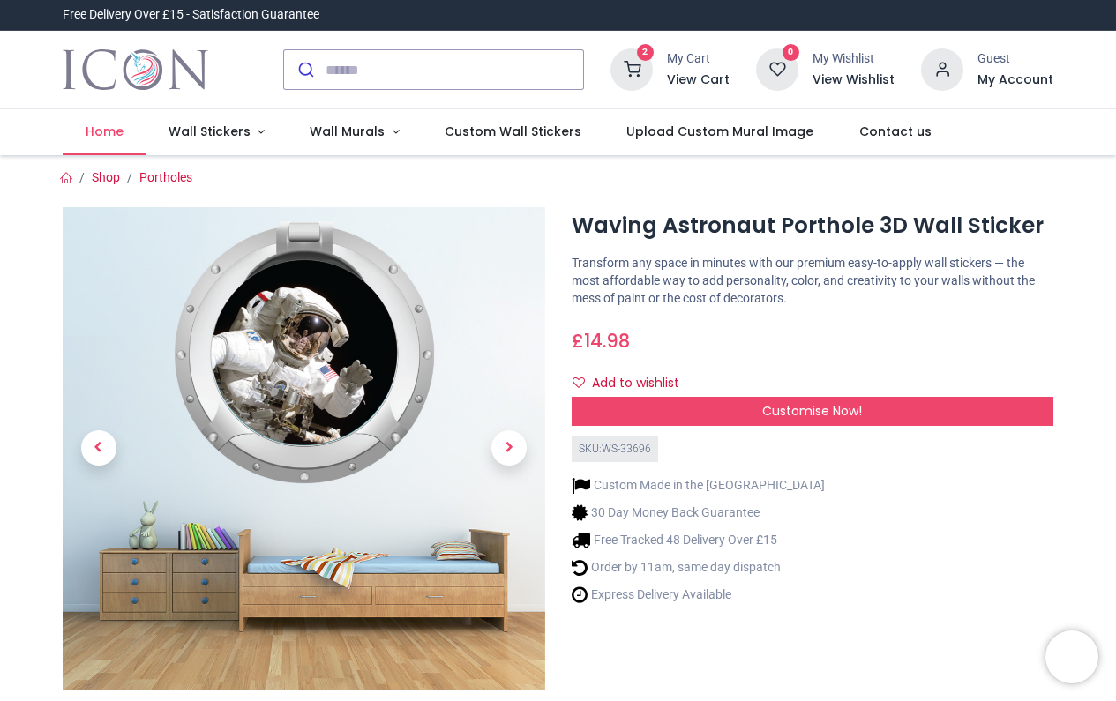
click at [114, 132] on span "Home" at bounding box center [105, 132] width 38 height 18
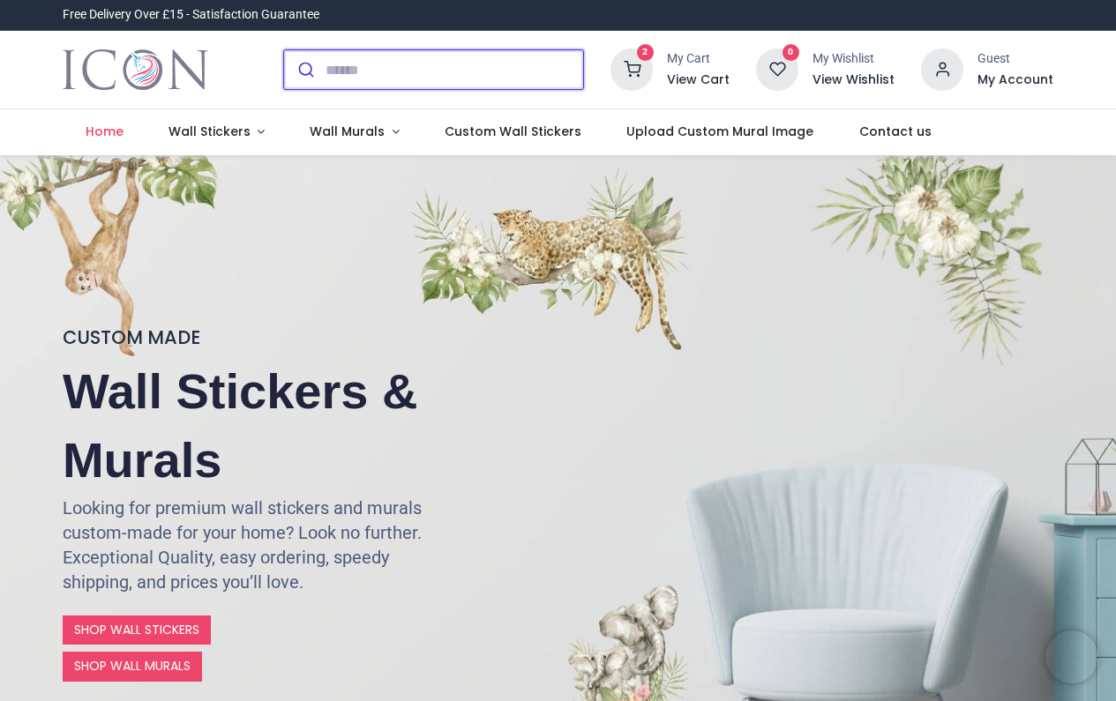
click at [377, 69] on input "search" at bounding box center [455, 69] width 258 height 39
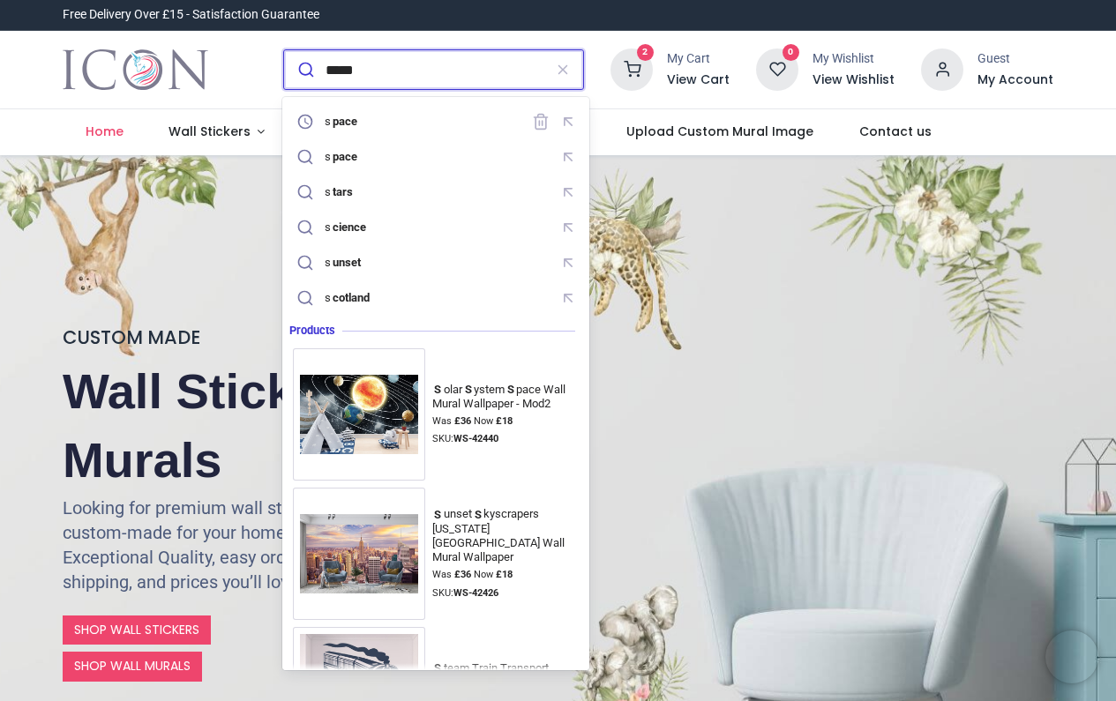
type input "*****"
click at [303, 70] on button "submit" at bounding box center [304, 69] width 41 height 39
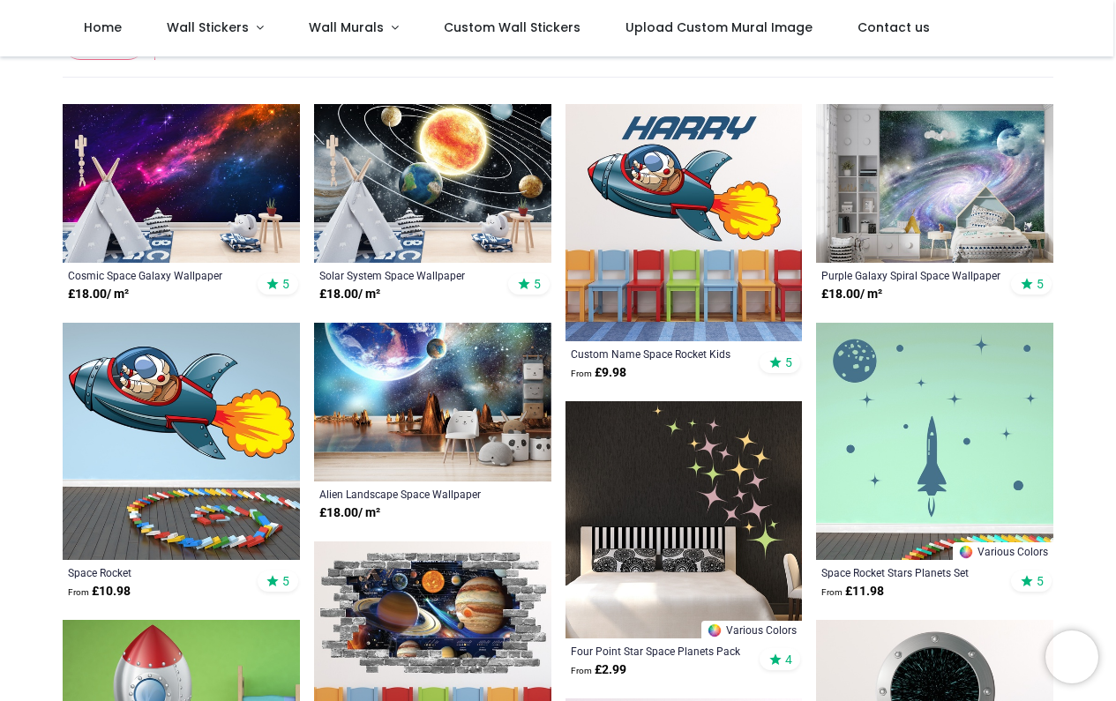
scroll to position [167, 0]
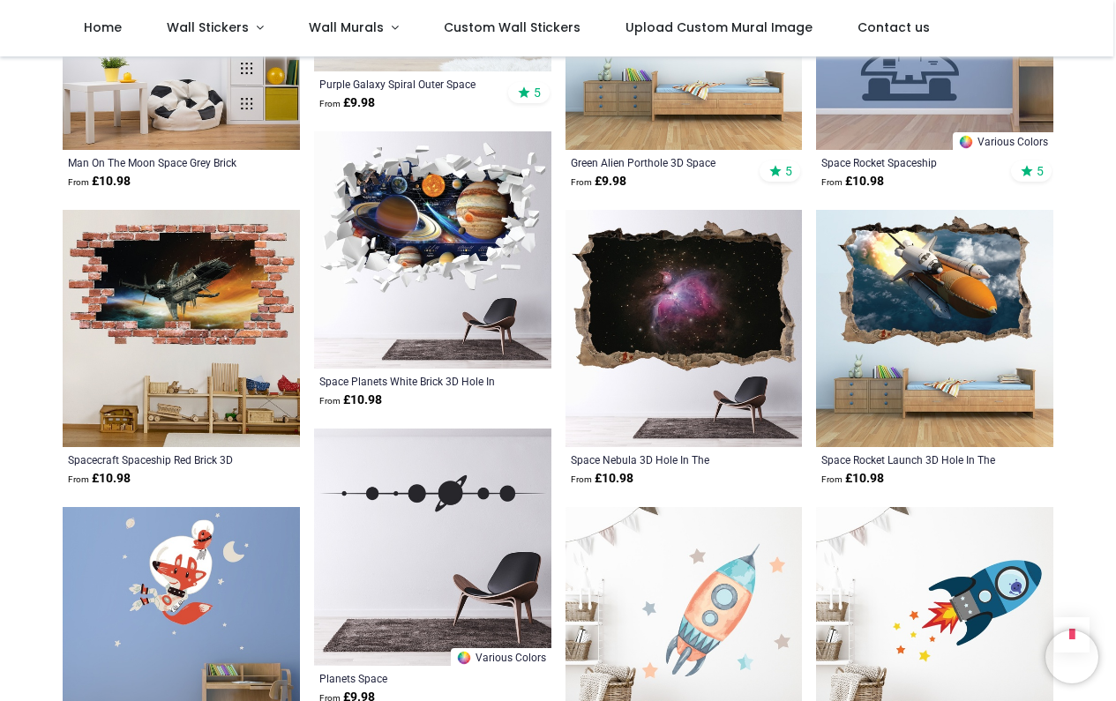
scroll to position [3547, 0]
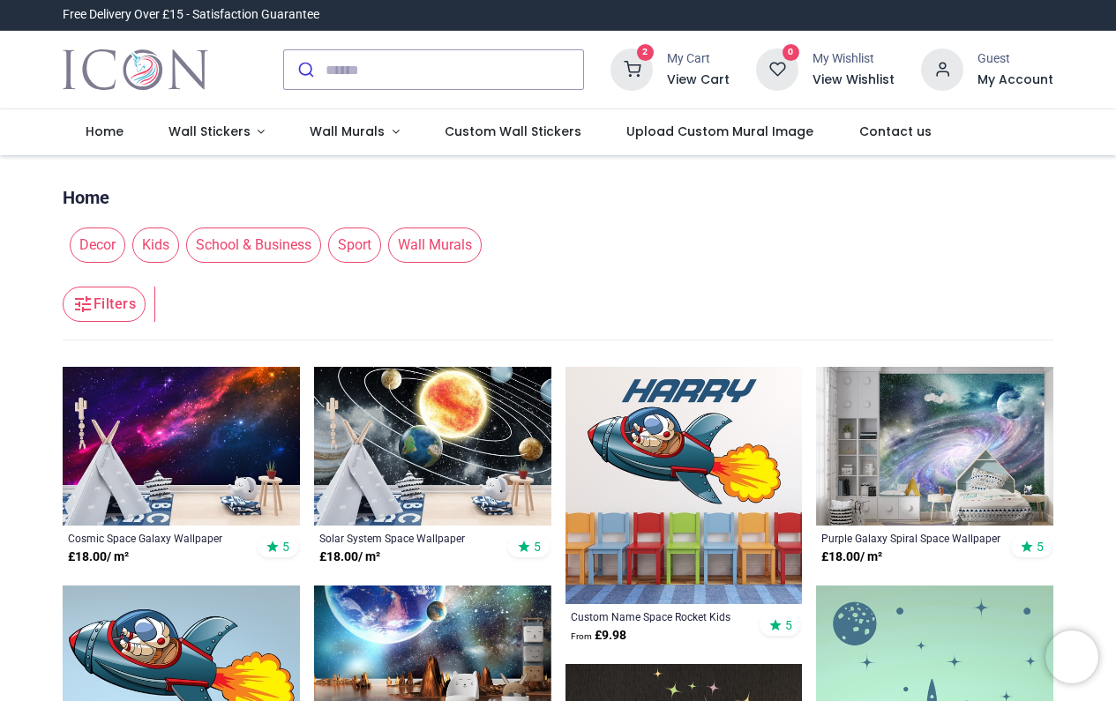
click at [628, 61] on icon at bounding box center [631, 70] width 42 height 42
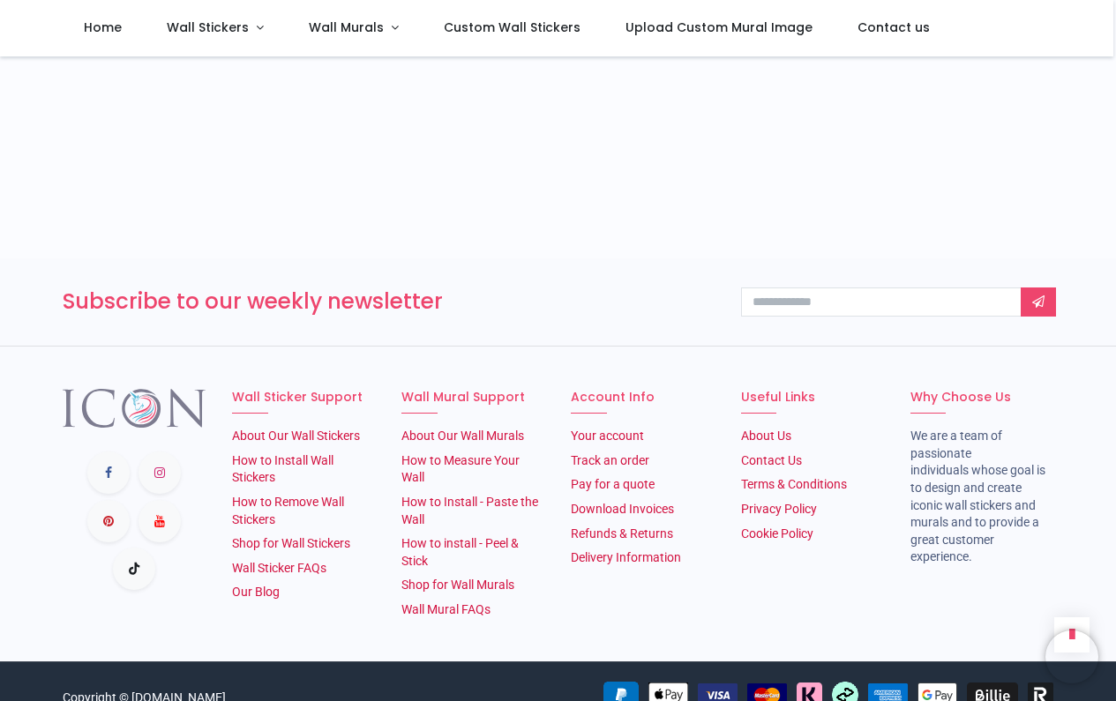
scroll to position [1263, 0]
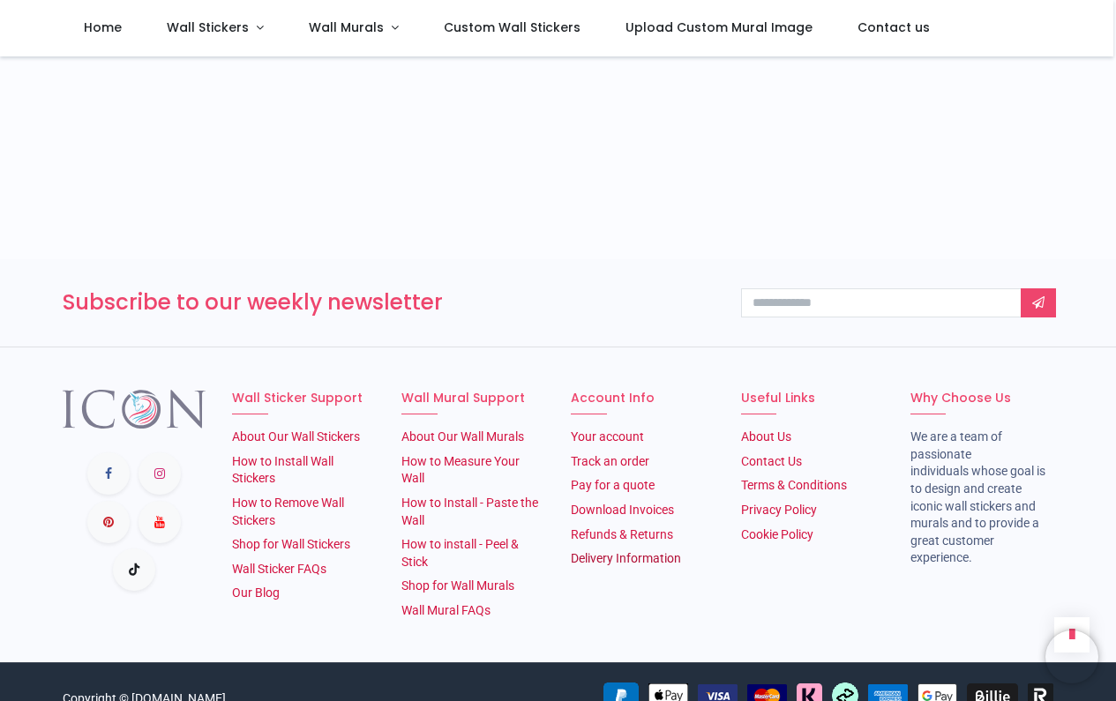
click at [631, 551] on link "Delivery Information" at bounding box center [626, 558] width 110 height 14
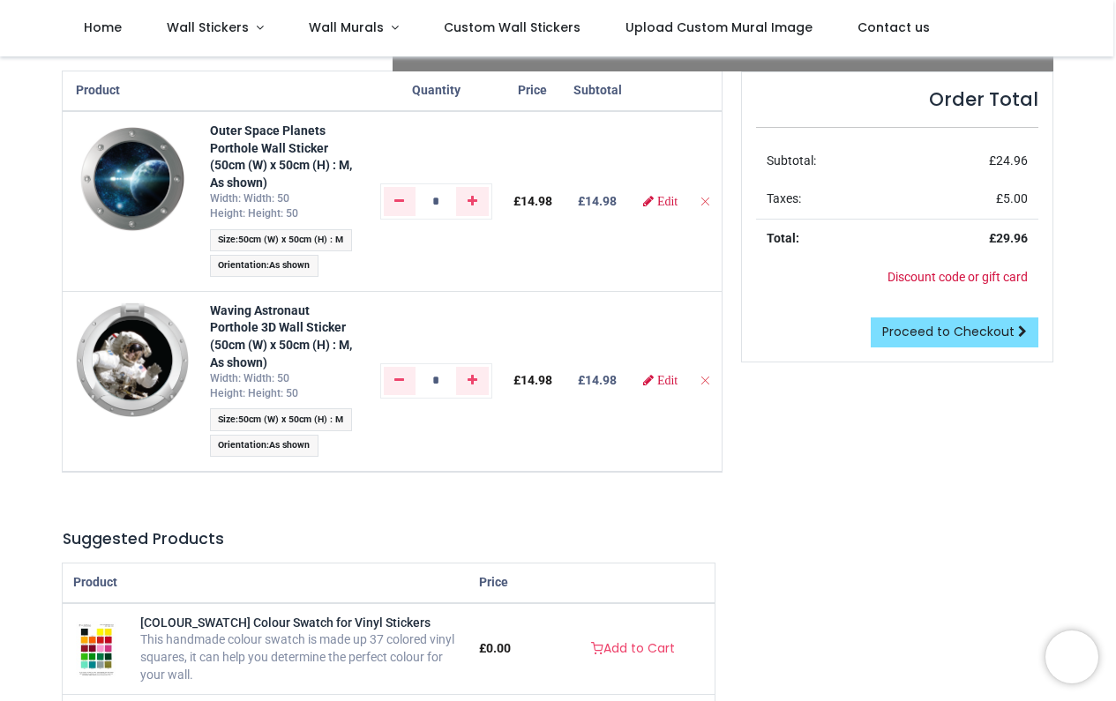
scroll to position [207, 0]
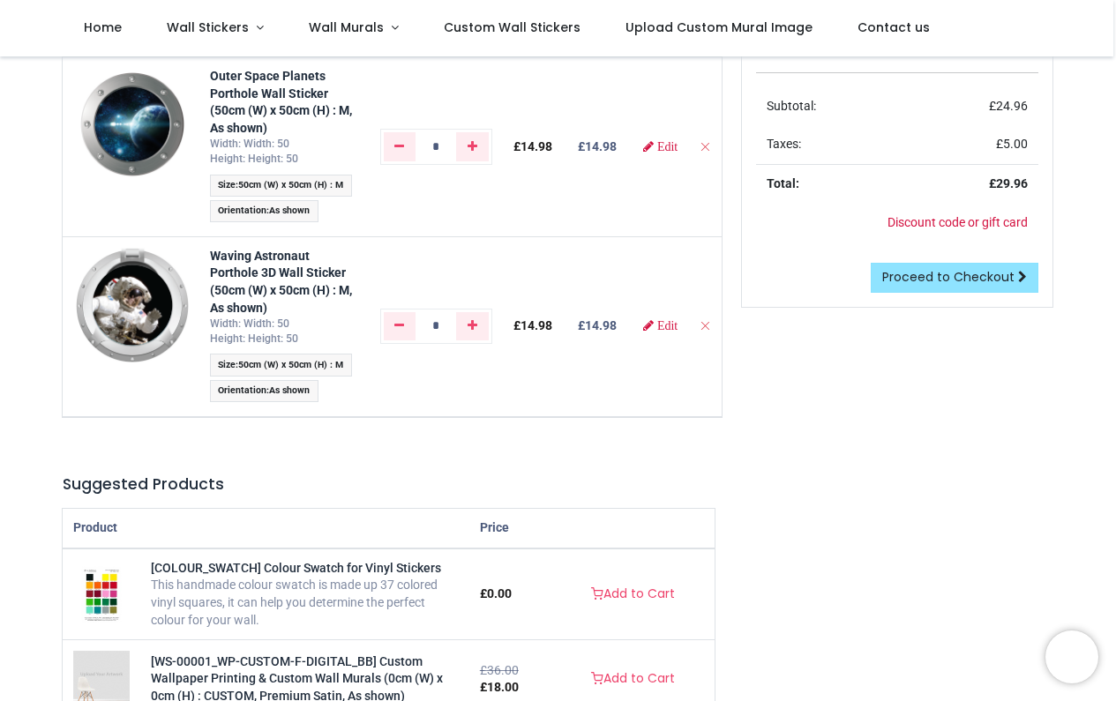
click at [944, 271] on span "Proceed to Checkout" at bounding box center [948, 277] width 132 height 18
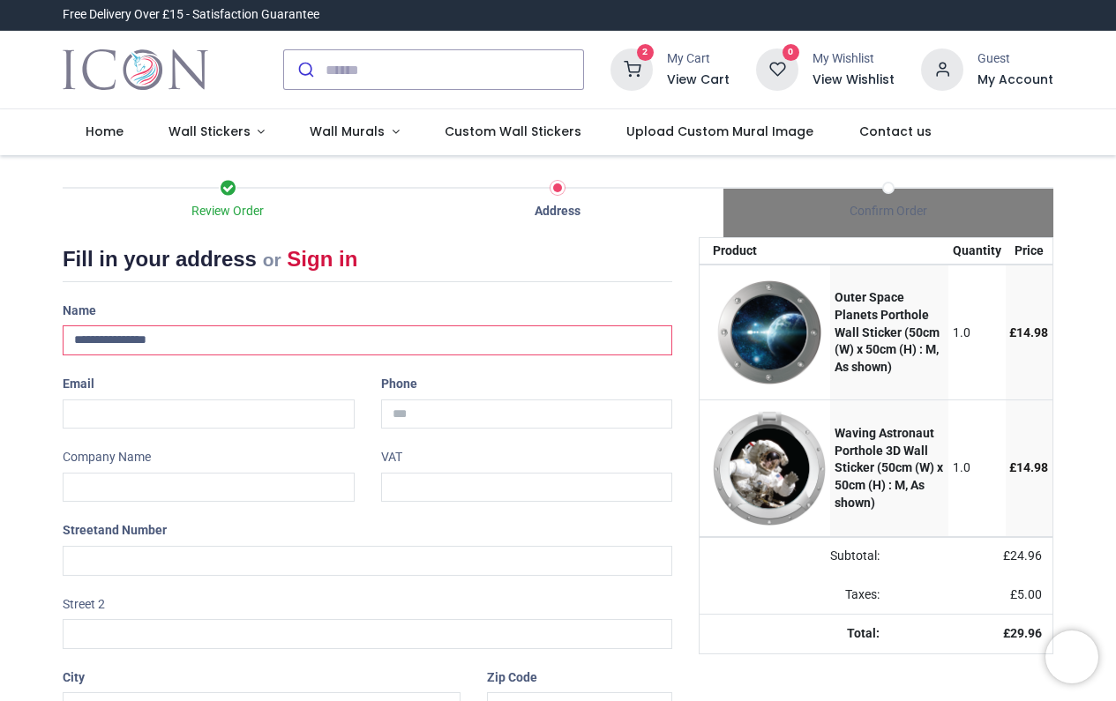
type input "**********"
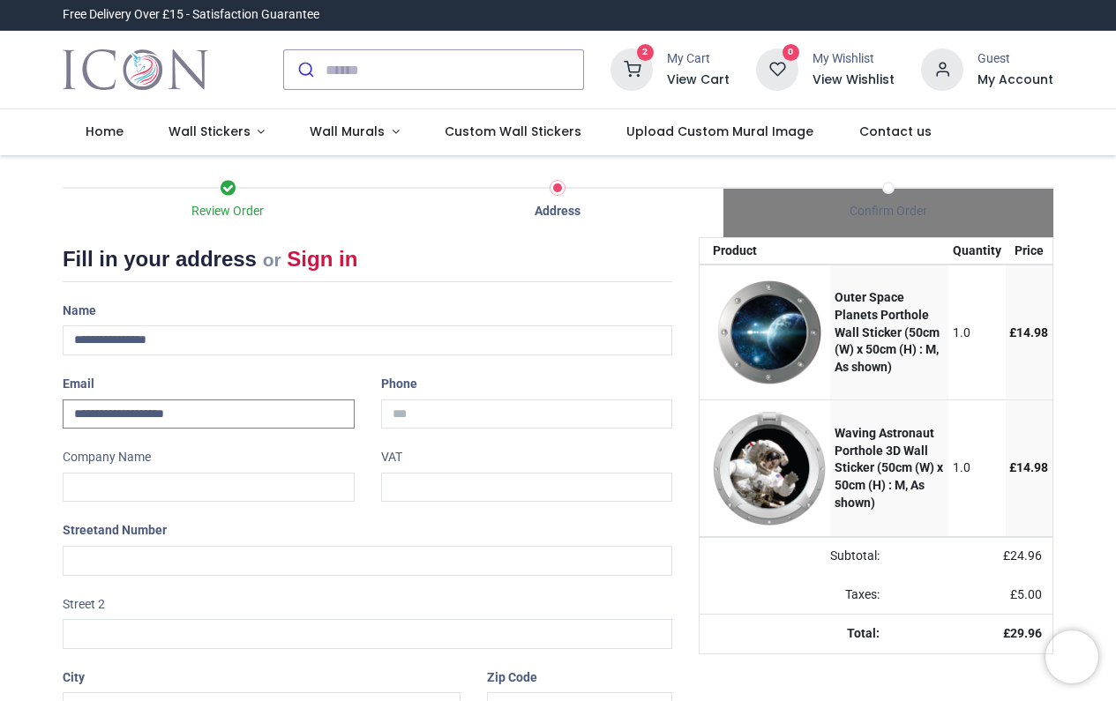
type input "**********"
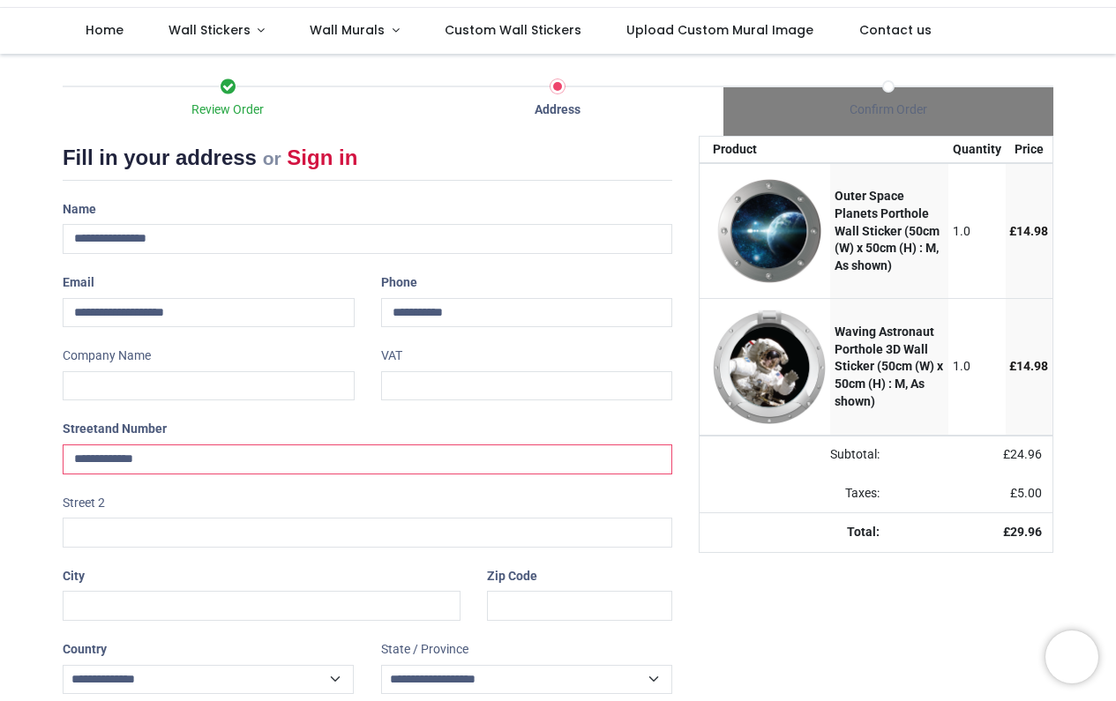
scroll to position [102, 0]
type input "**********"
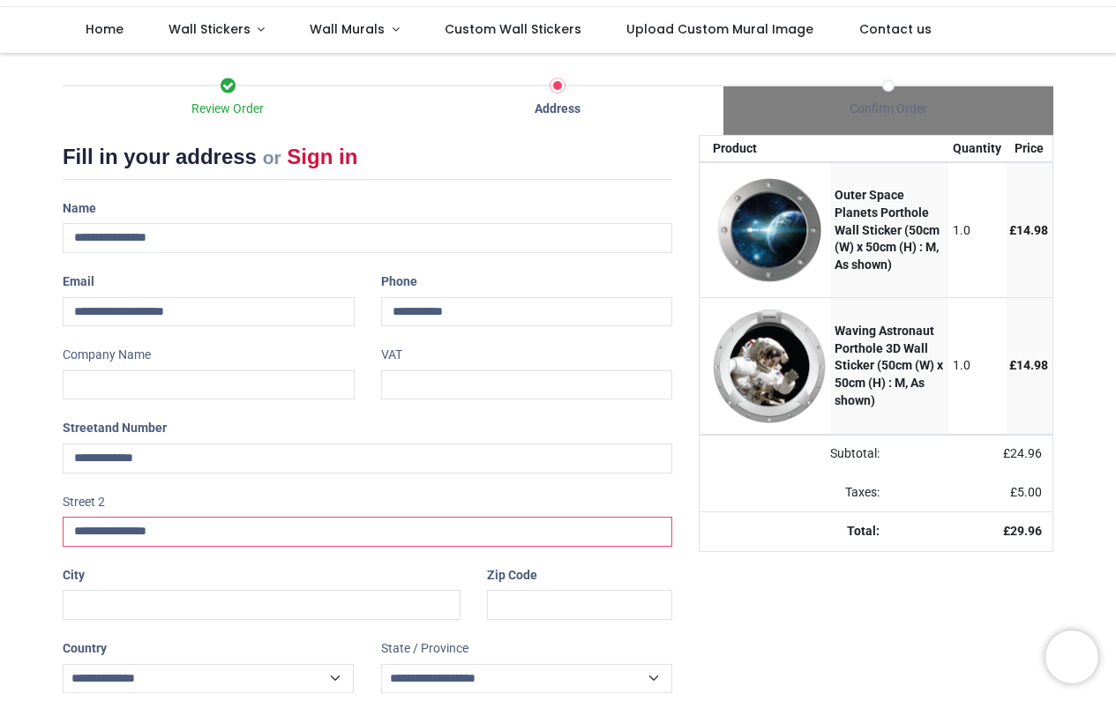
type input "**********"
type input "*"
type input "*********"
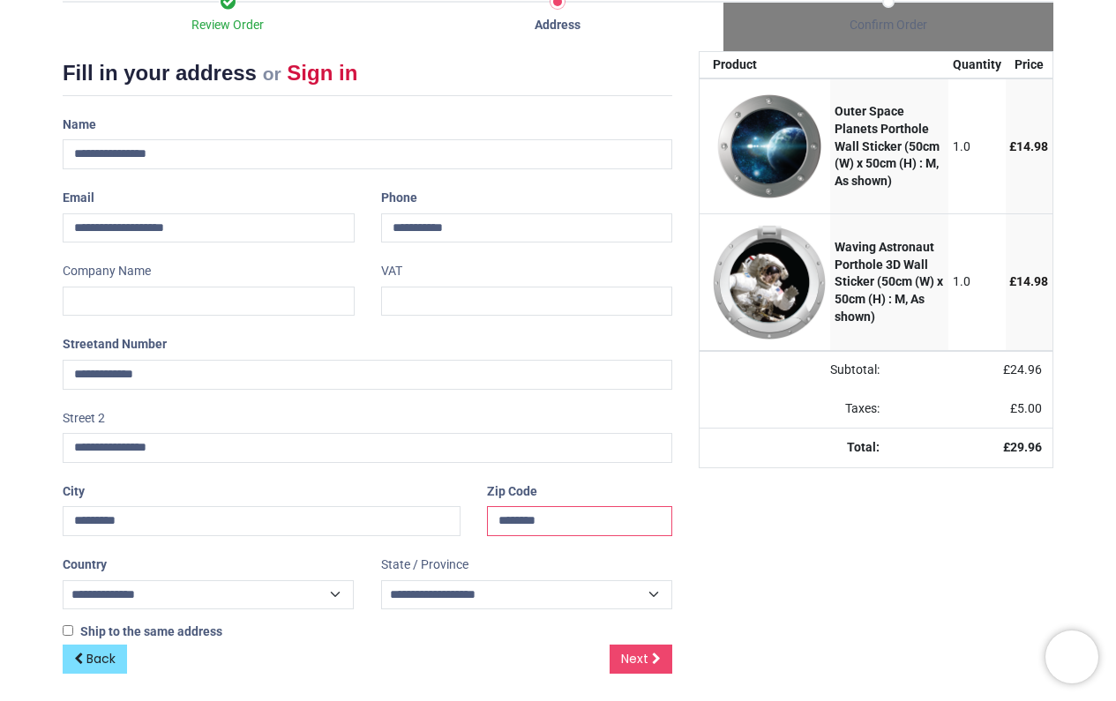
scroll to position [185, 0]
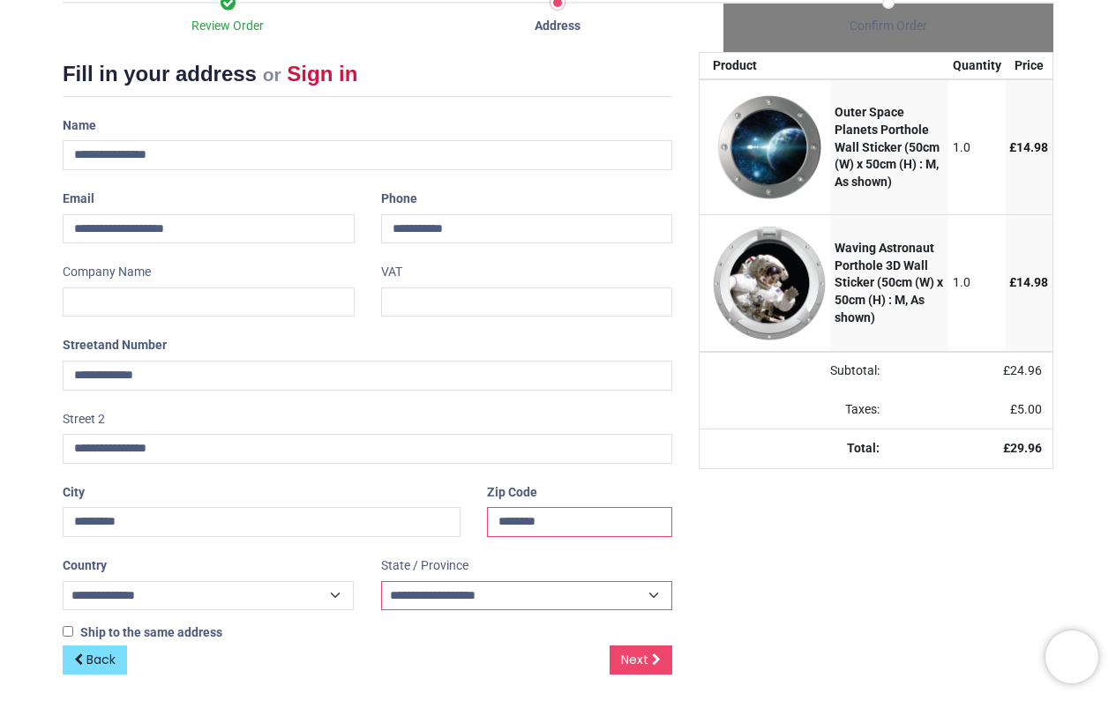
type input "********"
select select "***"
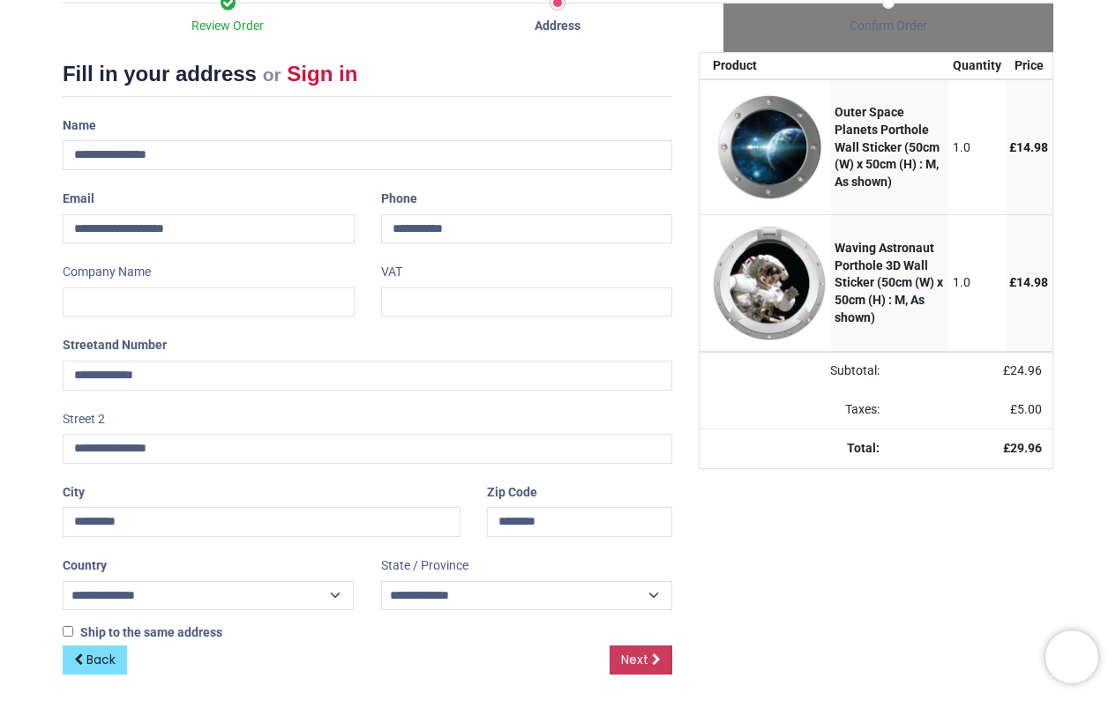
click at [640, 655] on span "Next" at bounding box center [634, 660] width 27 height 18
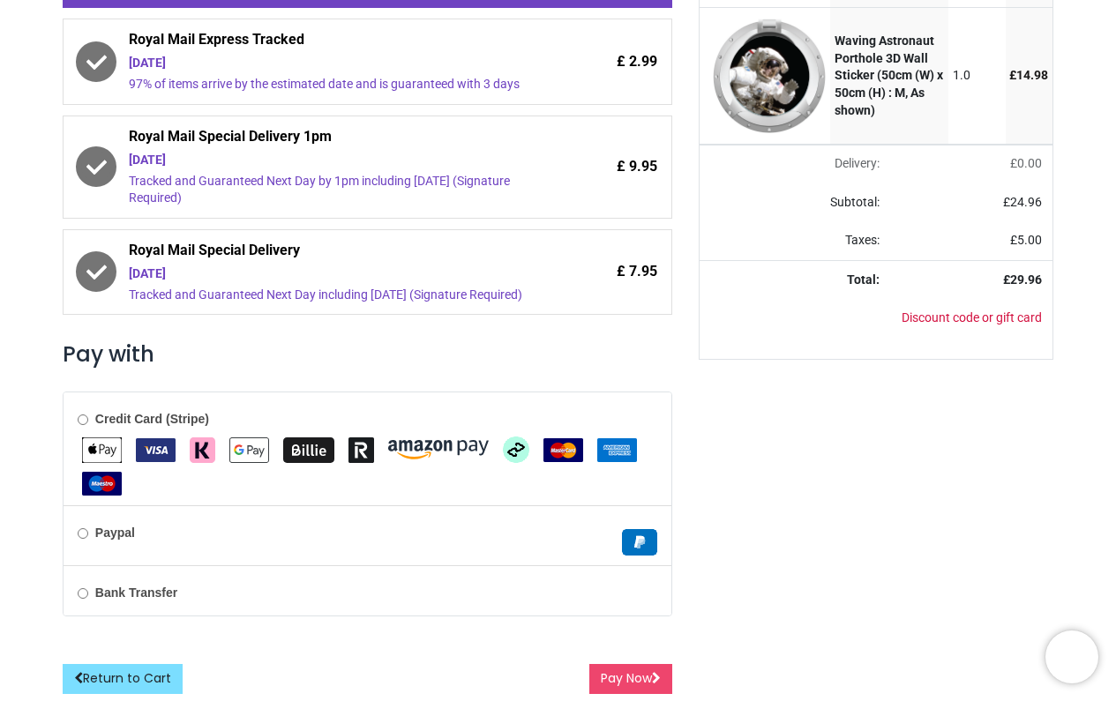
scroll to position [416, 0]
click at [640, 675] on button "Pay Now" at bounding box center [630, 679] width 83 height 30
